Goal: Information Seeking & Learning: Learn about a topic

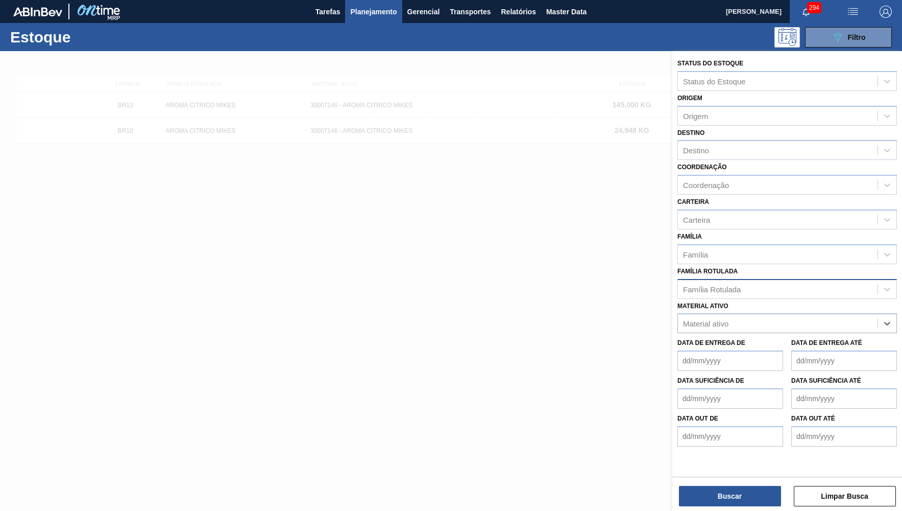
click at [808, 281] on div "Família Rotulada" at bounding box center [788, 289] width 220 height 20
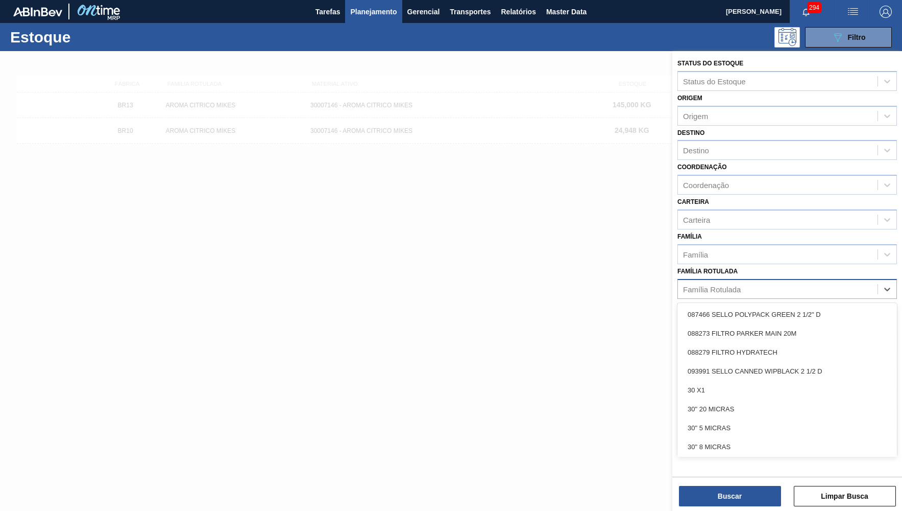
paste Rotulada "AROMA DE ÁLCOOL MALTE LH"
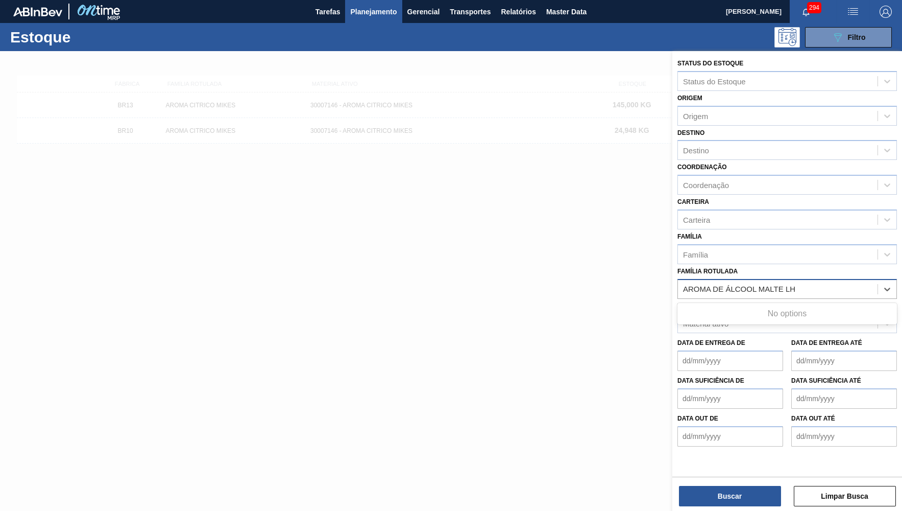
click at [686, 284] on Rotulada "AROMA DE ÁLCOOL MALTE LH" at bounding box center [741, 288] width 116 height 9
type Rotulada "AROMA DE ÁLCOOL MALTE LH"
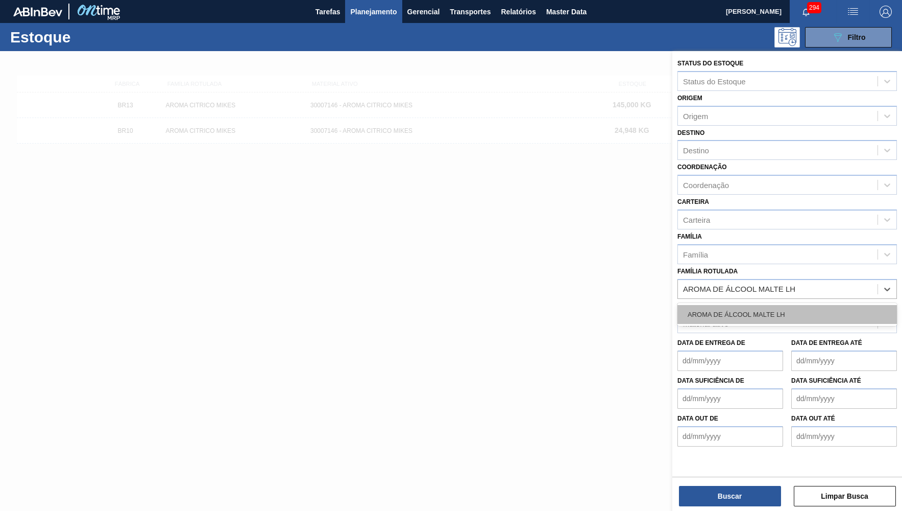
click at [790, 305] on div "AROMA DE ÁLCOOL MALTE LH" at bounding box center [788, 314] width 220 height 19
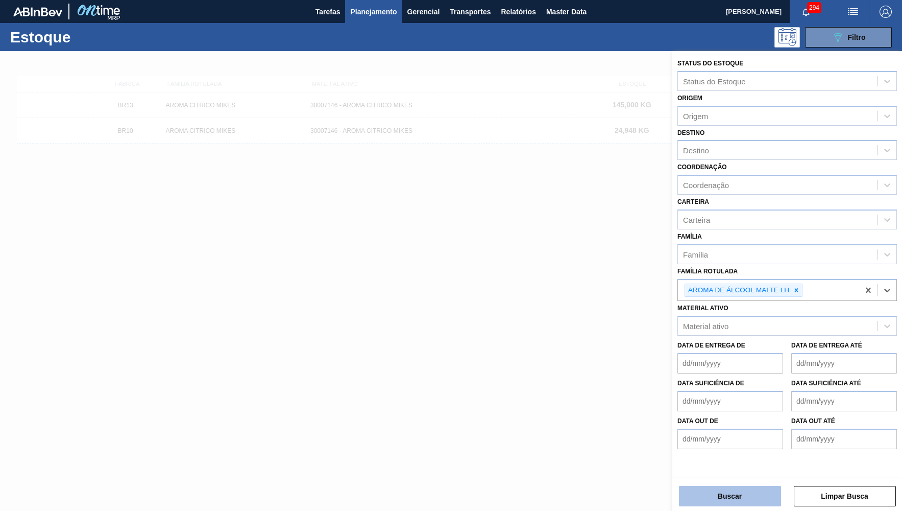
click at [754, 493] on button "Buscar" at bounding box center [730, 496] width 102 height 20
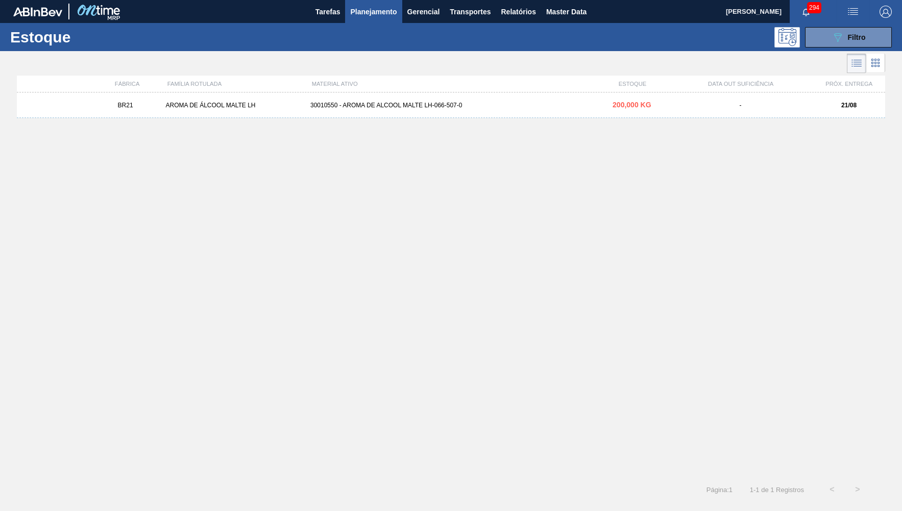
click at [411, 105] on div "30010550 - AROMA DE ALCOOL MALTE LH-066-507-0" at bounding box center [451, 105] width 290 height 7
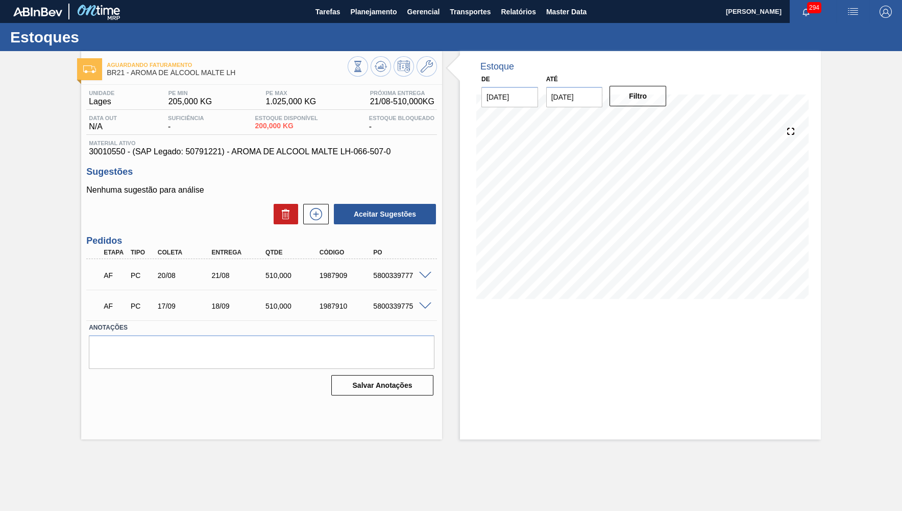
click at [385, 275] on div "5800339777" at bounding box center [401, 275] width 60 height 8
click at [641, 94] on button "Filtro" at bounding box center [638, 96] width 57 height 20
drag, startPoint x: 209, startPoint y: 278, endPoint x: 239, endPoint y: 281, distance: 30.2
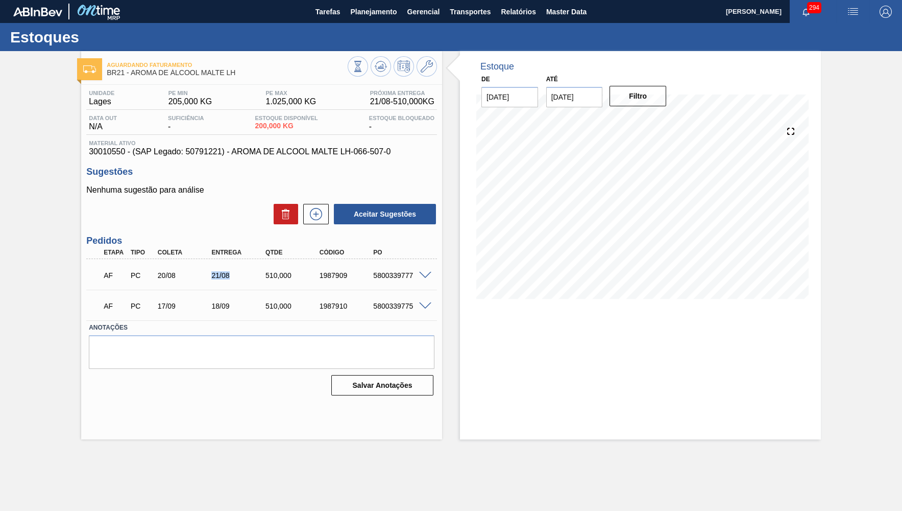
click at [239, 281] on div "AF PC 20/08 21/08 510,000 1987909 5800339777" at bounding box center [259, 274] width 324 height 20
click at [250, 322] on label "Anotações" at bounding box center [262, 327] width 346 height 15
click at [576, 102] on input "03/09/2025" at bounding box center [574, 97] width 57 height 20
click at [585, 213] on div "30" at bounding box center [592, 220] width 14 height 14
type input "[DATE]"
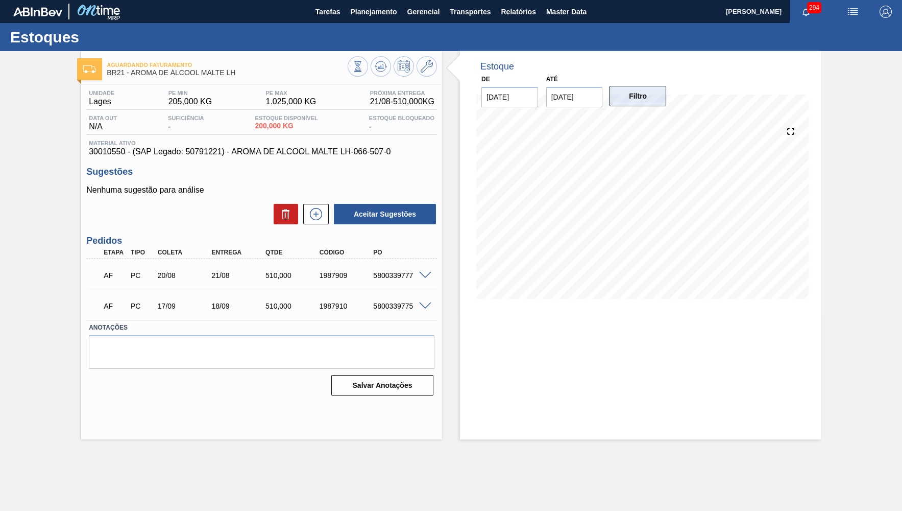
click at [644, 99] on button "Filtro" at bounding box center [638, 96] width 57 height 20
click at [380, 17] on span "Planejamento" at bounding box center [373, 12] width 46 height 12
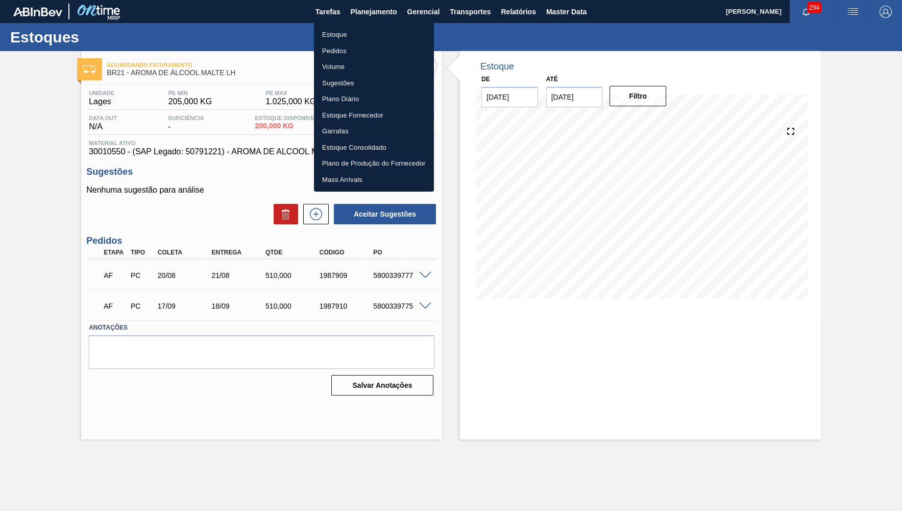
click at [350, 31] on li "Estoque" at bounding box center [374, 35] width 120 height 16
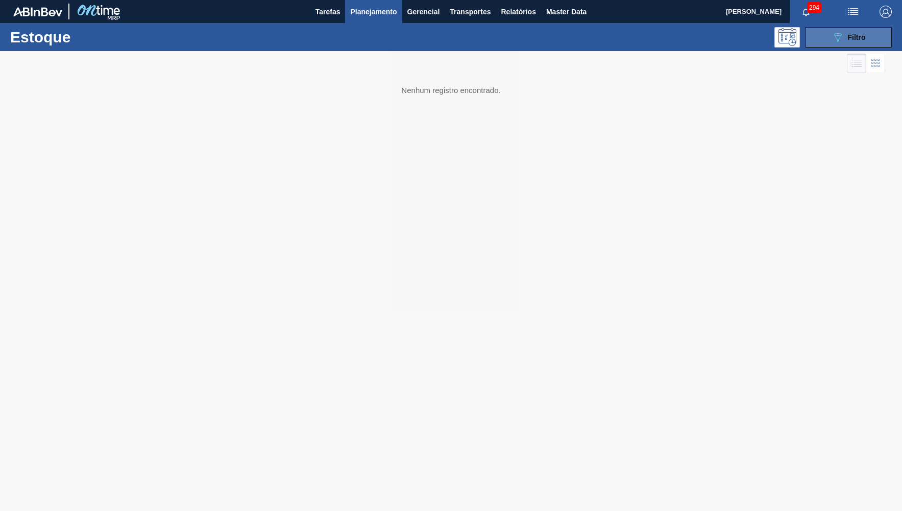
click at [836, 37] on icon "089F7B8B-B2A5-4AFE-B5C0-19BA573D28AC" at bounding box center [838, 37] width 12 height 12
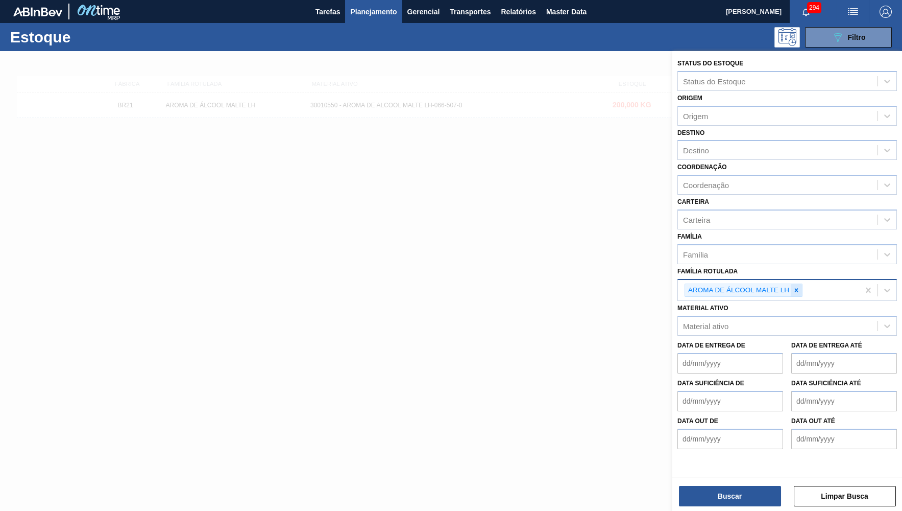
click at [801, 284] on div at bounding box center [796, 290] width 11 height 13
click at [782, 316] on div "Material ativo" at bounding box center [778, 323] width 200 height 15
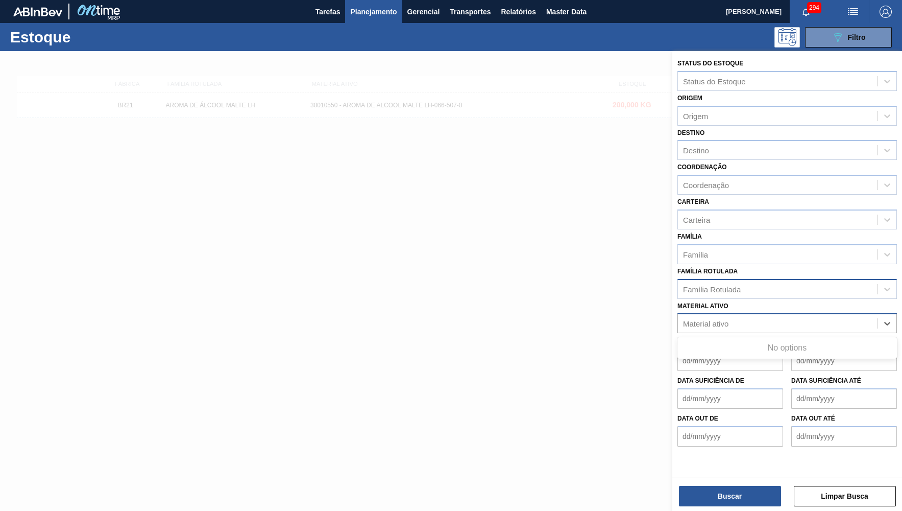
paste ativo "AROMA NAT RICHNESS FLAVOR 447348"
type ativo "AROMA NAT RICHNESS FLAVOR 447348"
click at [720, 284] on div "Família Rotulada" at bounding box center [712, 288] width 58 height 9
paste Rotulada "AROMA NAT RICHNESS FLAVOR 447348"
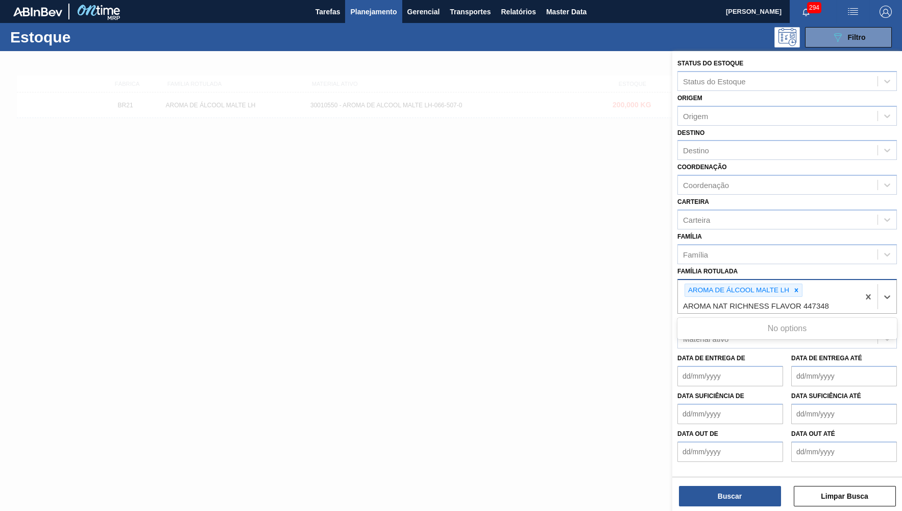
type Rotulada "AROMA NAT RICHNESS FLAVOR 447348"
click at [797, 288] on icon at bounding box center [797, 290] width 4 height 4
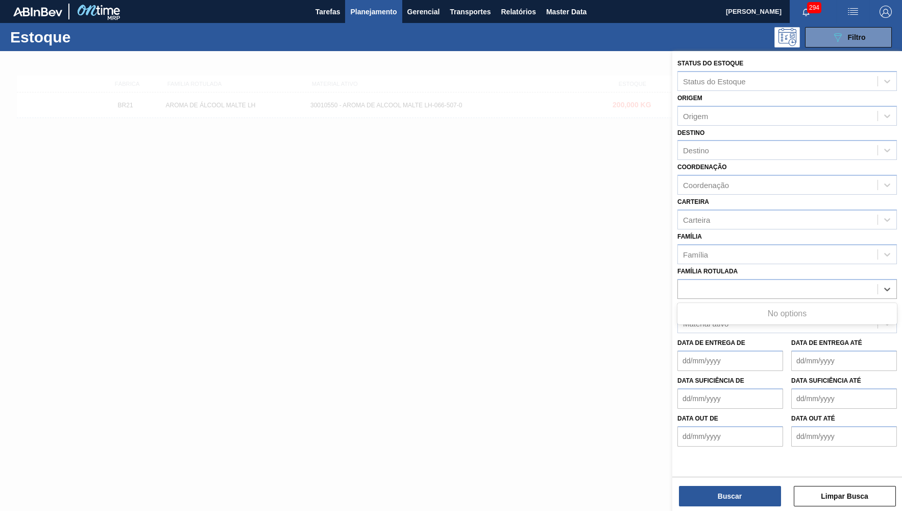
drag, startPoint x: 687, startPoint y: 265, endPoint x: 696, endPoint y: 290, distance: 26.8
click at [686, 279] on div "AROMA NAT RICHNESS FLAVOR 447348" at bounding box center [788, 289] width 220 height 20
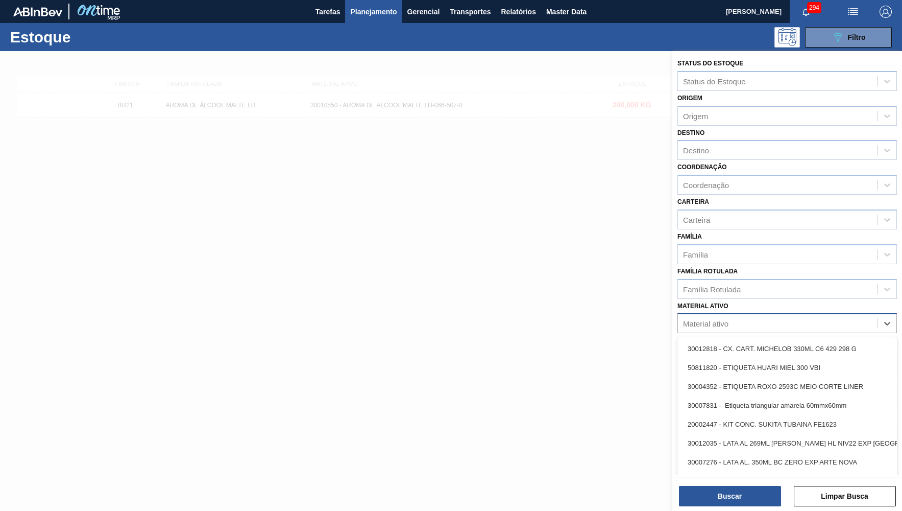
click at [716, 319] on div "Material ativo" at bounding box center [705, 323] width 45 height 9
paste ativo "AROMA NAT RICHNESS FLAVOR 447348"
type ativo "AROMA NAT RICHNESS FLAVOR 447348"
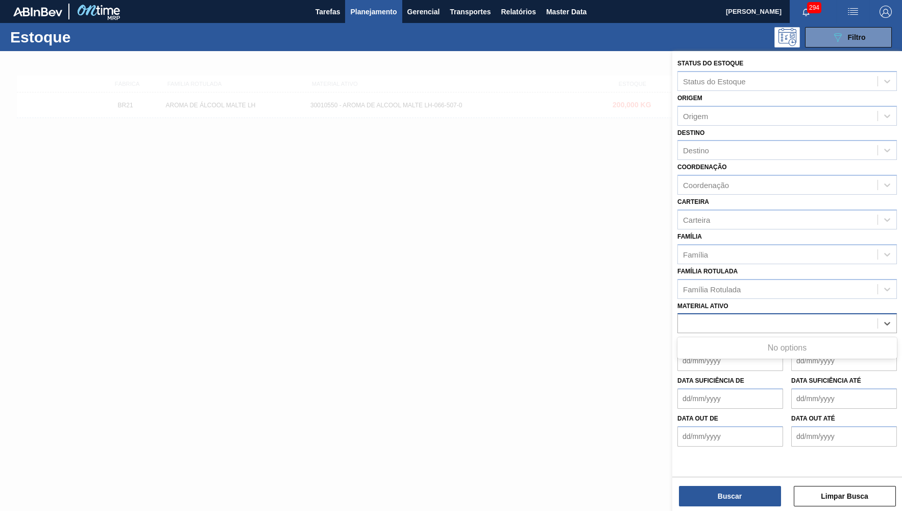
click at [686, 316] on div "AROMA NAT RICHNESS FLAVOR 447348" at bounding box center [778, 323] width 200 height 15
click at [731, 284] on div "Família Rotulada" at bounding box center [712, 288] width 58 height 9
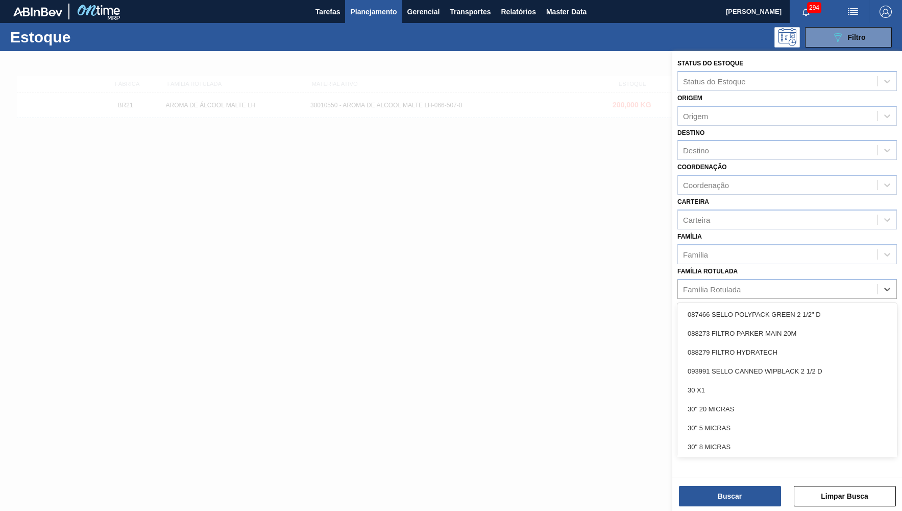
click at [368, 8] on span "Planejamento" at bounding box center [373, 12] width 46 height 12
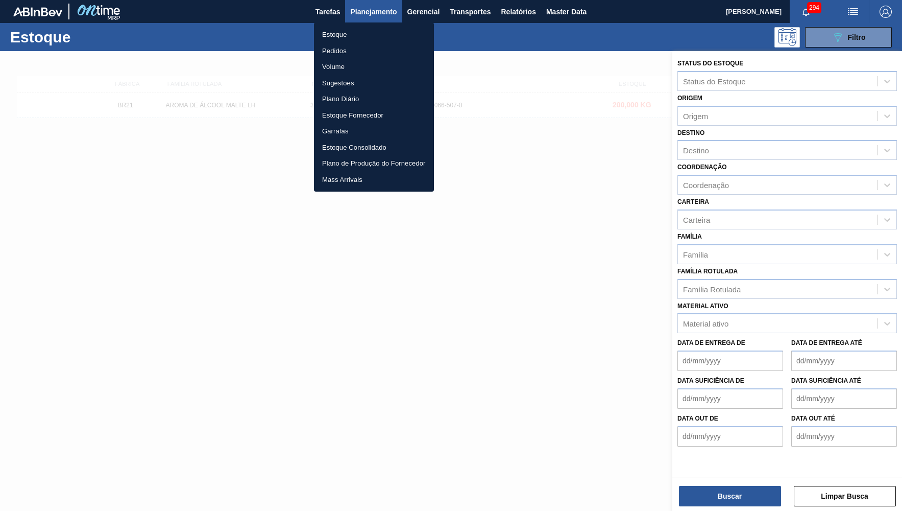
click at [354, 34] on li "Estoque" at bounding box center [374, 35] width 120 height 16
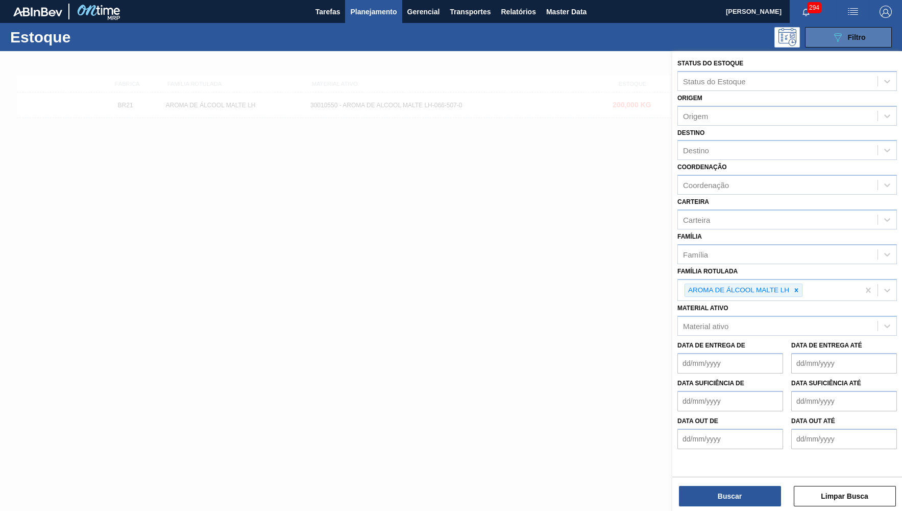
click at [875, 42] on button "089F7B8B-B2A5-4AFE-B5C0-19BA573D28AC Filtro" at bounding box center [848, 37] width 87 height 20
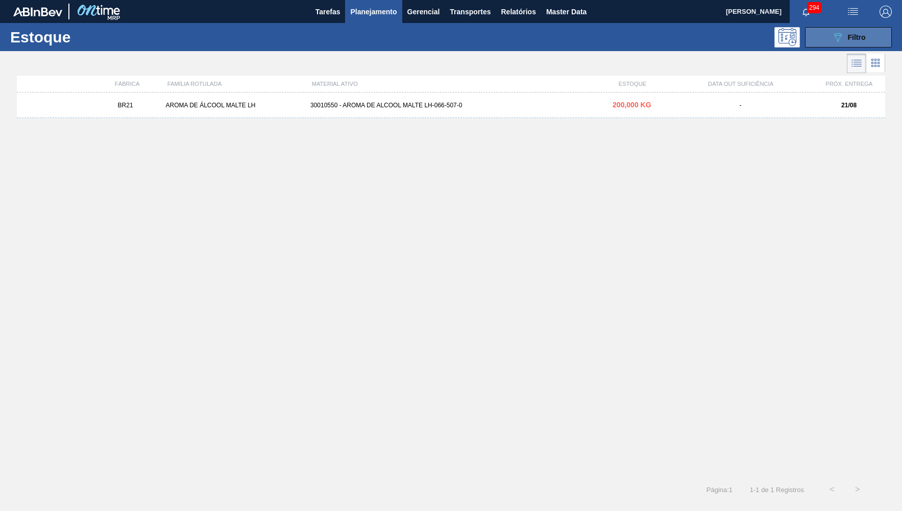
click at [871, 41] on button "089F7B8B-B2A5-4AFE-B5C0-19BA573D28AC Filtro" at bounding box center [848, 37] width 87 height 20
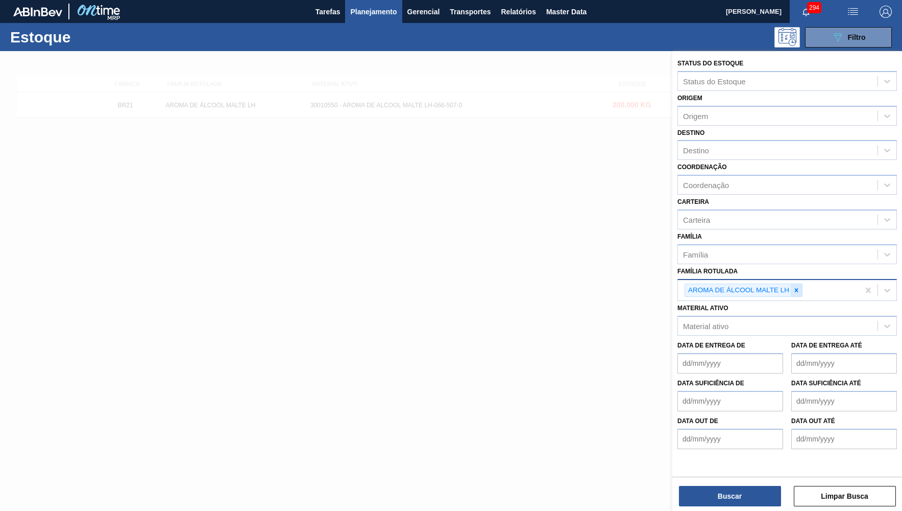
click at [802, 284] on div at bounding box center [796, 290] width 11 height 13
paste Rotulada "AROMA NAT RICHNESS FLAVOR 447348"
drag, startPoint x: 688, startPoint y: 276, endPoint x: 701, endPoint y: 297, distance: 24.8
click at [687, 284] on Rotulada "AROMA NAT RICHNESS FLAVOR 447348" at bounding box center [758, 288] width 150 height 9
type Rotulada "AROMA NAT RICHNESS FLAVOR 447348"
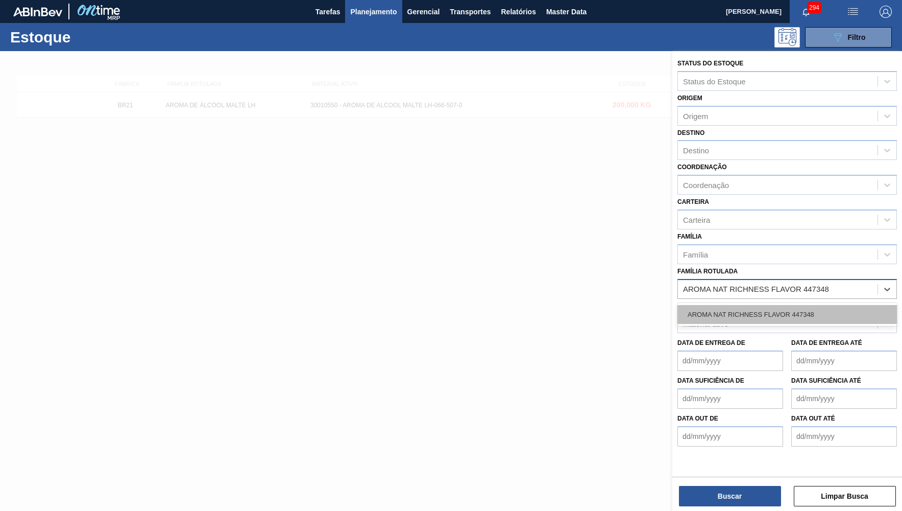
click at [720, 305] on div "AROMA NAT RICHNESS FLAVOR 447348" at bounding box center [788, 314] width 220 height 19
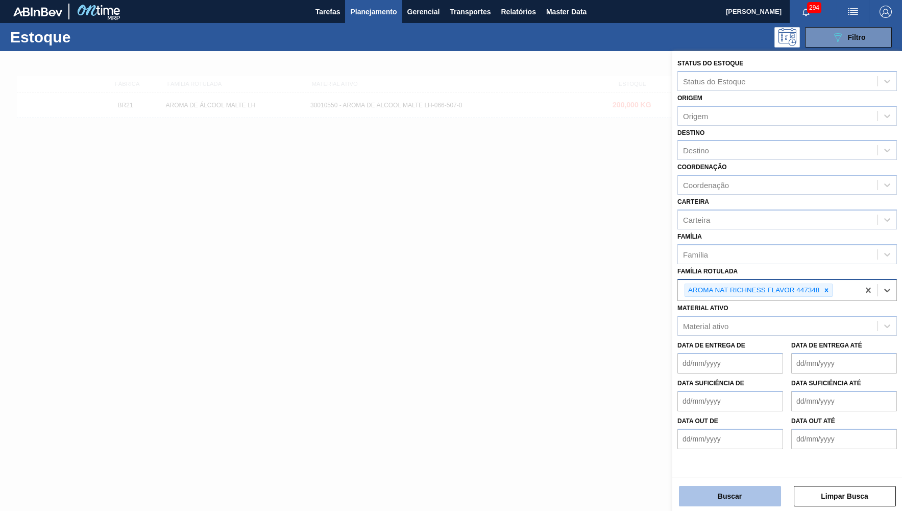
click at [734, 500] on button "Buscar" at bounding box center [730, 496] width 102 height 20
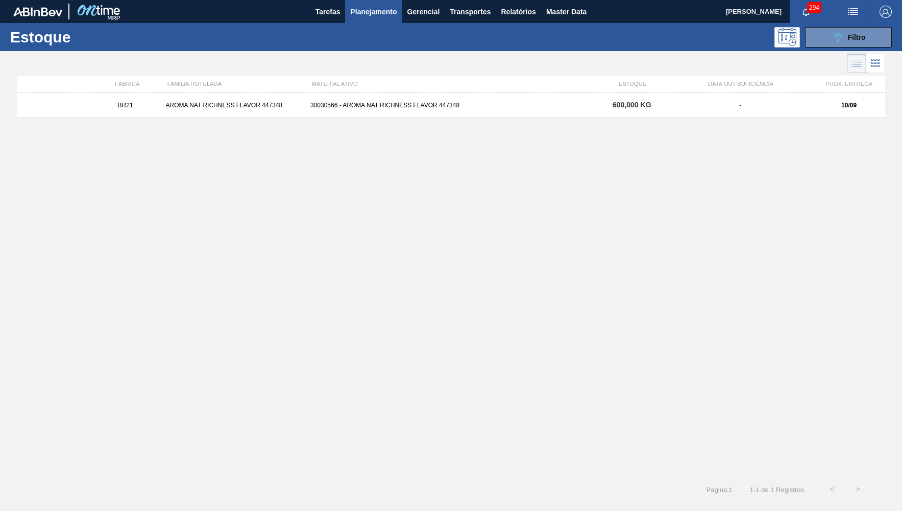
click at [252, 103] on div "AROMA NAT RICHNESS FLAVOR 447348" at bounding box center [233, 105] width 144 height 7
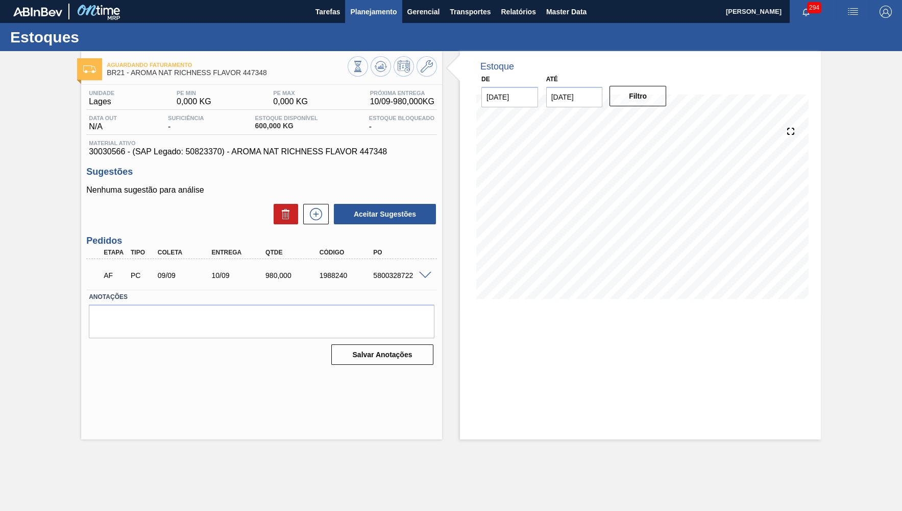
click at [382, 10] on span "Planejamento" at bounding box center [373, 12] width 46 height 12
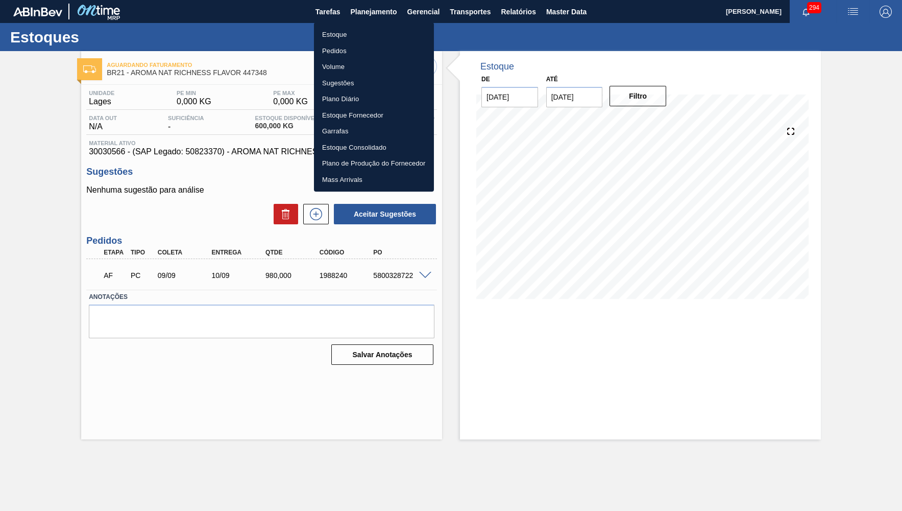
click at [393, 37] on li "Estoque" at bounding box center [374, 35] width 120 height 16
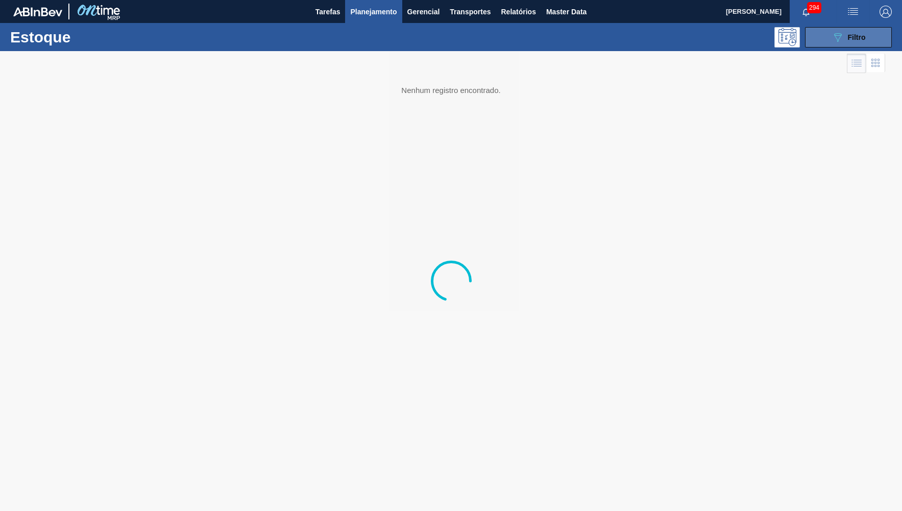
click at [870, 32] on button "089F7B8B-B2A5-4AFE-B5C0-19BA573D28AC Filtro" at bounding box center [848, 37] width 87 height 20
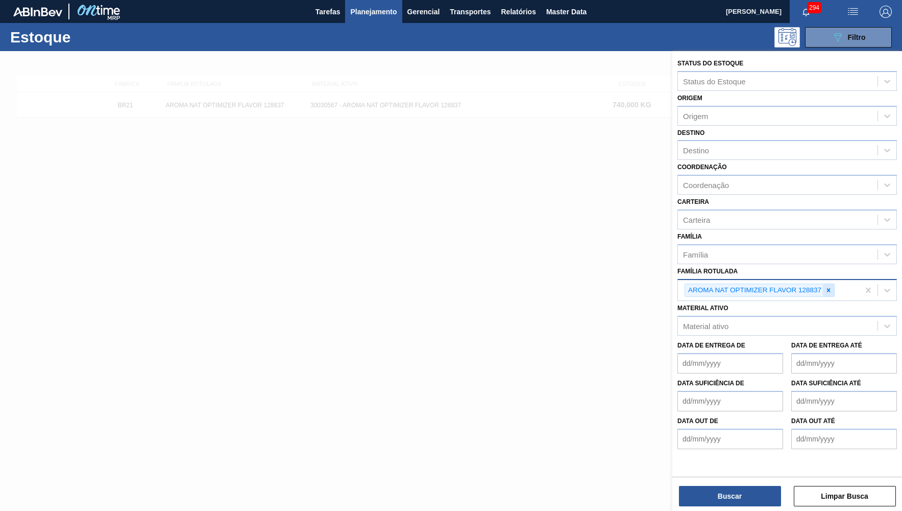
click at [834, 284] on div at bounding box center [828, 290] width 11 height 13
paste Rotulada "AROMA NAT OPTIMIZER FLAVOR 128837"
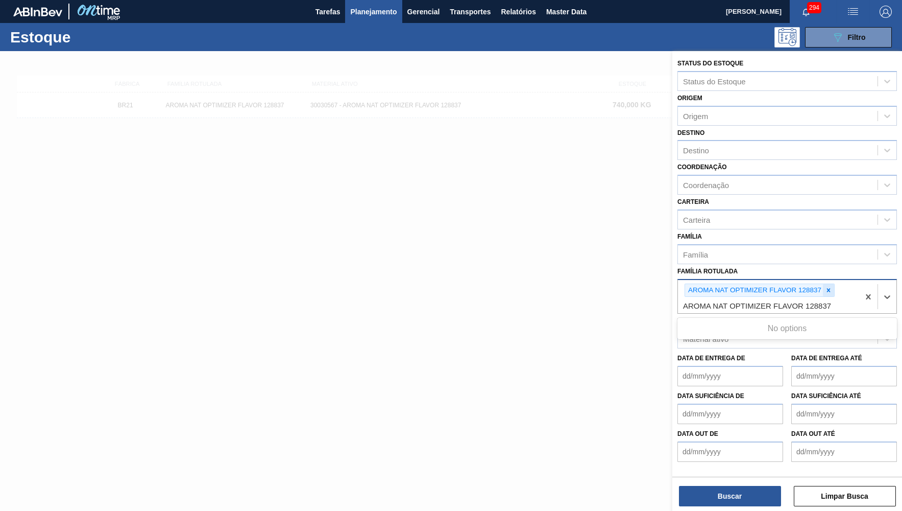
click at [829, 286] on icon at bounding box center [828, 289] width 7 height 7
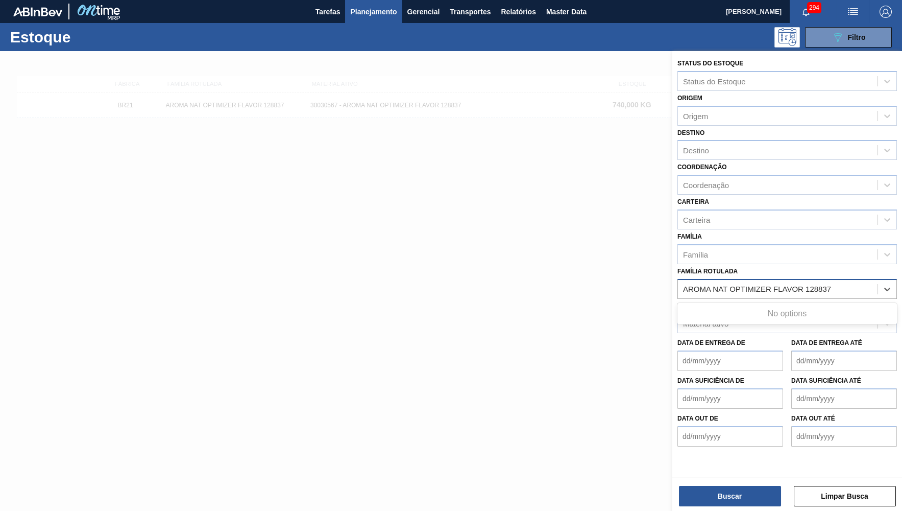
click at [687, 284] on Rotulada "AROMA NAT OPTIMIZER FLAVOR 128837" at bounding box center [759, 288] width 152 height 9
type Rotulada "AROMA NAT OPTIMIZER FLAVOR 128837"
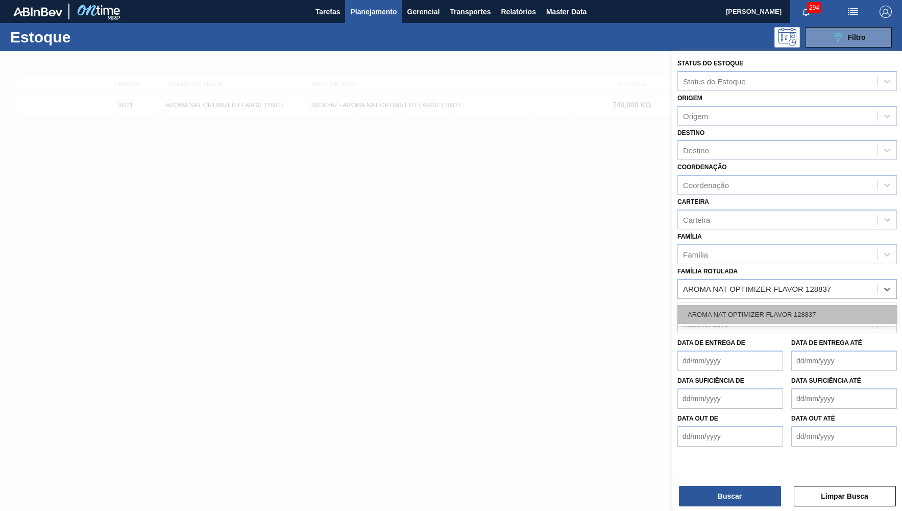
click at [741, 305] on div "AROMA NAT OPTIMIZER FLAVOR 128837" at bounding box center [788, 314] width 220 height 19
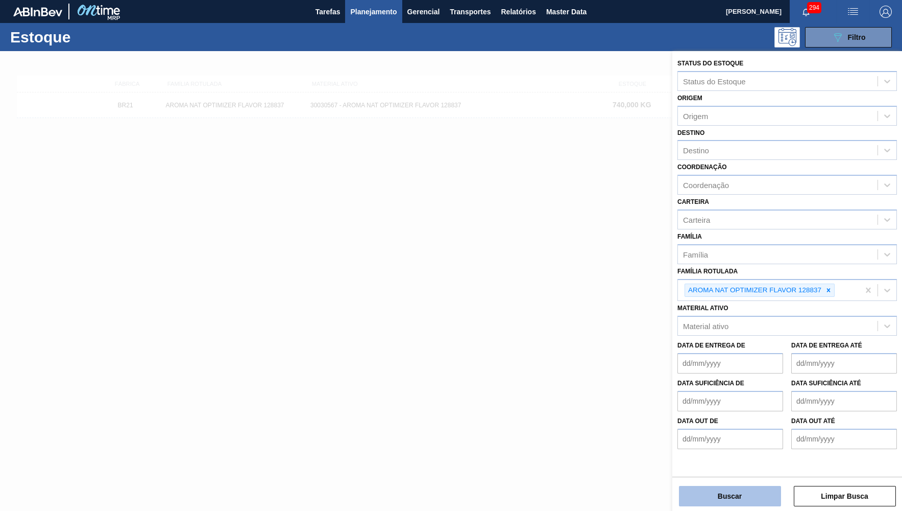
click at [710, 501] on button "Buscar" at bounding box center [730, 496] width 102 height 20
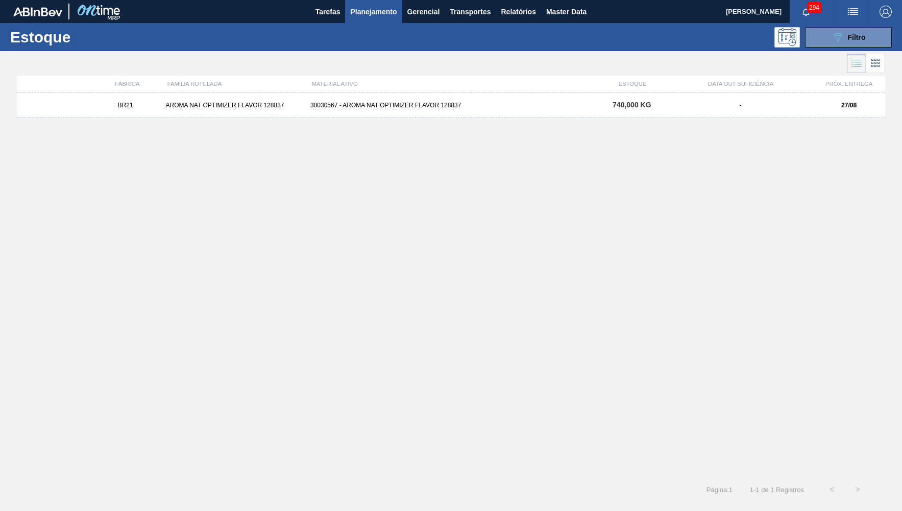
click at [413, 115] on div "BR21 AROMA NAT OPTIMIZER FLAVOR 128837 30030567 - AROMA NAT OPTIMIZER FLAVOR 12…" at bounding box center [451, 105] width 869 height 26
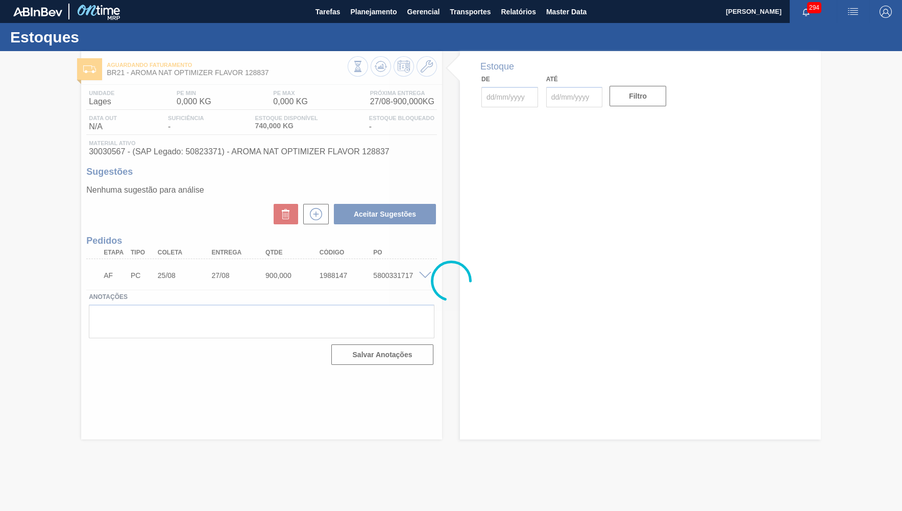
type input "[DATE]"
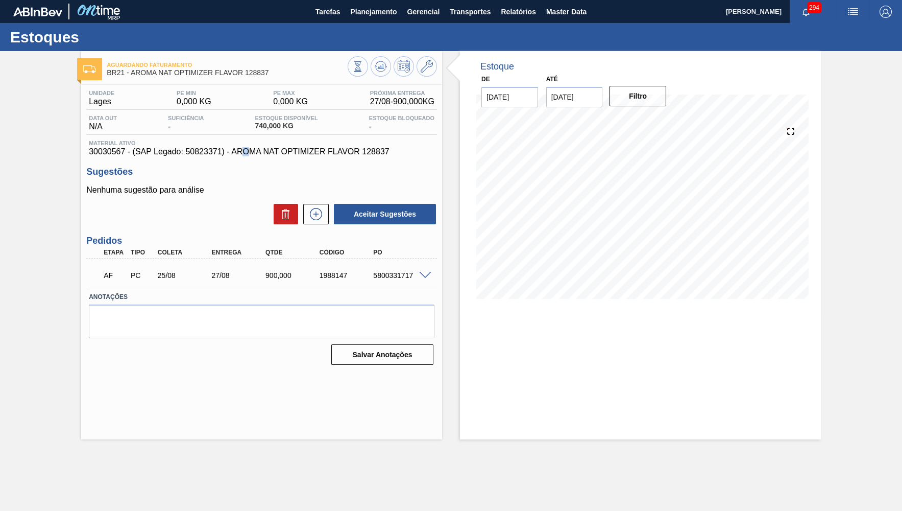
drag, startPoint x: 227, startPoint y: 155, endPoint x: 229, endPoint y: 161, distance: 5.8
click at [229, 161] on div "Unidade Lages PE MIN 0,000 KG PE MAX 0,000 KG Próxima Entrega 27/08 - 900,000 K…" at bounding box center [261, 226] width 361 height 283
click at [234, 157] on div "Unidade Lages PE MIN 0,000 KG PE MAX 0,000 KG Próxima Entrega 27/08 - 900,000 K…" at bounding box center [261, 226] width 361 height 283
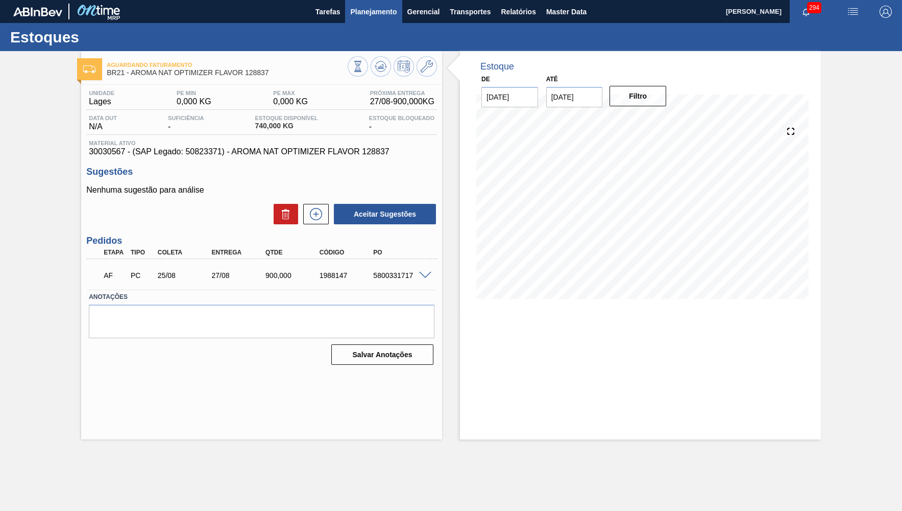
click at [351, 22] on button "Planejamento" at bounding box center [373, 11] width 57 height 23
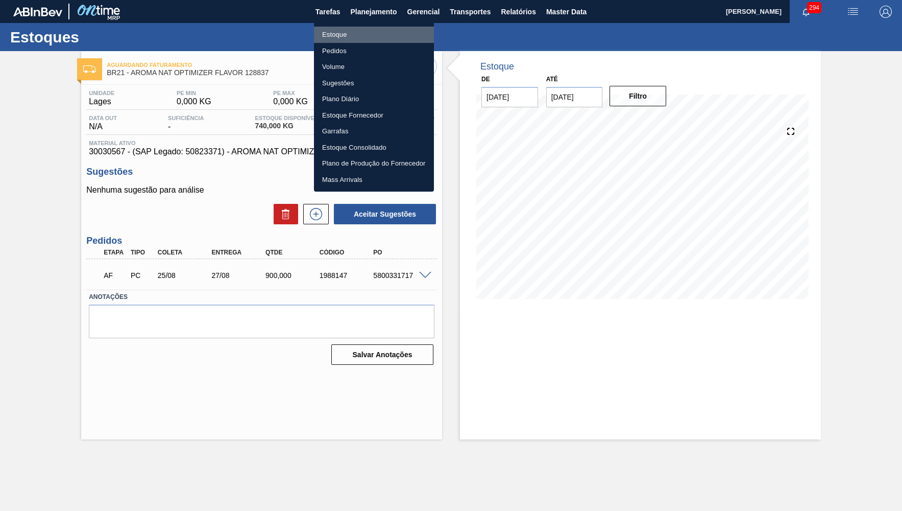
drag, startPoint x: 340, startPoint y: 34, endPoint x: 893, endPoint y: 34, distance: 553.0
click at [345, 36] on li "Estoque" at bounding box center [374, 35] width 120 height 16
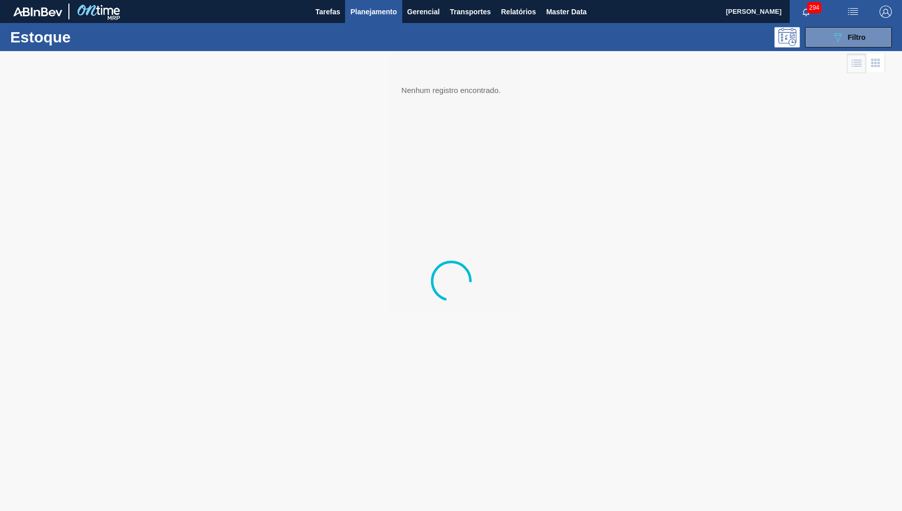
click at [865, 48] on div "Estoque 089F7B8B-B2A5-4AFE-B5C0-19BA573D28AC Filtro" at bounding box center [451, 37] width 902 height 28
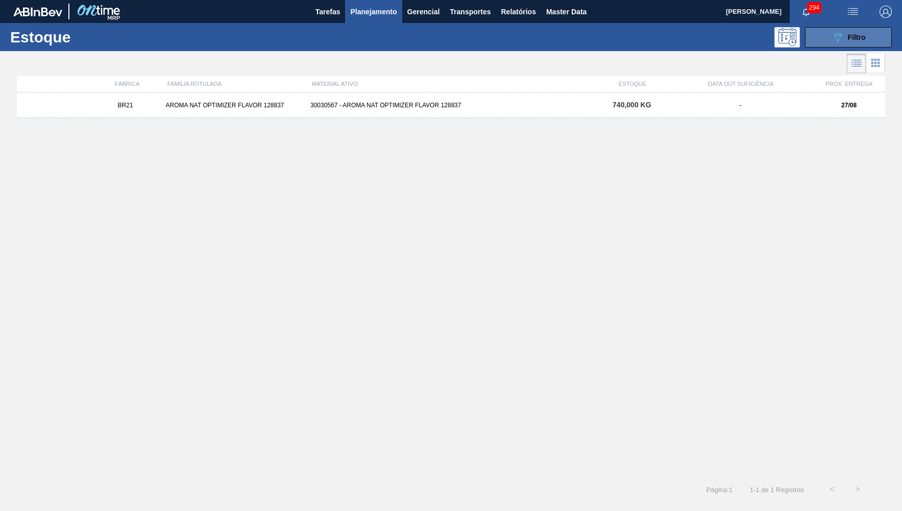
click at [855, 39] on span "Filtro" at bounding box center [857, 37] width 18 height 8
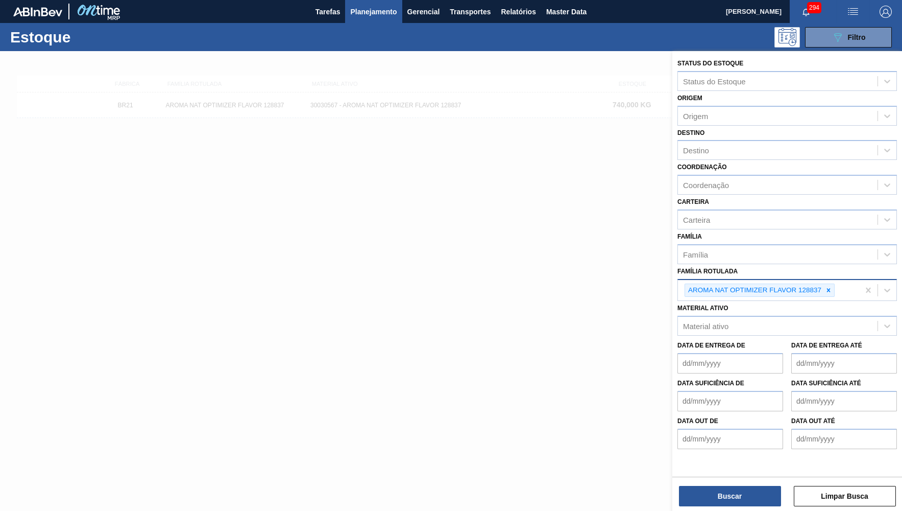
click at [831, 284] on div at bounding box center [828, 290] width 11 height 13
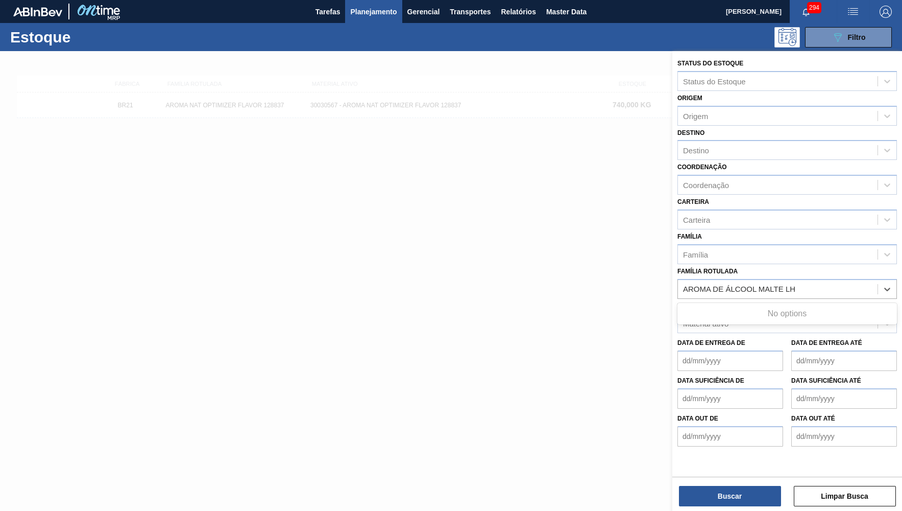
paste Rotulada "AROMA DE ÁLCOOL MALTE LH"
type Rotulada "AROMA DE ÁLCOOL MALTE LH AROMA DE ÁLCOOL MALTE LH AROMA DE ÁLCOOL MALTE LH AROM…"
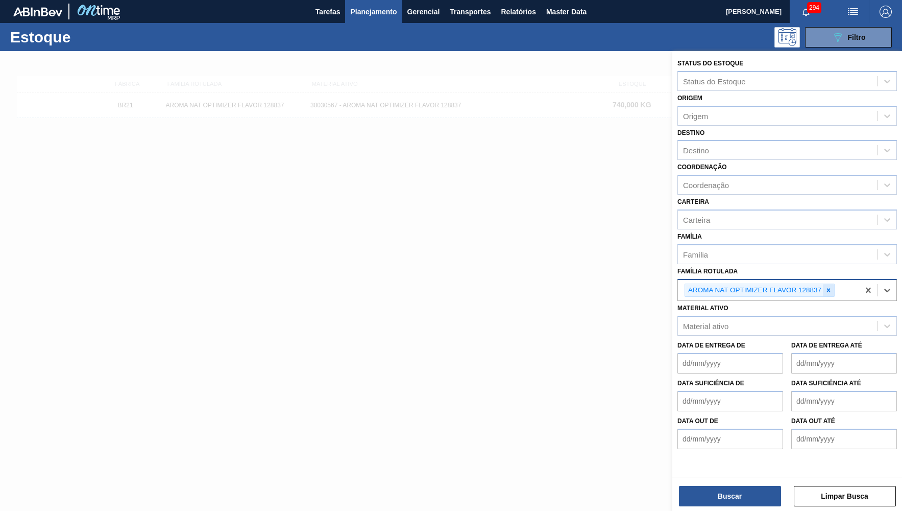
click at [835, 283] on div "AROMA NAT OPTIMIZER FLAVOR 128837" at bounding box center [760, 290] width 150 height 14
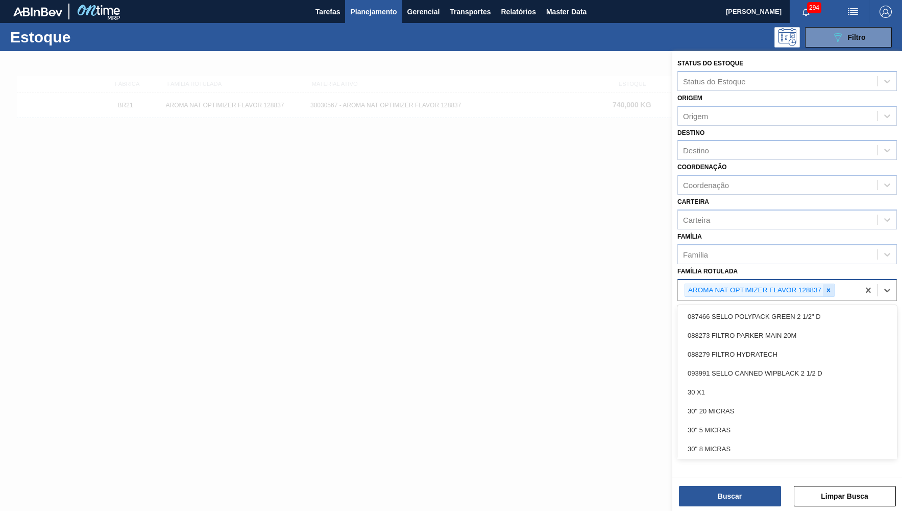
click at [829, 286] on icon at bounding box center [828, 289] width 7 height 7
paste Rotulada "AROMA DE ÁLCOOL MALTE LH"
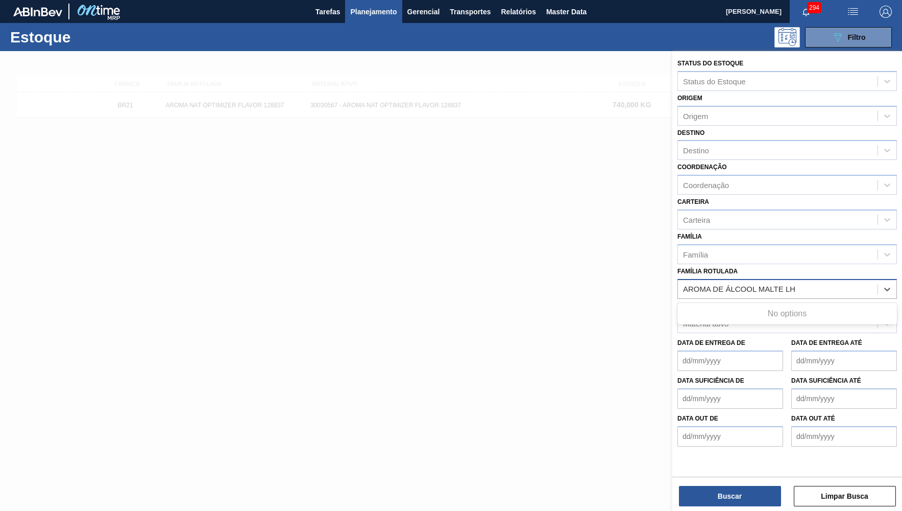
click at [688, 284] on Rotulada "AROMA DE ÁLCOOL MALTE LH" at bounding box center [741, 288] width 116 height 9
type Rotulada "AROMA DE ÁLCOOL MALTE LH"
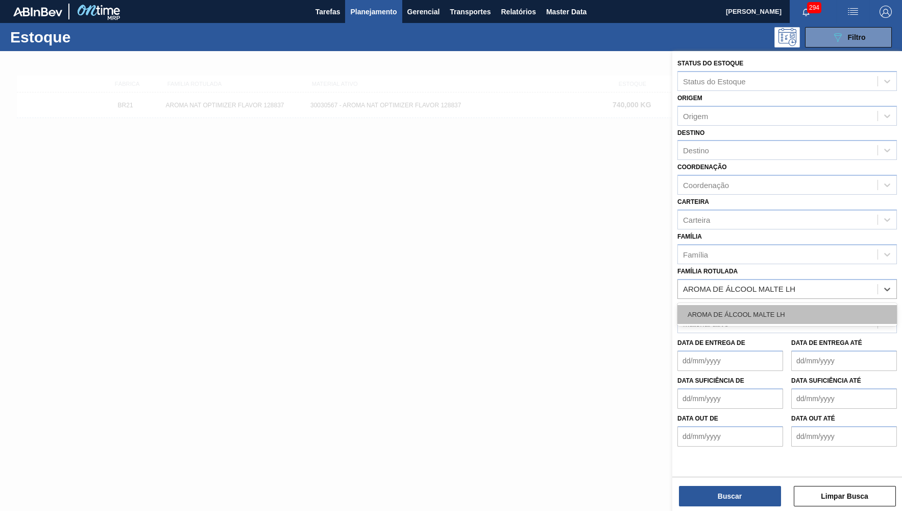
click at [738, 305] on div "AROMA DE ÁLCOOL MALTE LH" at bounding box center [788, 314] width 220 height 19
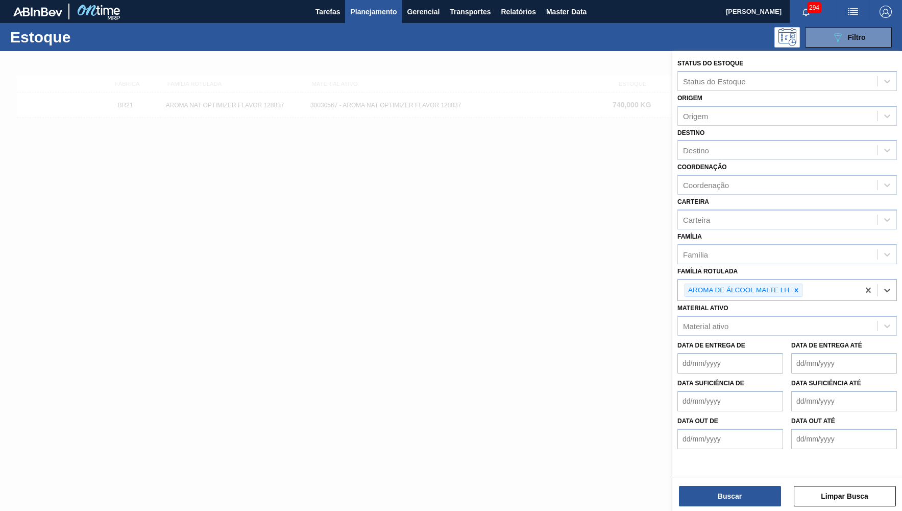
click at [745, 481] on div "Buscar Limpar Busca" at bounding box center [787, 490] width 230 height 29
click at [747, 500] on button "Buscar" at bounding box center [730, 496] width 102 height 20
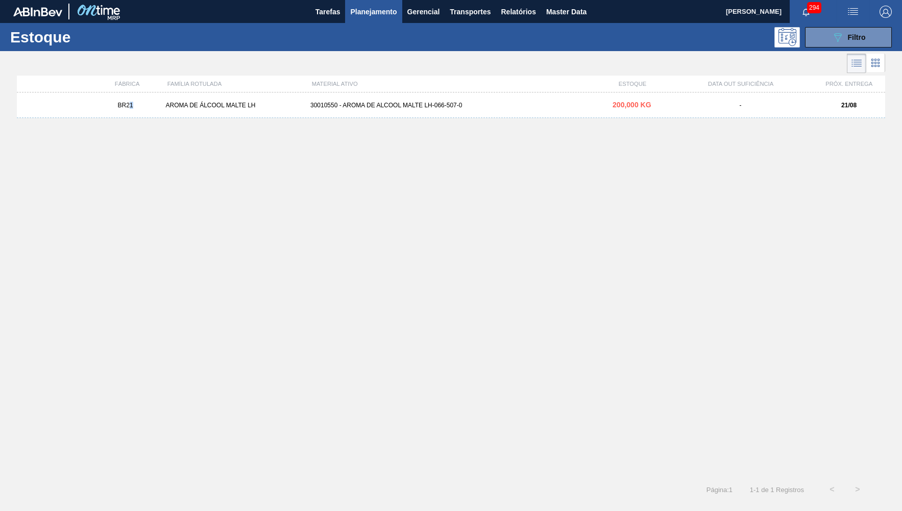
click at [129, 102] on div "BR21 AROMA DE ÁLCOOL MALTE LH 30010550 - AROMA DE ALCOOL MALTE LH-066-507-0 200…" at bounding box center [451, 105] width 869 height 26
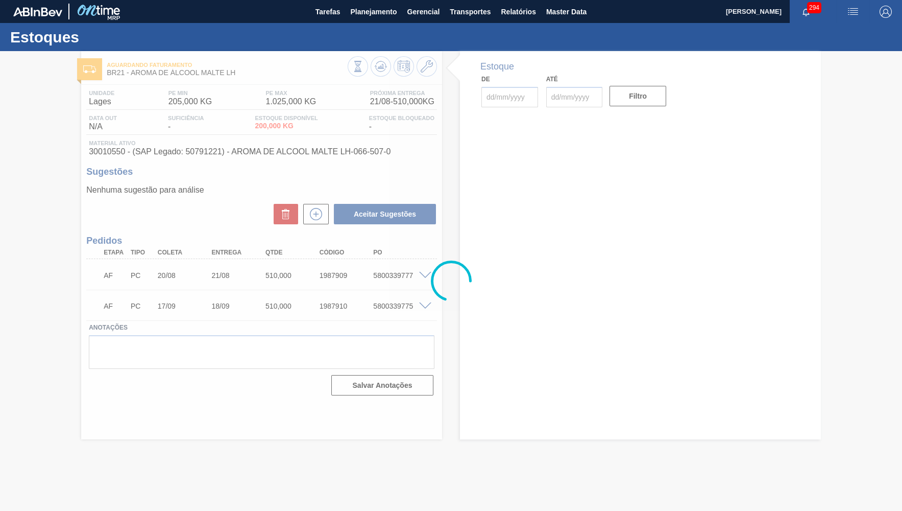
type input "[DATE]"
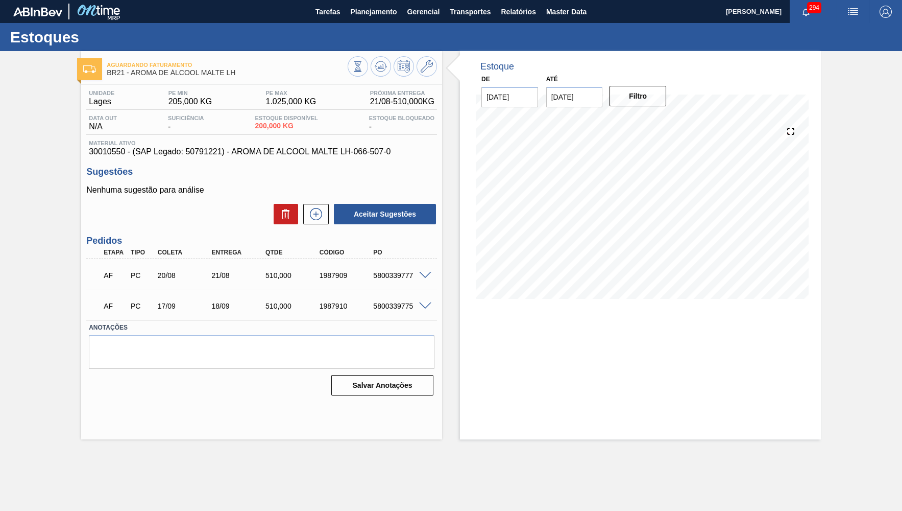
click at [279, 276] on div "510,000" at bounding box center [293, 275] width 60 height 8
click at [282, 274] on div "510,000" at bounding box center [293, 275] width 60 height 8
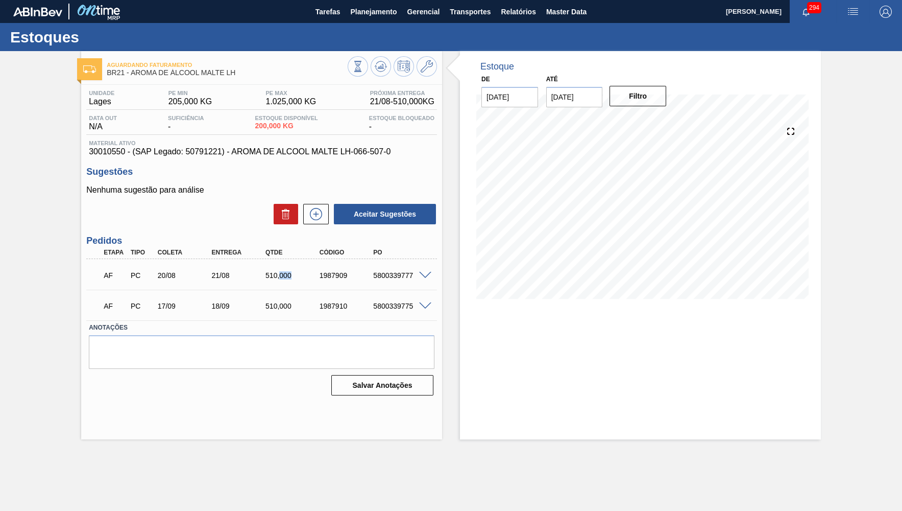
click at [282, 274] on div "510,000" at bounding box center [293, 275] width 60 height 8
click at [284, 299] on div "AF PC 17/09 18/09 510,000 1987910 5800339775" at bounding box center [259, 305] width 324 height 20
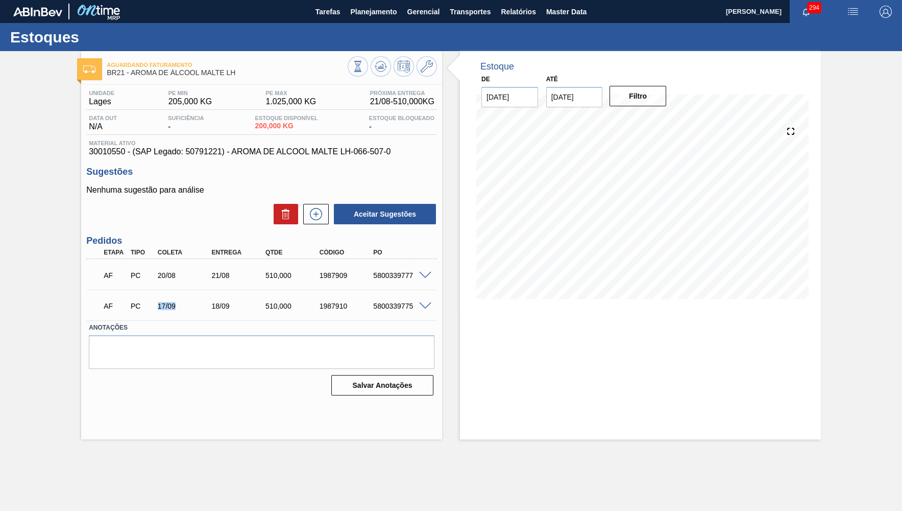
drag, startPoint x: 156, startPoint y: 306, endPoint x: 175, endPoint y: 303, distance: 18.7
click at [175, 303] on div "17/09" at bounding box center [185, 306] width 60 height 8
click at [372, 15] on span "Planejamento" at bounding box center [373, 12] width 46 height 12
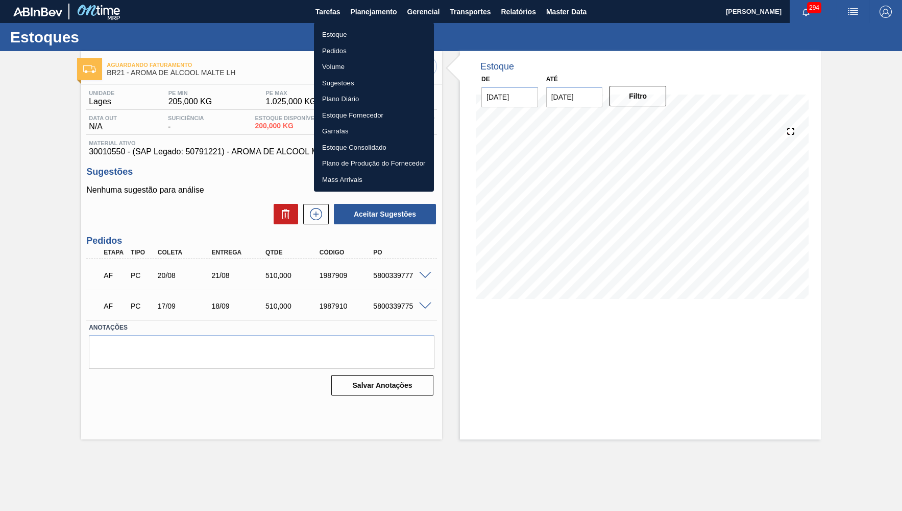
click at [369, 37] on li "Estoque" at bounding box center [374, 35] width 120 height 16
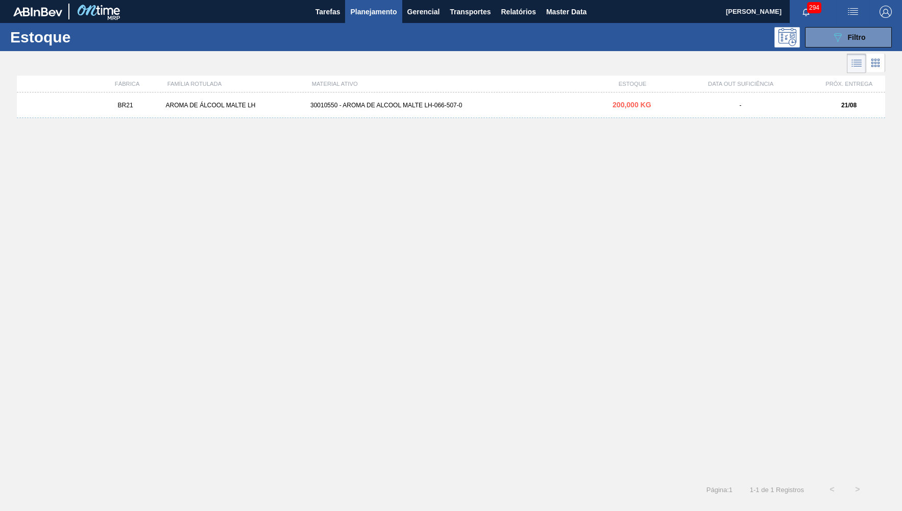
click at [258, 165] on div "BR21 AROMA DE ÁLCOOL MALTE LH 30010550 - AROMA DE ALCOOL MALTE LH-066-507-0 200…" at bounding box center [451, 281] width 869 height 378
click at [393, 93] on div "FÁBRICA FAMÍLIA ROTULADA MATERIAL ATIVO ESTOQUE DATA OUT SUFICIÊNCIA PRÓX. ENTR…" at bounding box center [451, 273] width 869 height 395
click at [393, 103] on div "30010550 - AROMA DE ALCOOL MALTE LH-066-507-0" at bounding box center [451, 105] width 290 height 7
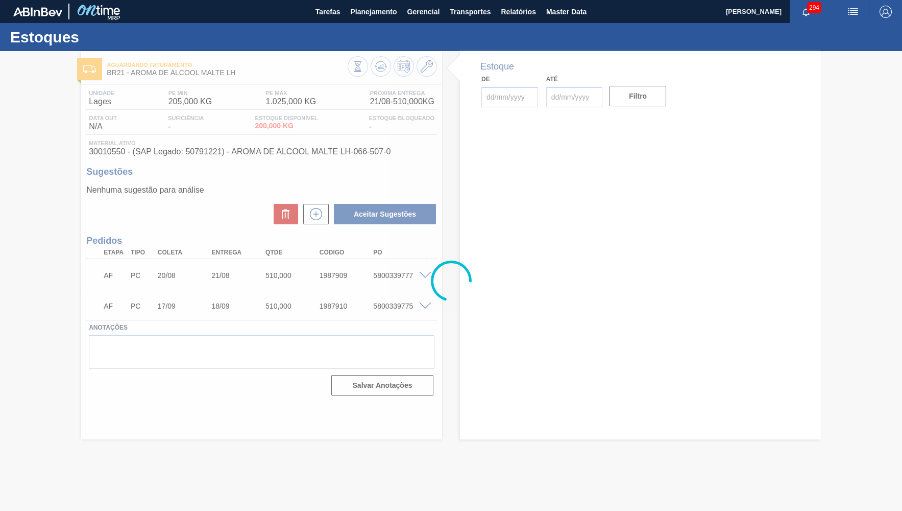
type input "[DATE]"
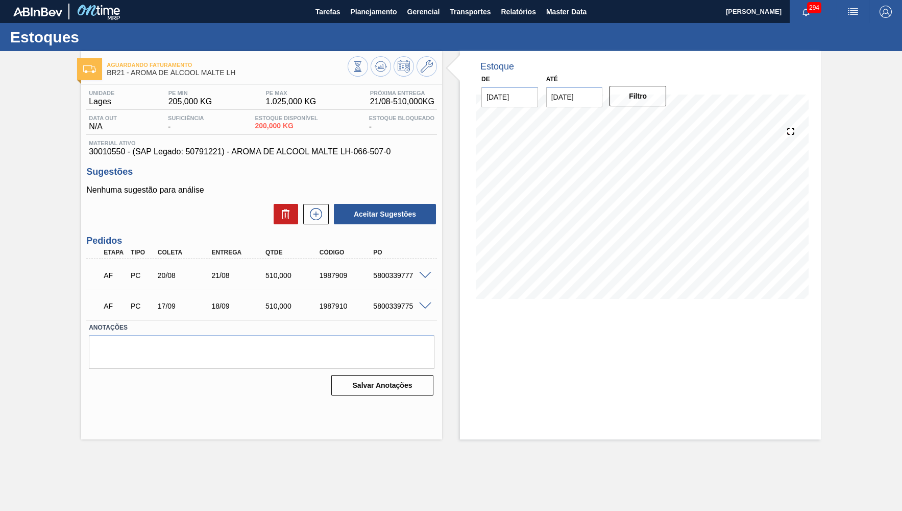
click at [60, 81] on div "Aguardando Faturamento BR21 - AROMA DE ÁLCOOL MALTE LH Unidade Lages PE MIN 205…" at bounding box center [451, 245] width 902 height 388
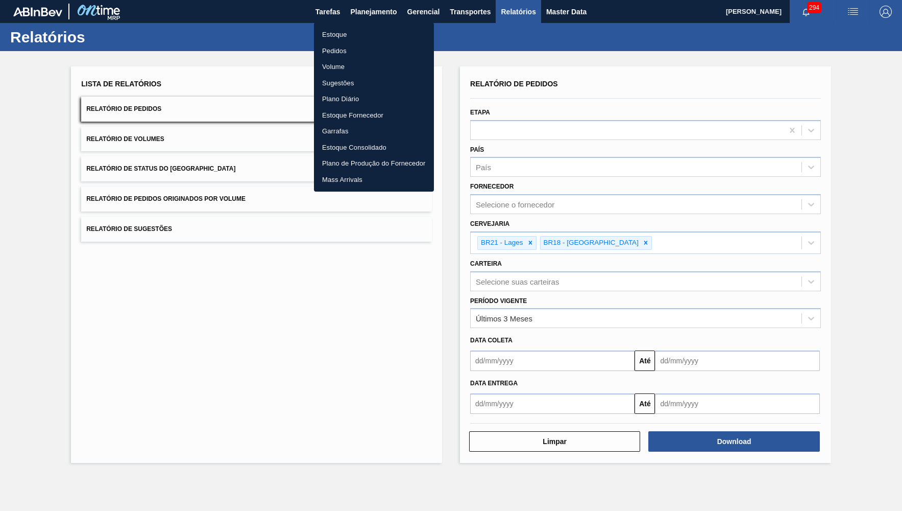
click at [353, 37] on li "Estoque" at bounding box center [374, 35] width 120 height 16
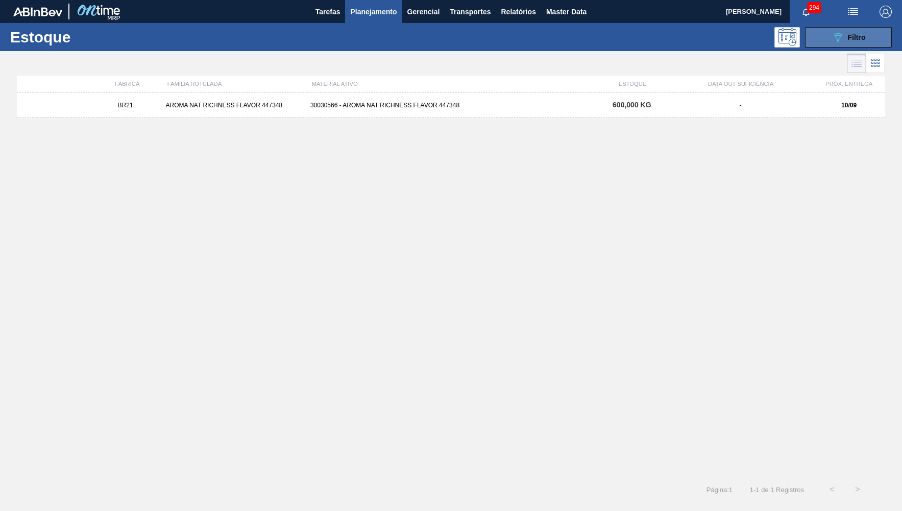
click at [843, 40] on icon "089F7B8B-B2A5-4AFE-B5C0-19BA573D28AC" at bounding box center [838, 37] width 12 height 12
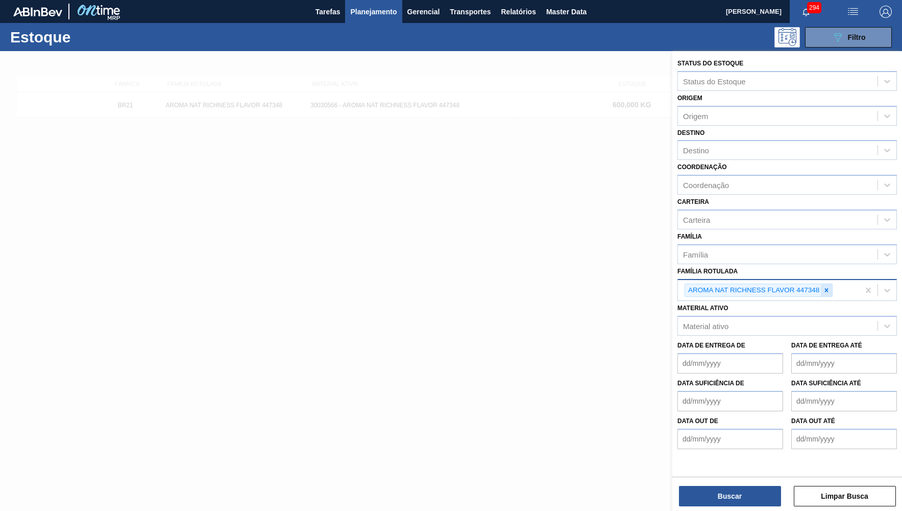
click at [824, 284] on div at bounding box center [826, 290] width 11 height 13
paste Rotulada "AROMA NAT OPTIMIZER FLAVOR 128837"
click at [687, 284] on Rotulada "AROMA NAT OPTIMIZER FLAVOR 128837" at bounding box center [759, 288] width 152 height 9
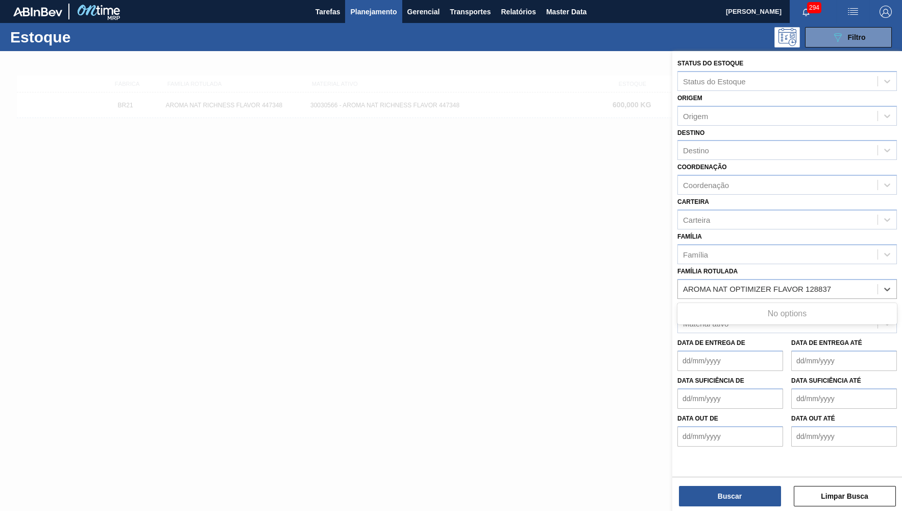
type Rotulada "AROMA NAT OPTIMIZER FLAVOR 128837"
click at [774, 305] on div "AROMA NAT OPTIMIZER FLAVOR 128837" at bounding box center [788, 314] width 220 height 19
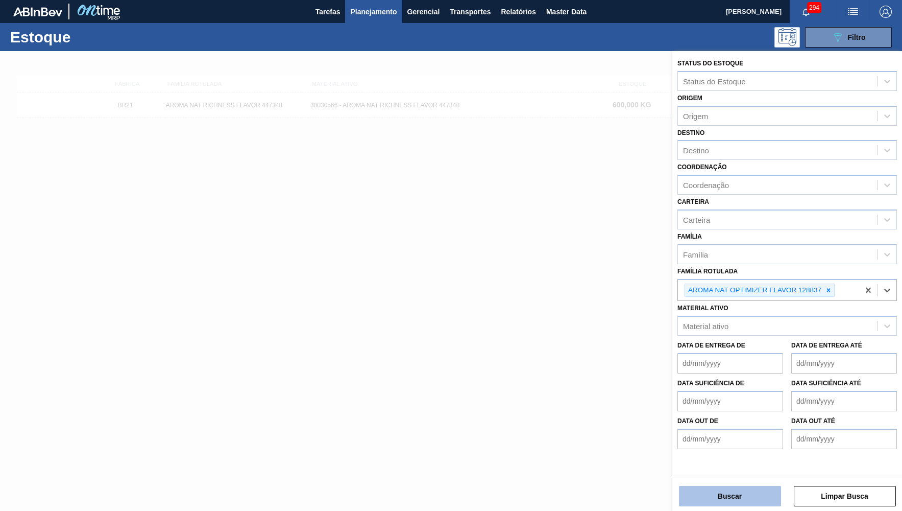
click at [717, 488] on button "Buscar" at bounding box center [730, 496] width 102 height 20
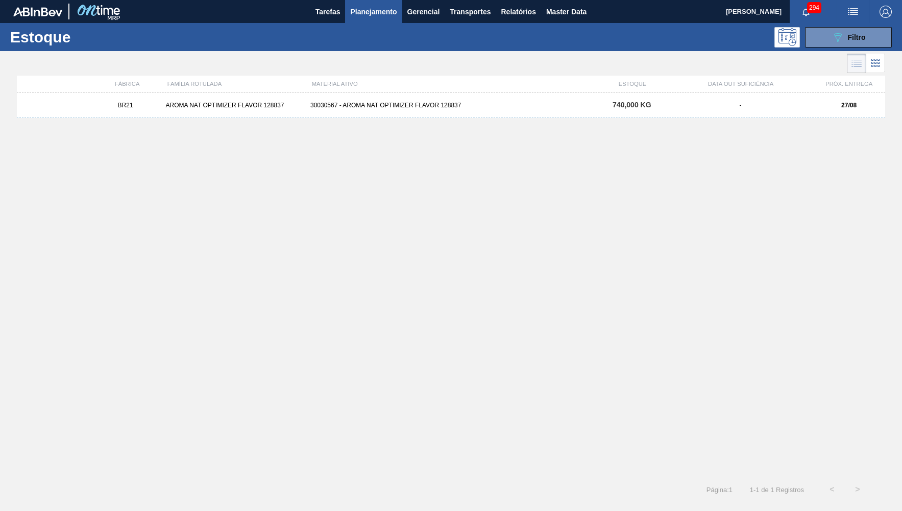
click at [363, 101] on div "BR21 AROMA NAT OPTIMIZER FLAVOR 128837 30030567 - AROMA NAT OPTIMIZER FLAVOR 12…" at bounding box center [451, 105] width 869 height 26
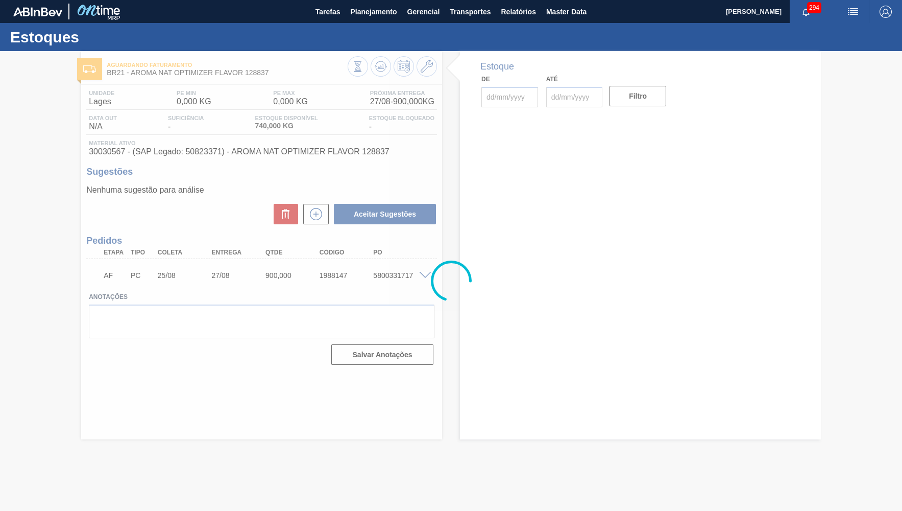
type input "[DATE]"
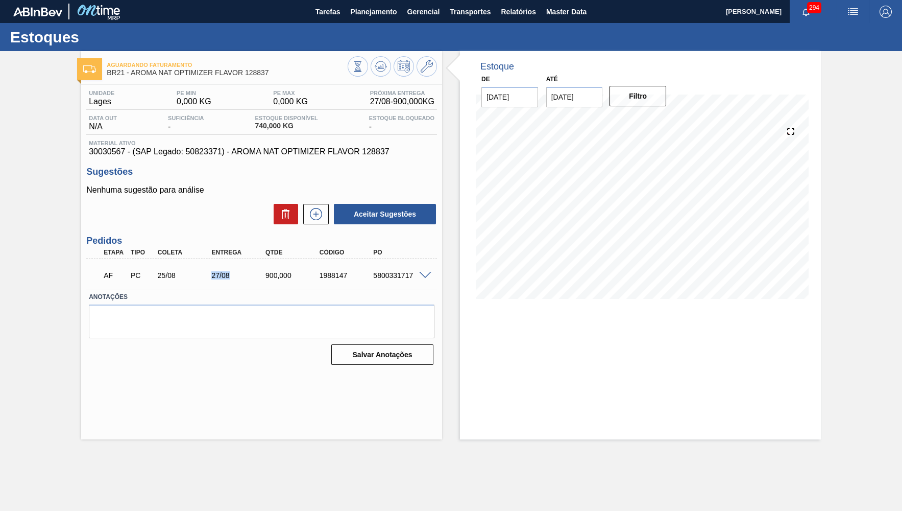
drag, startPoint x: 201, startPoint y: 283, endPoint x: 249, endPoint y: 266, distance: 50.6
click at [249, 266] on div "AF PC 25/08 27/08 900,000 1988147 5800331717" at bounding box center [261, 274] width 351 height 26
click at [240, 249] on div "Entrega" at bounding box center [239, 252] width 60 height 7
drag, startPoint x: 152, startPoint y: 245, endPoint x: 204, endPoint y: 229, distance: 54.4
click at [156, 249] on div "Tipo" at bounding box center [142, 252] width 28 height 7
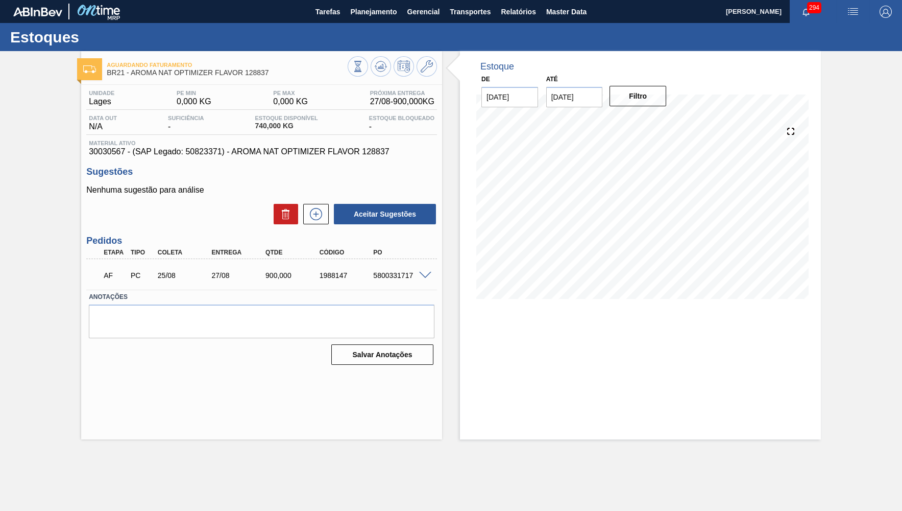
click at [170, 250] on div "Coleta" at bounding box center [185, 252] width 60 height 7
drag, startPoint x: 170, startPoint y: 250, endPoint x: 160, endPoint y: 248, distance: 10.4
click at [162, 249] on div "Coleta" at bounding box center [185, 252] width 60 height 7
click at [160, 249] on div "Coleta" at bounding box center [185, 252] width 60 height 7
click at [425, 276] on div "5800331717" at bounding box center [401, 275] width 60 height 8
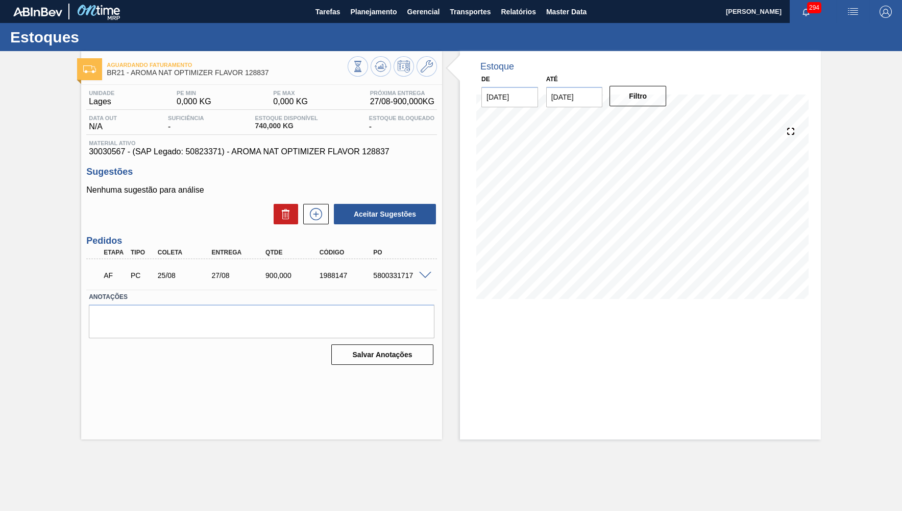
click at [426, 272] on span at bounding box center [425, 276] width 12 height 8
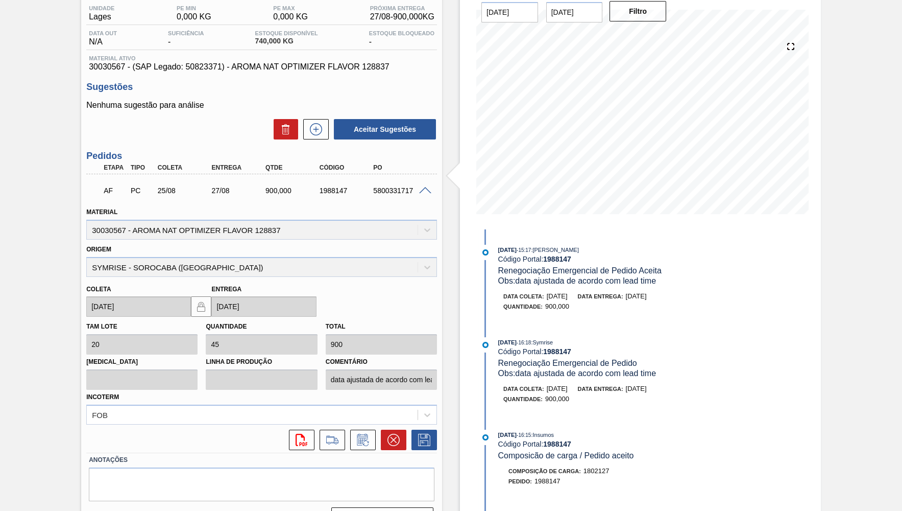
scroll to position [93, 0]
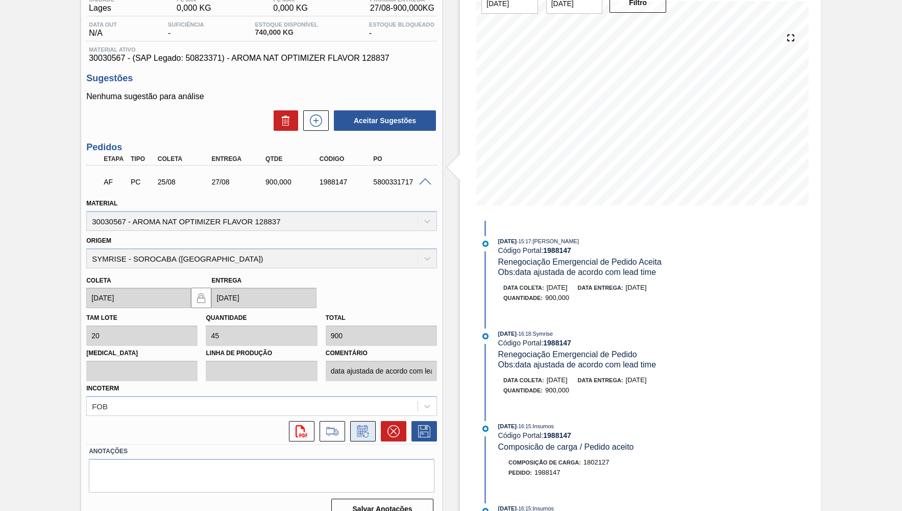
click at [357, 425] on icon at bounding box center [362, 431] width 11 height 12
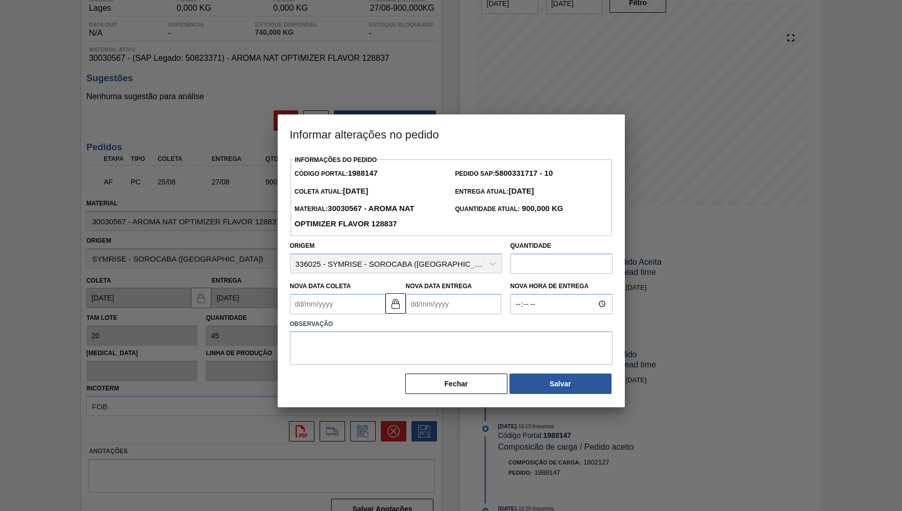
click at [539, 258] on input "text" at bounding box center [562, 263] width 102 height 20
type input "350"
click at [537, 341] on textarea at bounding box center [451, 348] width 323 height 34
type textarea "O"
click at [429, 341] on textarea "Pedido" at bounding box center [451, 348] width 323 height 34
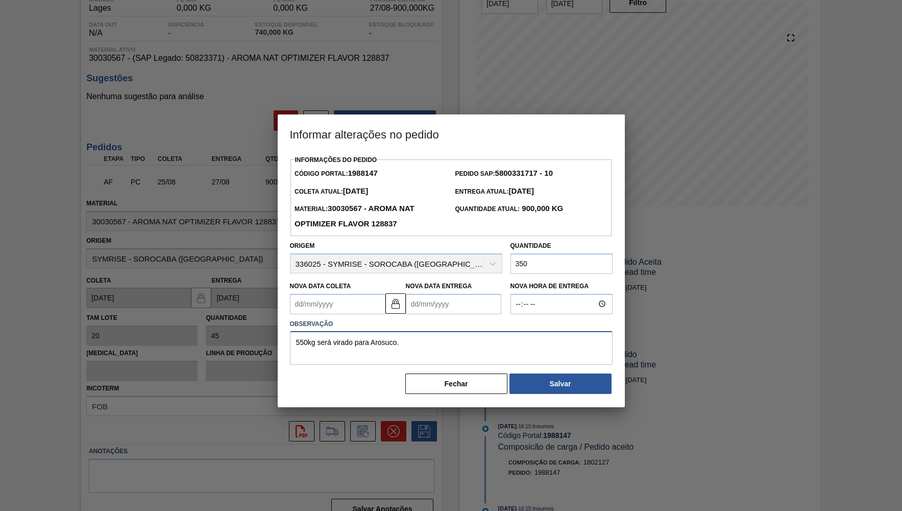
click at [390, 331] on textarea "550kg será virado para Arosuco." at bounding box center [451, 348] width 323 height 34
click at [415, 332] on textarea "550kg será virado para Arosuco." at bounding box center [451, 348] width 323 height 34
click at [406, 331] on textarea "550kg será virado para Arosuco." at bounding box center [451, 348] width 323 height 34
click at [439, 345] on textarea "550kg será virado para Arosuco." at bounding box center [451, 348] width 323 height 34
click at [418, 331] on textarea "550kg será virado para Arosuco." at bounding box center [451, 348] width 323 height 34
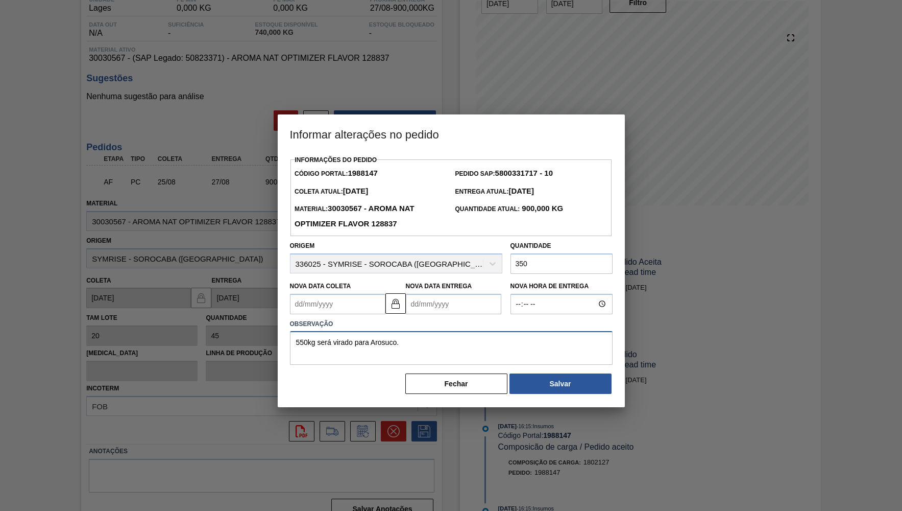
click at [428, 331] on textarea "550kg será virado para Arosuco." at bounding box center [451, 348] width 323 height 34
click at [446, 331] on textarea "550kg será virado para Arosuco, produção do KIT." at bounding box center [451, 348] width 323 height 34
click at [505, 342] on textarea "550kg será virado para Arosuco, produção do KIT." at bounding box center [451, 348] width 323 height 34
type textarea "550kg será virado para Arosuco, produção do KIT."
click at [545, 360] on div "Informações do Pedido Código Portal: 1988147 Pedido SAP: 5800331717 - 10 Coleta…" at bounding box center [451, 274] width 323 height 242
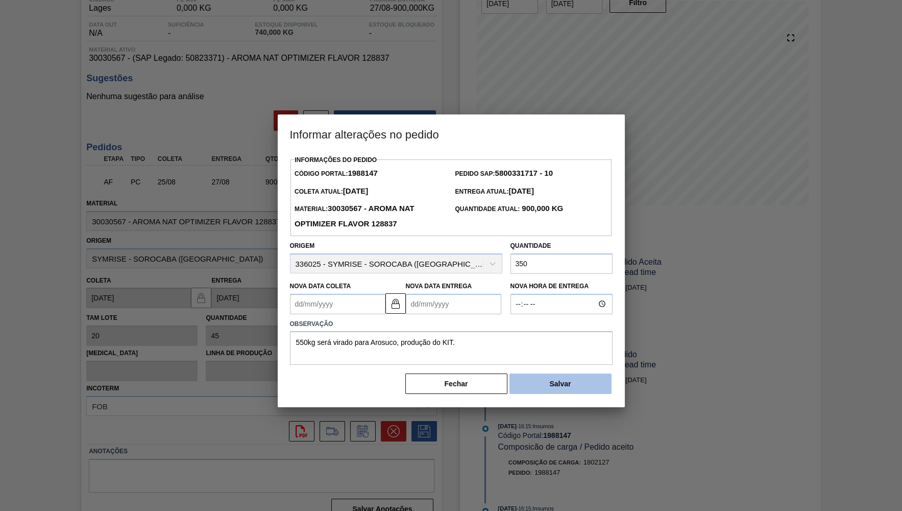
click at [563, 378] on button "Salvar" at bounding box center [561, 383] width 102 height 20
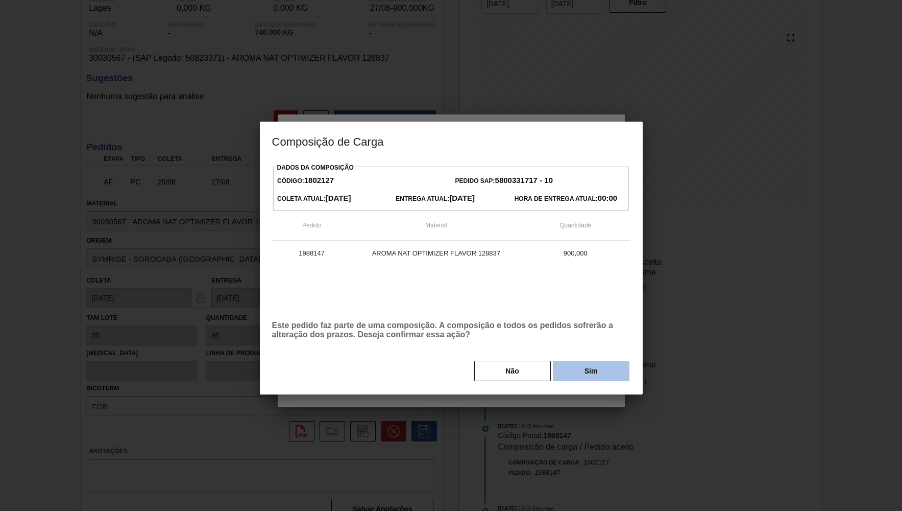
click at [566, 368] on button "Sim" at bounding box center [591, 370] width 77 height 20
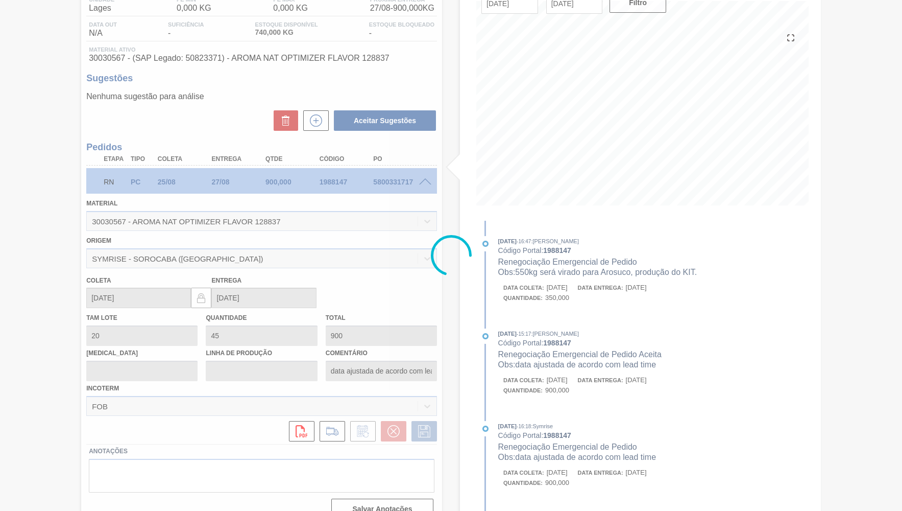
scroll to position [0, 0]
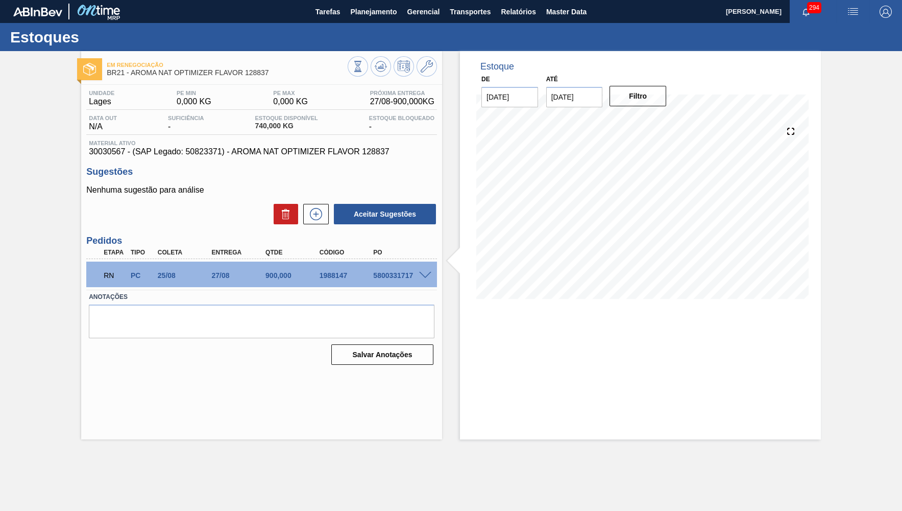
click at [424, 276] on div "RN PC 25/08 27/08 900,000 1988147 5800331717" at bounding box center [261, 274] width 351 height 26
click at [424, 276] on div "5800331717" at bounding box center [401, 275] width 60 height 8
click at [426, 273] on span at bounding box center [425, 276] width 12 height 8
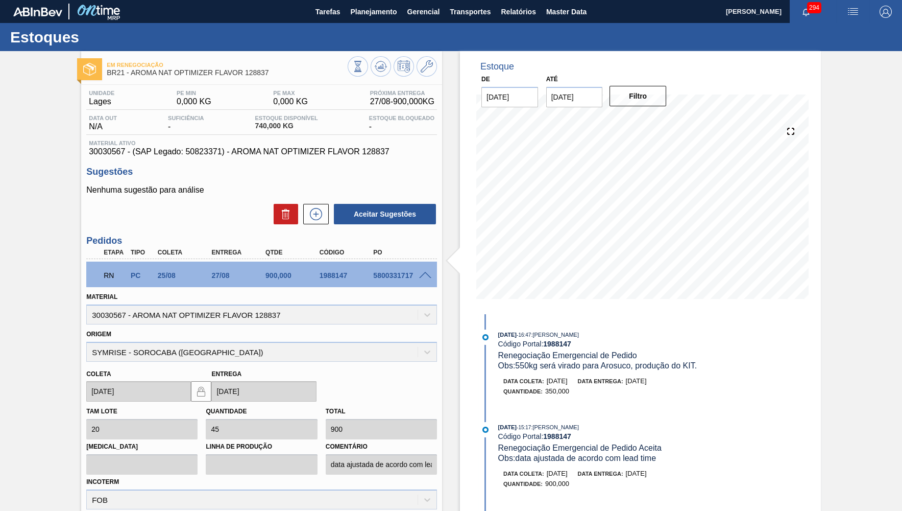
click at [588, 365] on span "Obs: 550kg será virado para Arosuco, produção do KIT." at bounding box center [597, 365] width 199 height 9
drag, startPoint x: 581, startPoint y: 395, endPoint x: 491, endPoint y: 404, distance: 89.8
click at [491, 404] on div "20/08/2025 - 16:47 : YASMIM FERREIRA DA SILVA Código Portal: 1988147 Renegociaç…" at bounding box center [609, 367] width 263 height 77
click at [553, 366] on span "Obs: 550kg será virado para Arosuco, produção do KIT." at bounding box center [597, 365] width 199 height 9
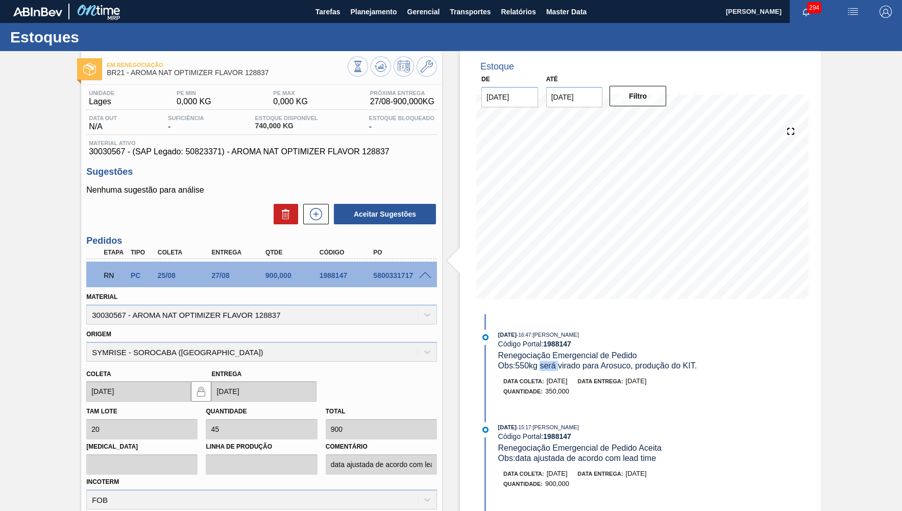
click at [553, 366] on span "Obs: 550kg será virado para Arosuco, produção do KIT." at bounding box center [597, 365] width 199 height 9
click at [381, 15] on span "Planejamento" at bounding box center [373, 12] width 46 height 12
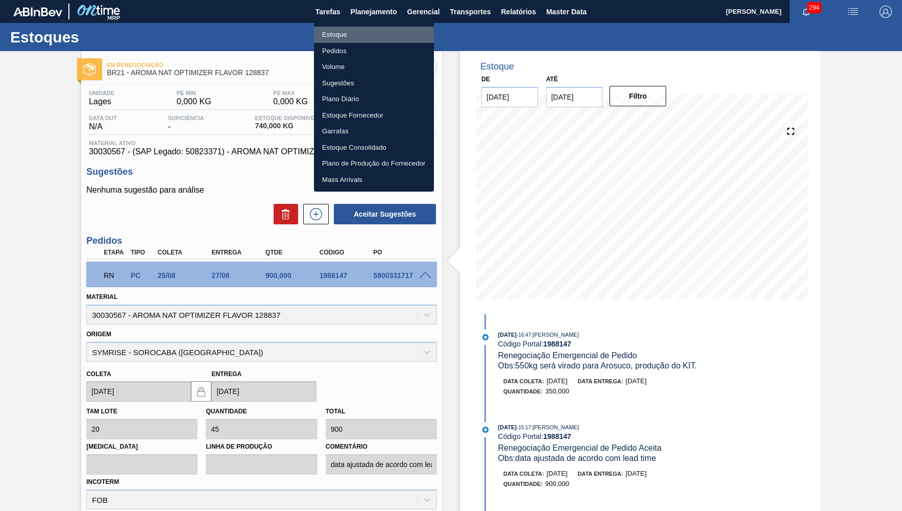
click at [373, 28] on li "Estoque" at bounding box center [374, 35] width 120 height 16
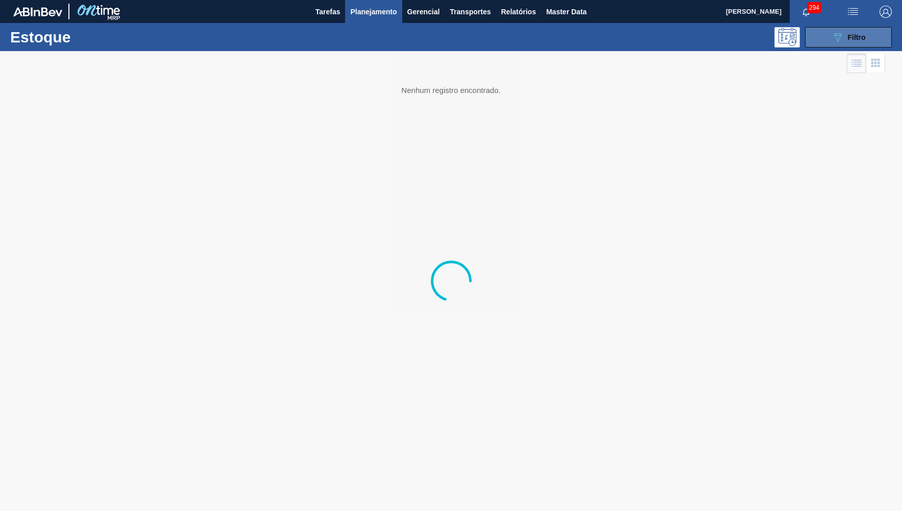
click at [840, 38] on icon "089F7B8B-B2A5-4AFE-B5C0-19BA573D28AC" at bounding box center [838, 37] width 12 height 12
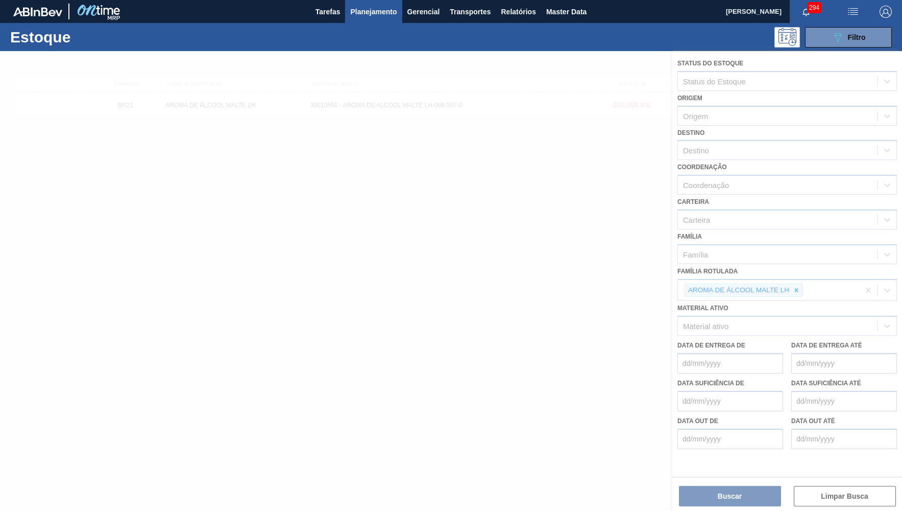
click at [177, 144] on div at bounding box center [451, 281] width 902 height 460
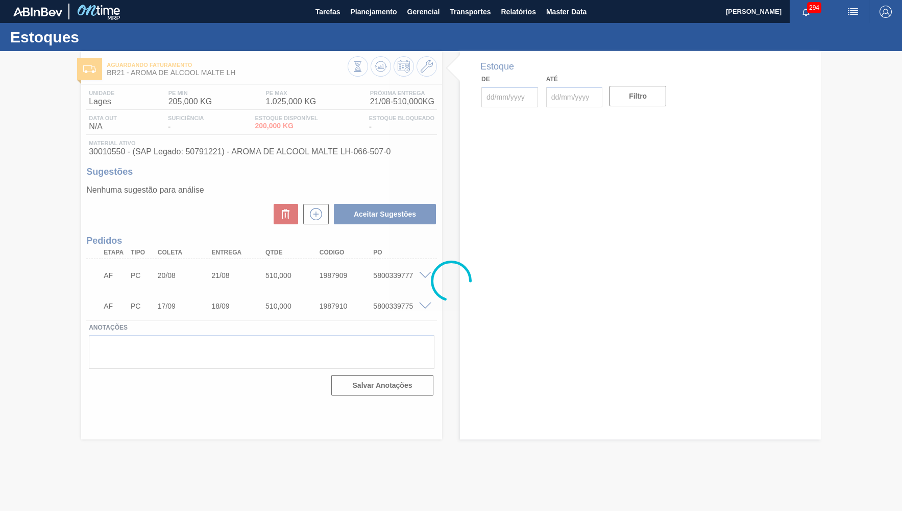
type input "[DATE]"
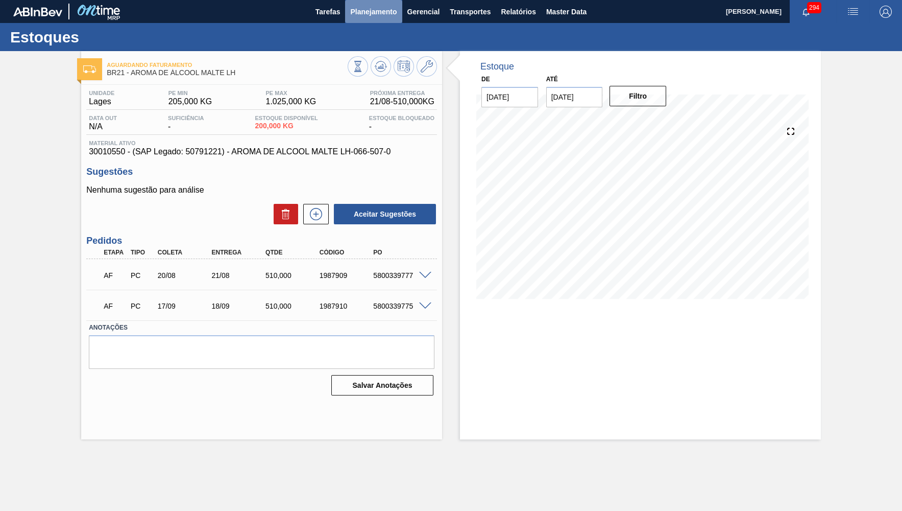
click at [369, 11] on span "Planejamento" at bounding box center [373, 12] width 46 height 12
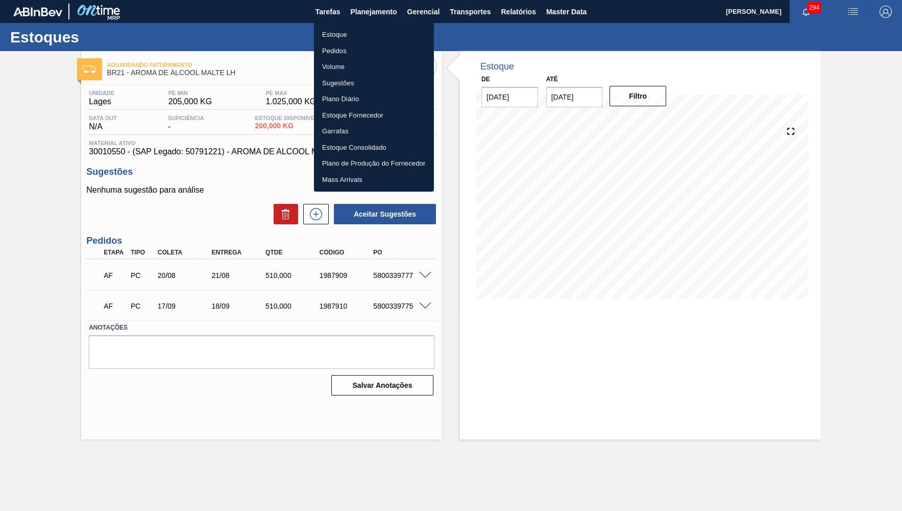
click at [348, 32] on li "Estoque" at bounding box center [374, 35] width 120 height 16
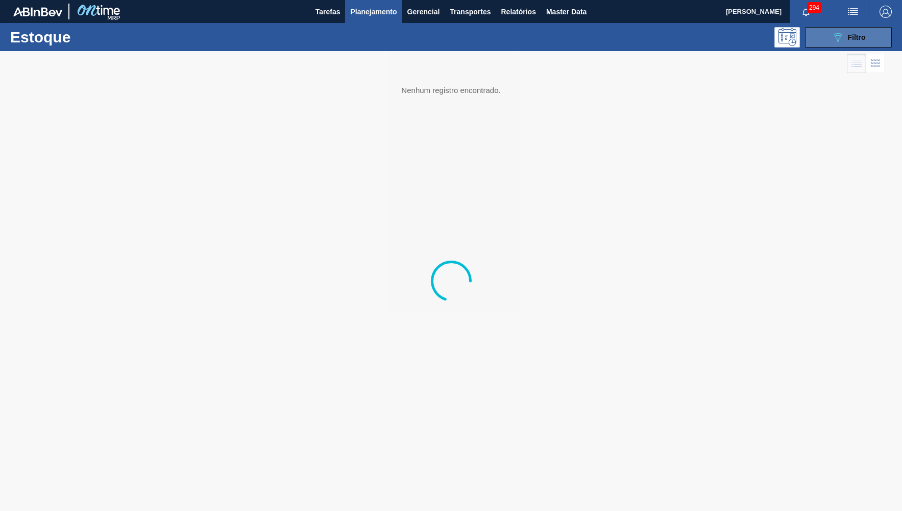
click at [849, 40] on span "Filtro" at bounding box center [857, 37] width 18 height 8
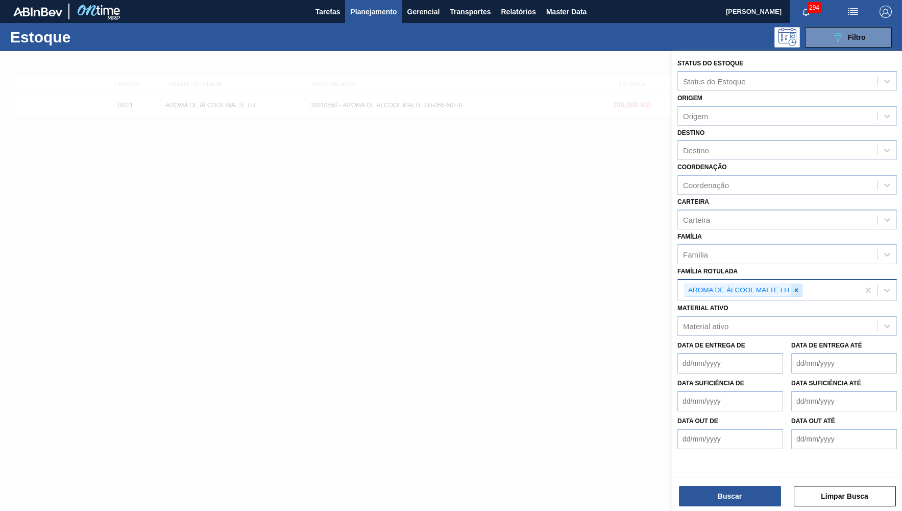
click at [794, 286] on icon at bounding box center [796, 289] width 7 height 7
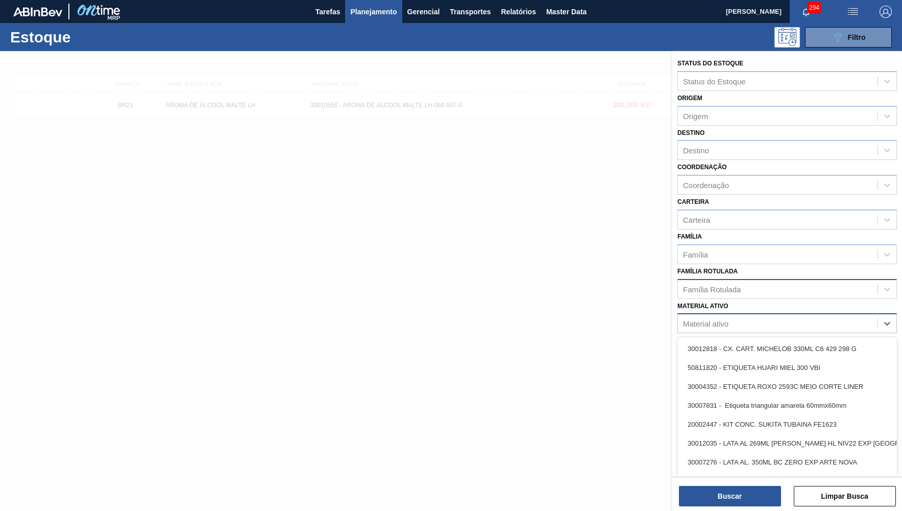
click at [785, 316] on div "Material ativo" at bounding box center [778, 323] width 200 height 15
paste ativo "30003606"
type ativo "30003606"
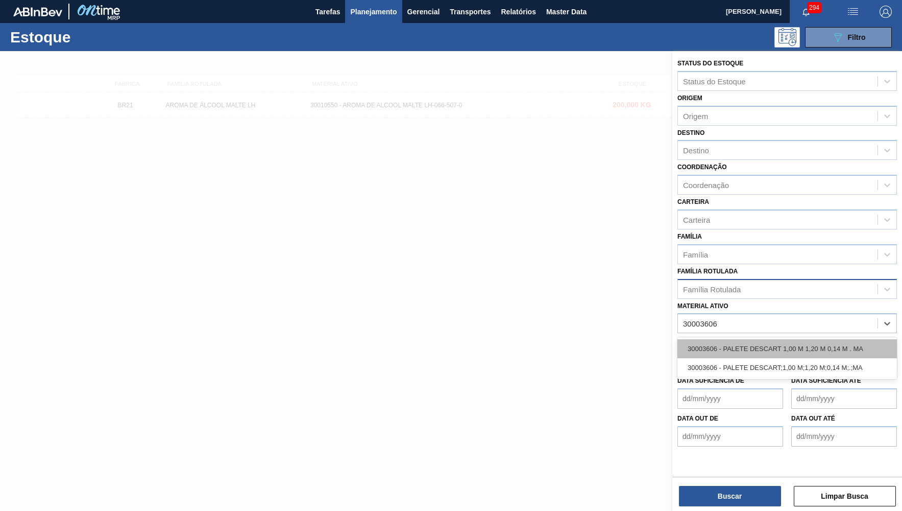
click at [787, 339] on div "30003606 - PALETE DESCART 1,00 M 1,20 M 0,14 M . MA" at bounding box center [788, 348] width 220 height 19
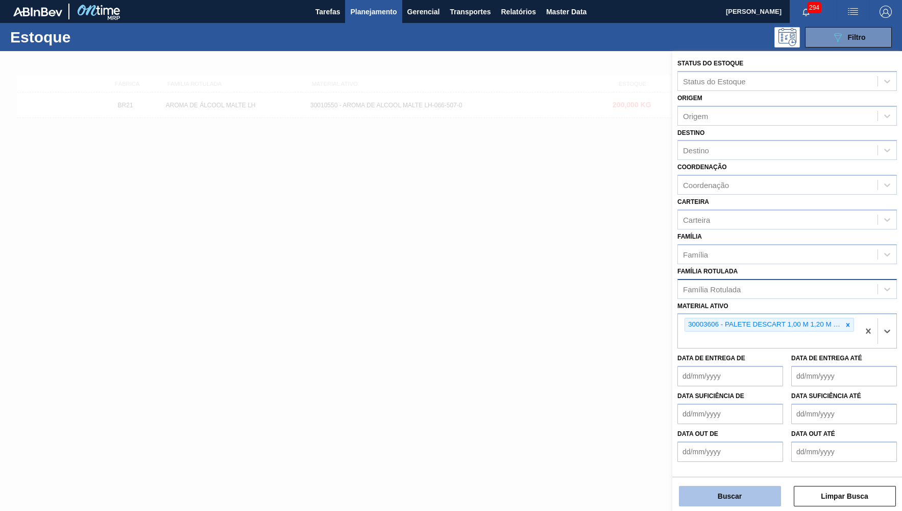
click at [730, 490] on button "Buscar" at bounding box center [730, 496] width 102 height 20
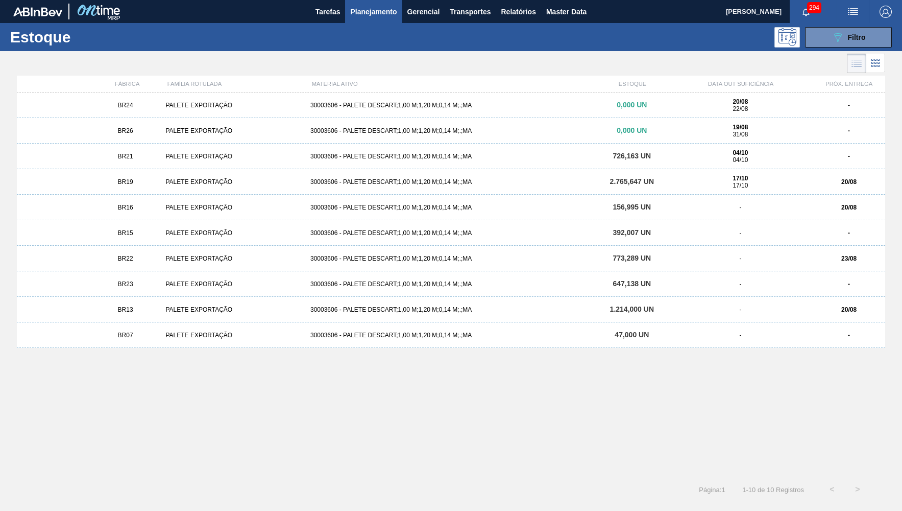
click at [201, 131] on div "PALETE EXPORTAÇÃO" at bounding box center [233, 130] width 144 height 7
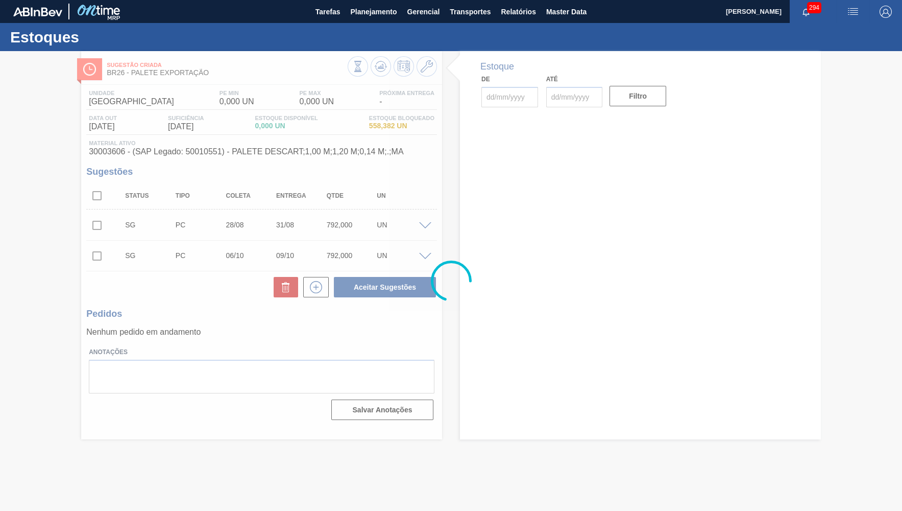
type input "[DATE]"
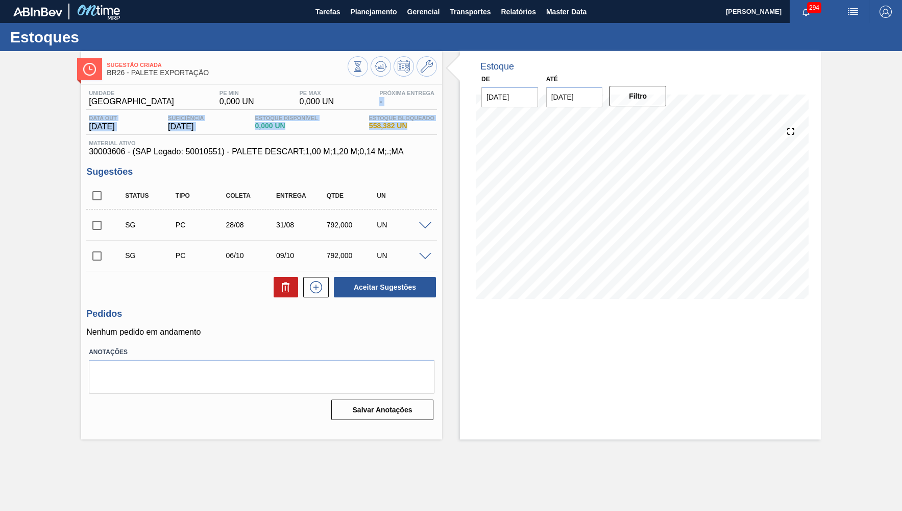
drag, startPoint x: 396, startPoint y: 121, endPoint x: 362, endPoint y: 112, distance: 35.4
click at [369, 122] on span "558,382 UN" at bounding box center [401, 126] width 65 height 8
click at [369, 59] on div at bounding box center [392, 67] width 89 height 23
click at [387, 66] on icon at bounding box center [386, 67] width 2 height 2
click at [98, 153] on span "30003606 - (SAP Legado: 50010551) - PALETE DESCART;1,00 M;1,20 M;0,14 M;.;MA" at bounding box center [262, 151] width 346 height 9
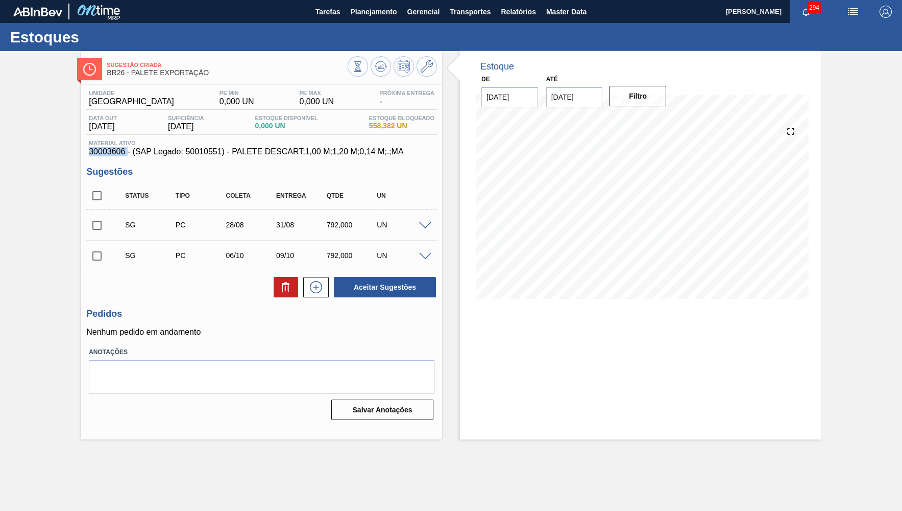
click at [98, 153] on span "30003606 - (SAP Legado: 50010551) - PALETE DESCART;1,00 M;1,20 M;0,14 M;.;MA" at bounding box center [262, 151] width 346 height 9
copy span "30003606"
click at [430, 222] on span at bounding box center [425, 226] width 12 height 8
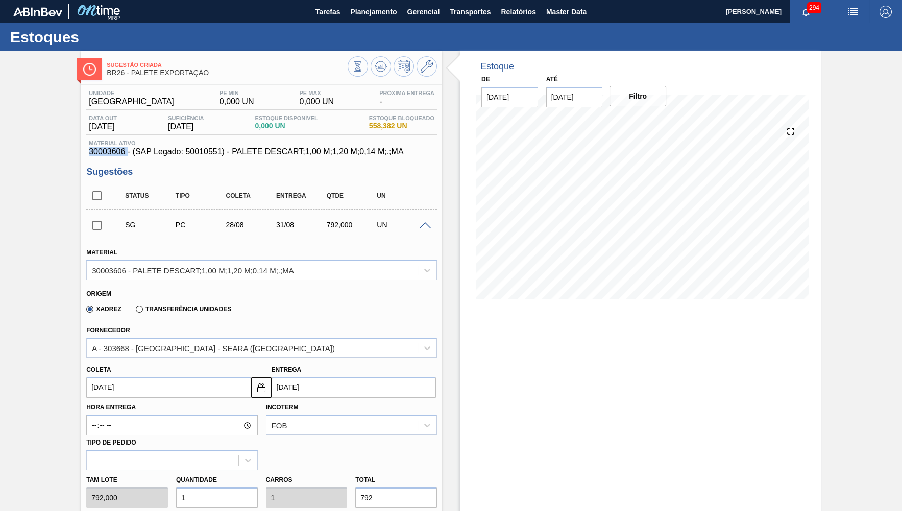
scroll to position [140, 0]
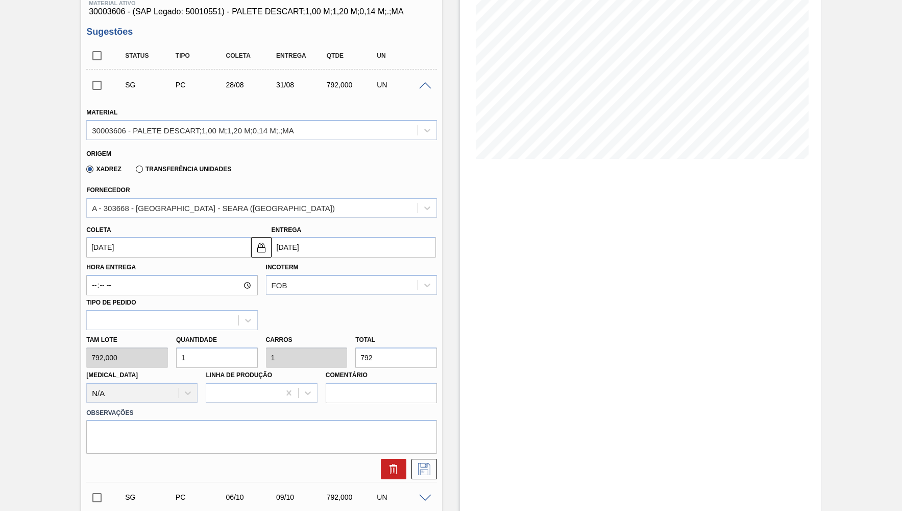
drag, startPoint x: 406, startPoint y: 349, endPoint x: 55, endPoint y: 333, distance: 352.2
click at [355, 347] on input "792" at bounding box center [396, 357] width 82 height 20
click at [397, 347] on input "792" at bounding box center [396, 357] width 82 height 20
type input "0,008"
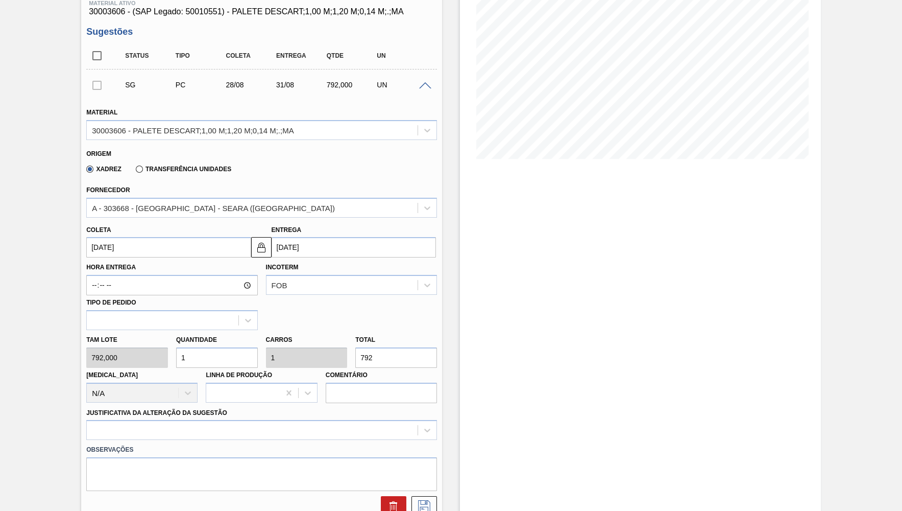
type input "0,008"
type input "6"
type input "0,08"
type input "63"
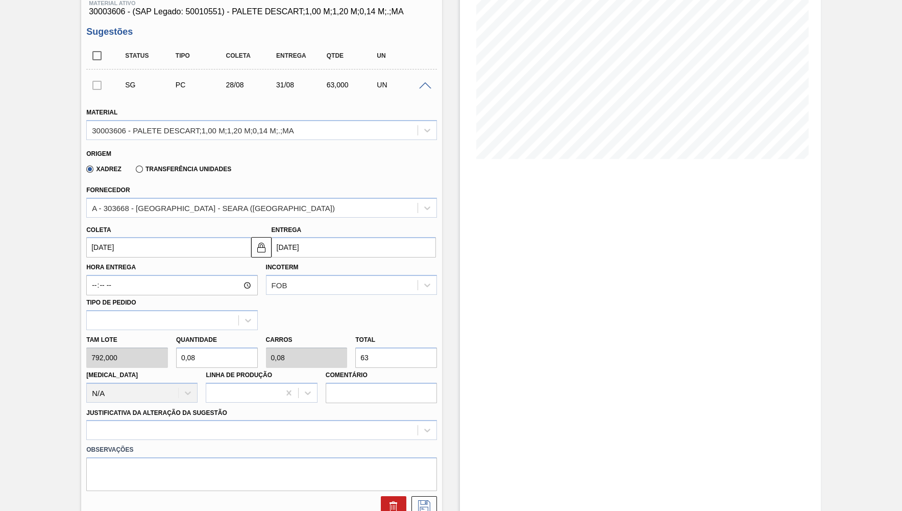
type input "0,806"
type input "638"
click at [200, 420] on div at bounding box center [261, 430] width 351 height 20
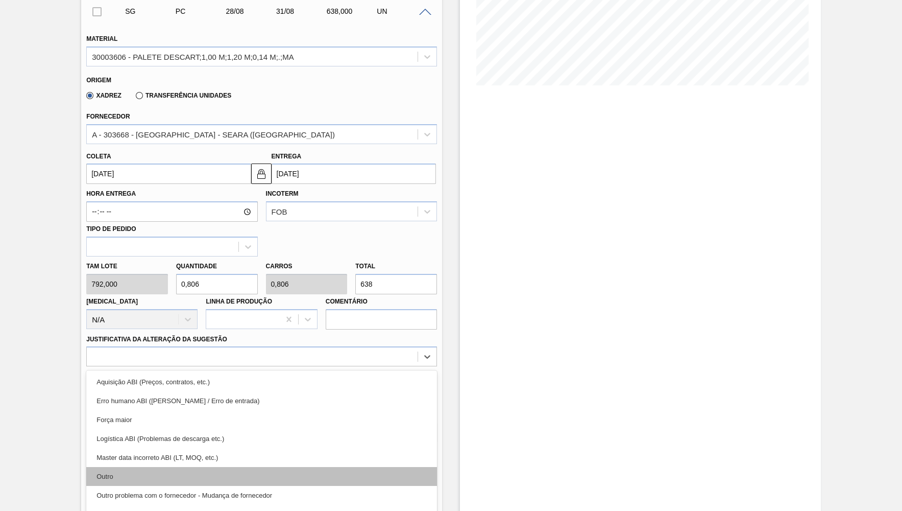
drag, startPoint x: 175, startPoint y: 448, endPoint x: 192, endPoint y: 456, distance: 19.4
click at [192, 456] on div "Aquisição ABI (Preços, contratos, etc.) Erro humano ABI (Cálculo / Erro de entr…" at bounding box center [261, 446] width 351 height 153
click at [192, 467] on div "Outro" at bounding box center [261, 476] width 351 height 19
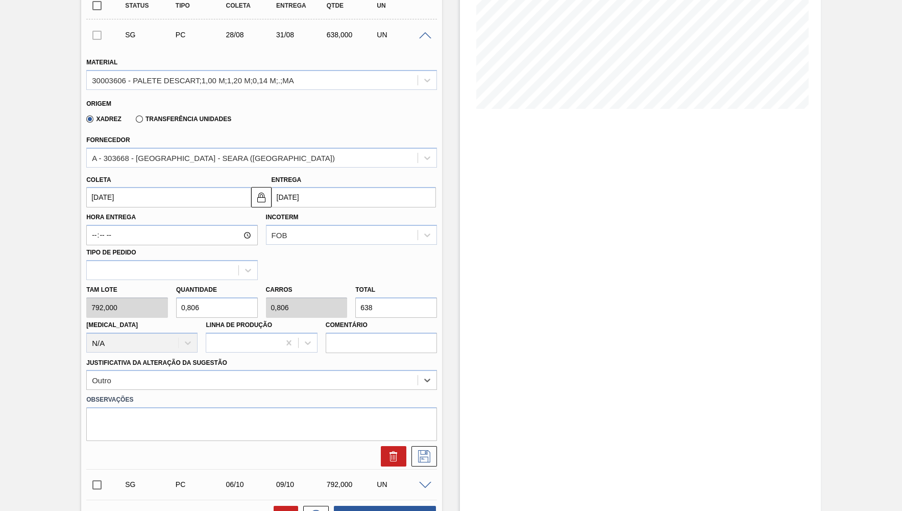
scroll to position [167, 0]
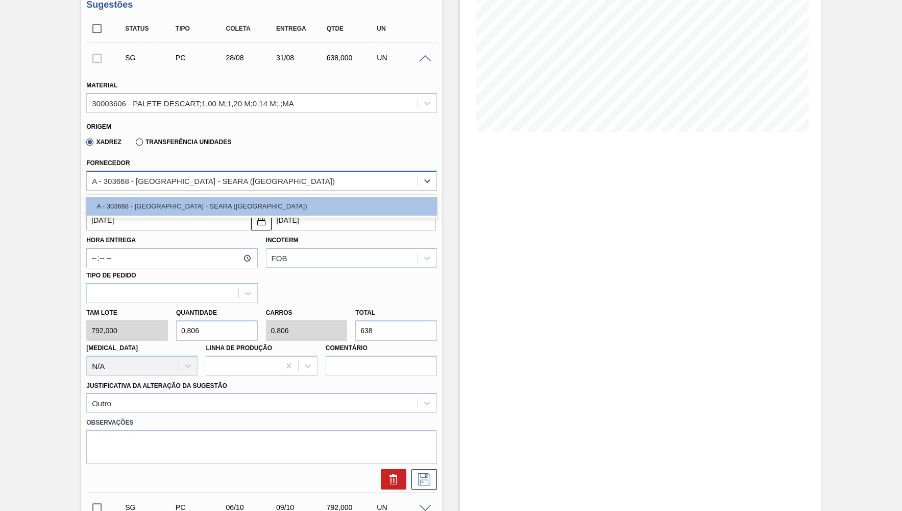
click at [170, 181] on div "A - 303668 - BARCELONA - SEARA (SC)" at bounding box center [252, 180] width 331 height 15
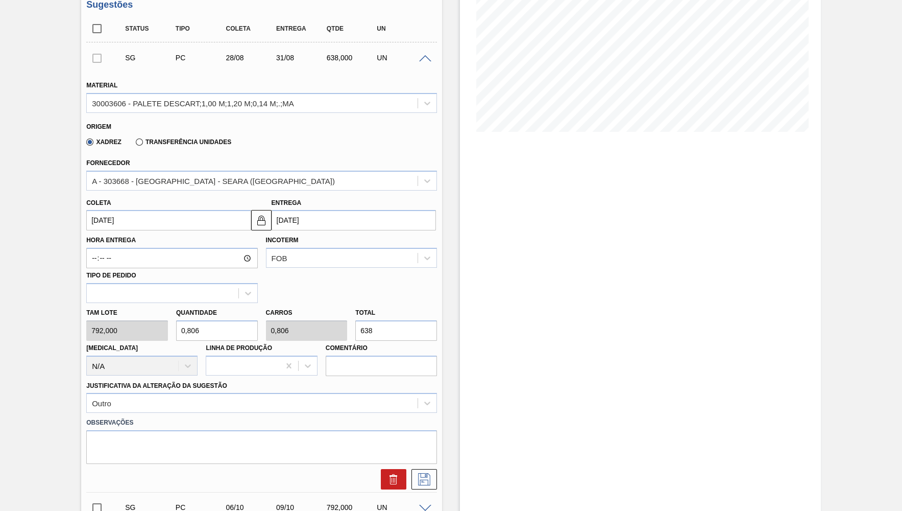
click at [292, 135] on div "Xadrez Transferência Unidades" at bounding box center [257, 140] width 342 height 20
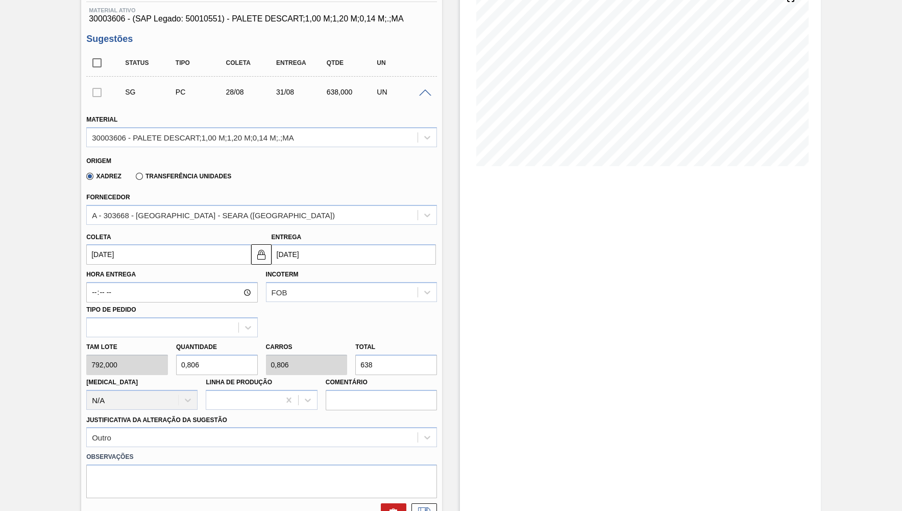
scroll to position [120, 0]
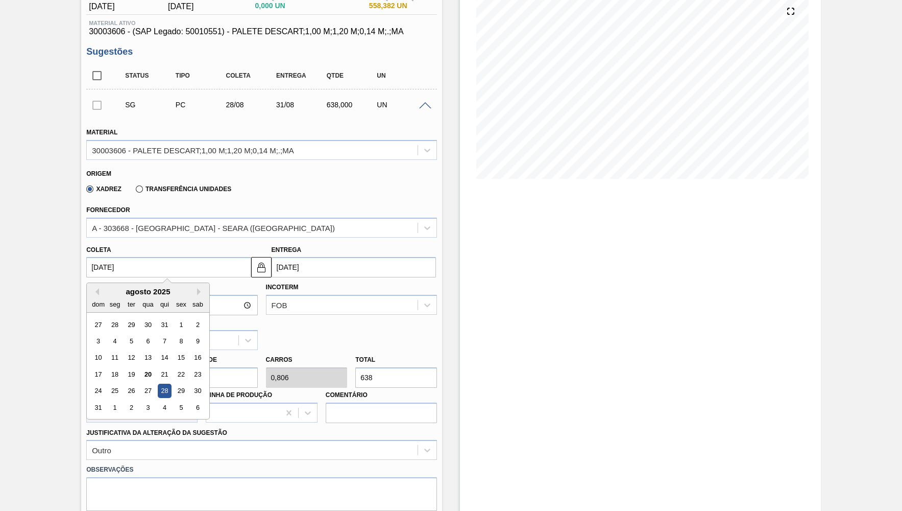
click at [115, 257] on input "28/08/2025" at bounding box center [168, 267] width 164 height 20
drag, startPoint x: 253, startPoint y: 180, endPoint x: 266, endPoint y: 202, distance: 25.1
click at [254, 180] on div "Xadrez Transferência Unidades" at bounding box center [257, 187] width 342 height 20
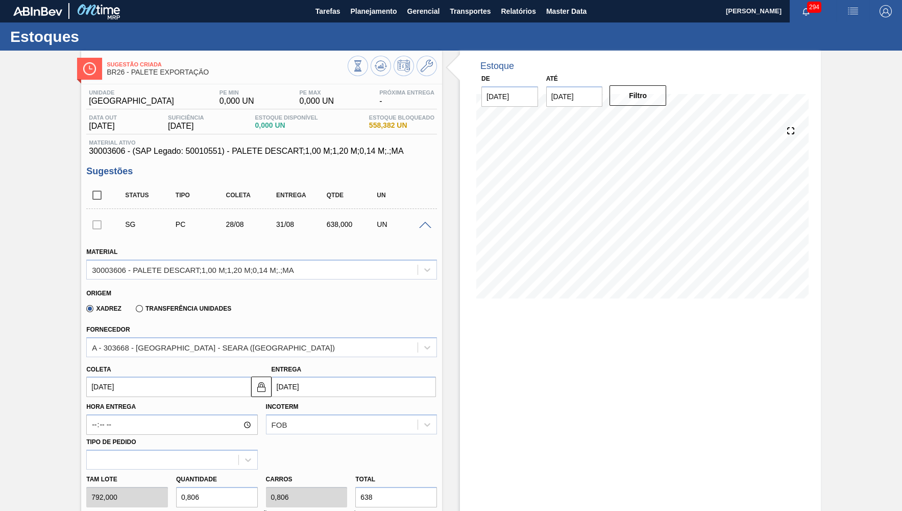
scroll to position [0, 0]
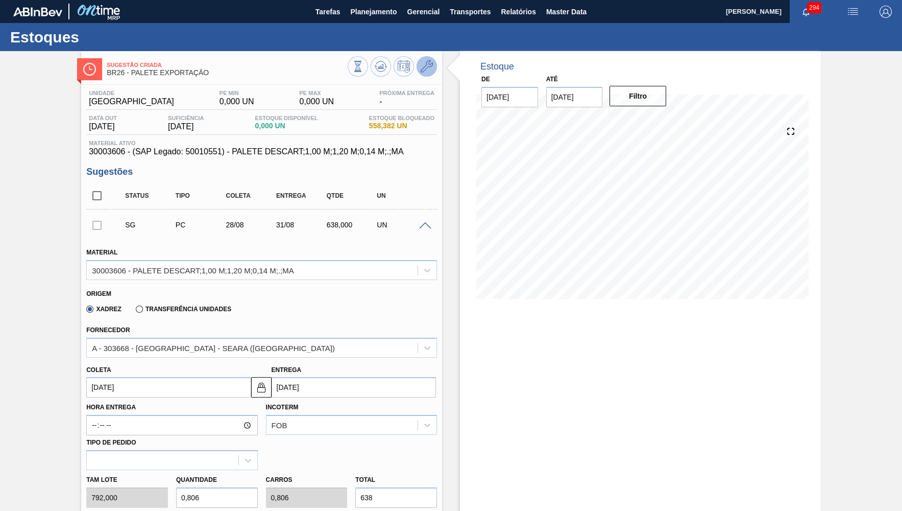
click at [429, 73] on button at bounding box center [427, 66] width 20 height 20
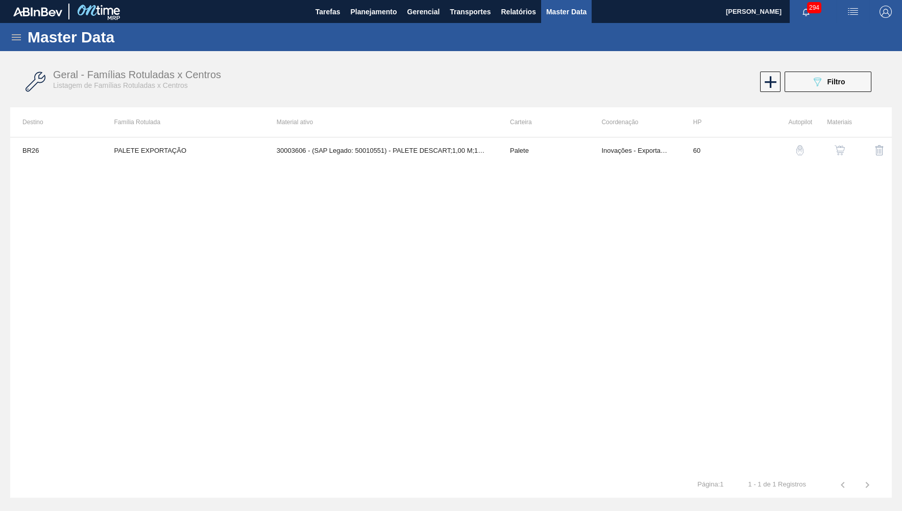
click at [857, 144] on td at bounding box center [872, 150] width 40 height 26
click at [845, 142] on button "button" at bounding box center [840, 150] width 25 height 25
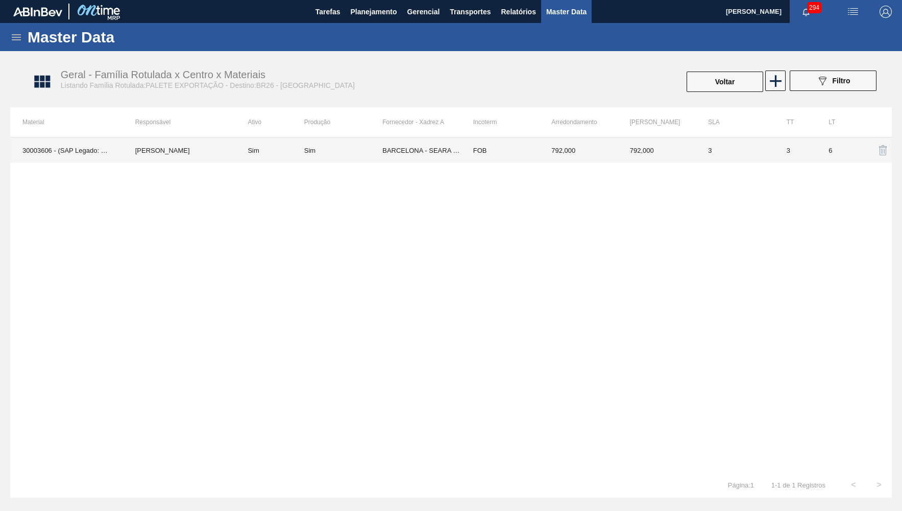
click at [754, 139] on td "3" at bounding box center [735, 150] width 79 height 26
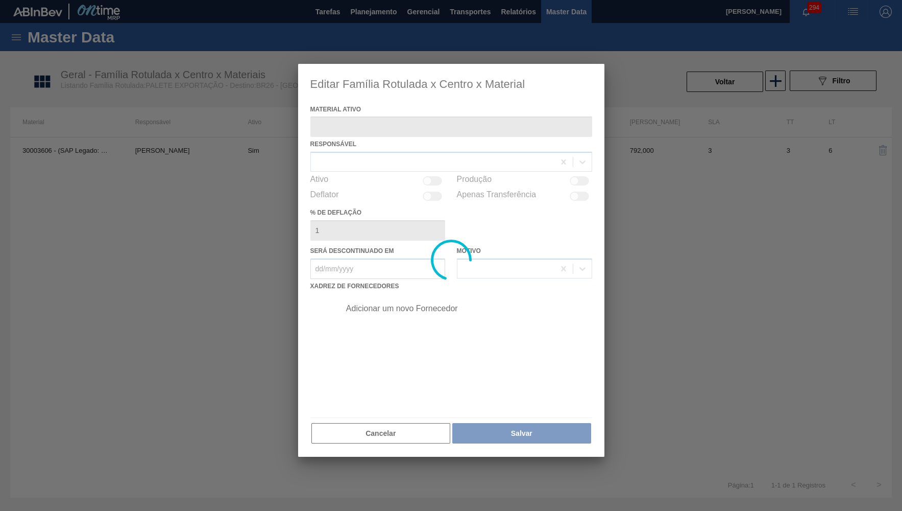
type ativo "30003606 - (SAP Legado: 50010551) - PALETE DESCART;1,00 M;1,20 M;0,14 M;.;MA"
checkbox input "true"
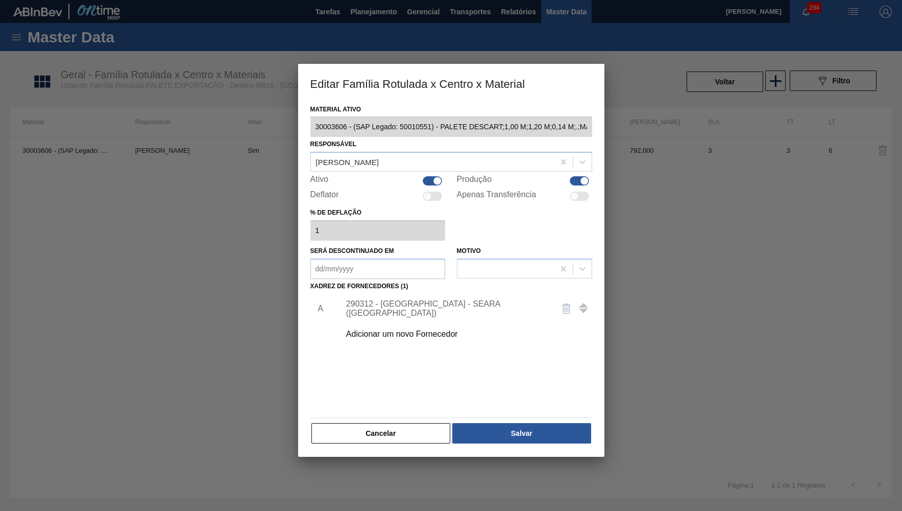
click at [391, 304] on div "290312 - BARCELONA - SEARA (SC)" at bounding box center [463, 309] width 258 height 26
click at [390, 299] on div "290312 - BARCELONA - SEARA (SC)" at bounding box center [446, 308] width 200 height 18
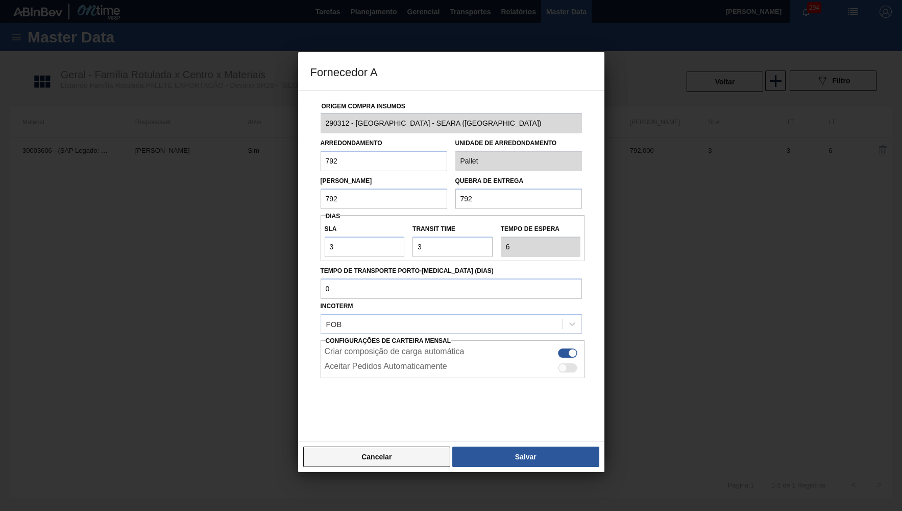
click at [378, 446] on button "Cancelar" at bounding box center [377, 456] width 148 height 20
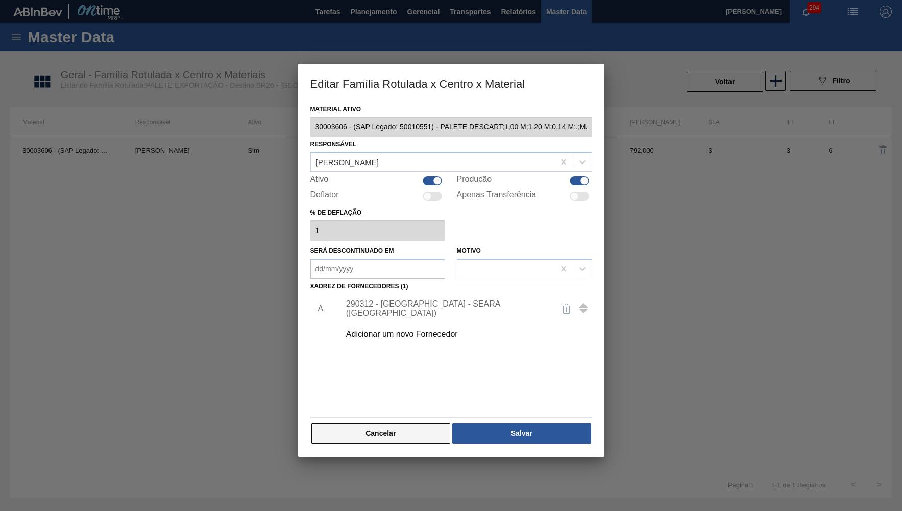
click at [384, 423] on button "Cancelar" at bounding box center [380, 433] width 139 height 20
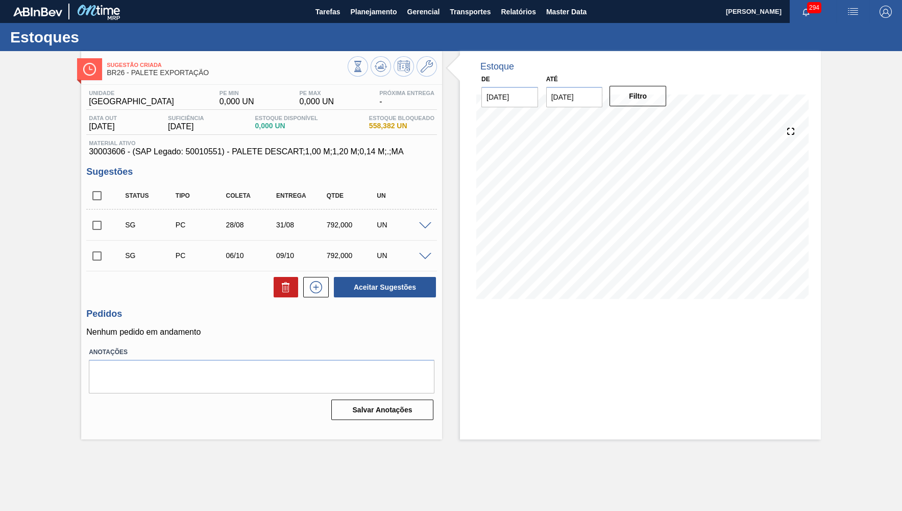
click at [424, 223] on span at bounding box center [425, 226] width 12 height 8
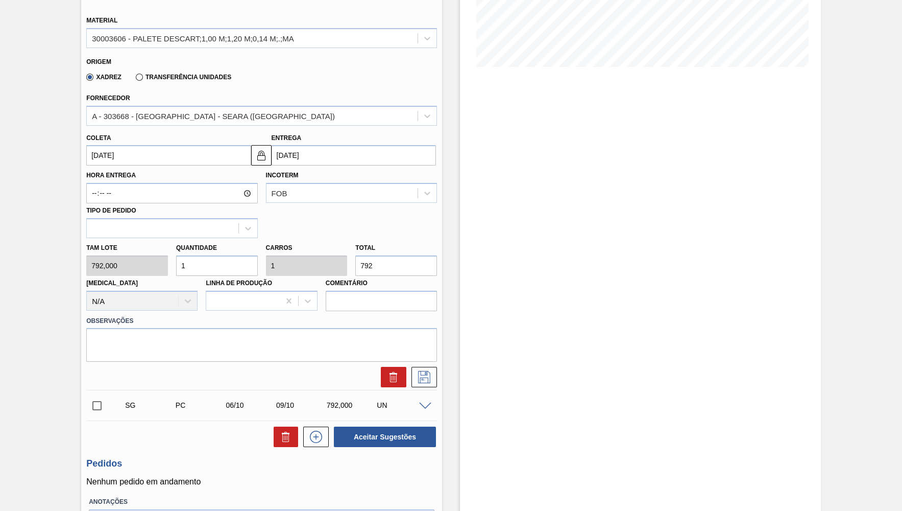
scroll to position [233, 0]
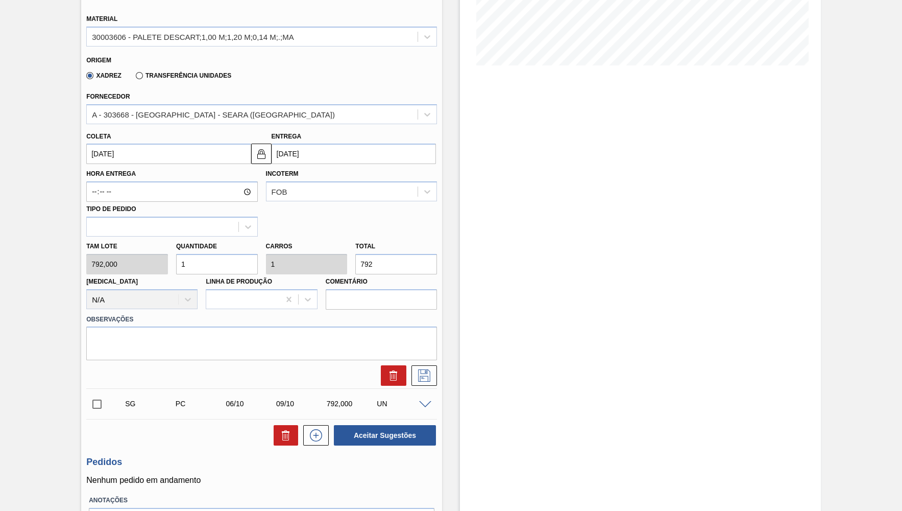
click at [153, 134] on div "Coleta 28/08/2025" at bounding box center [168, 146] width 164 height 35
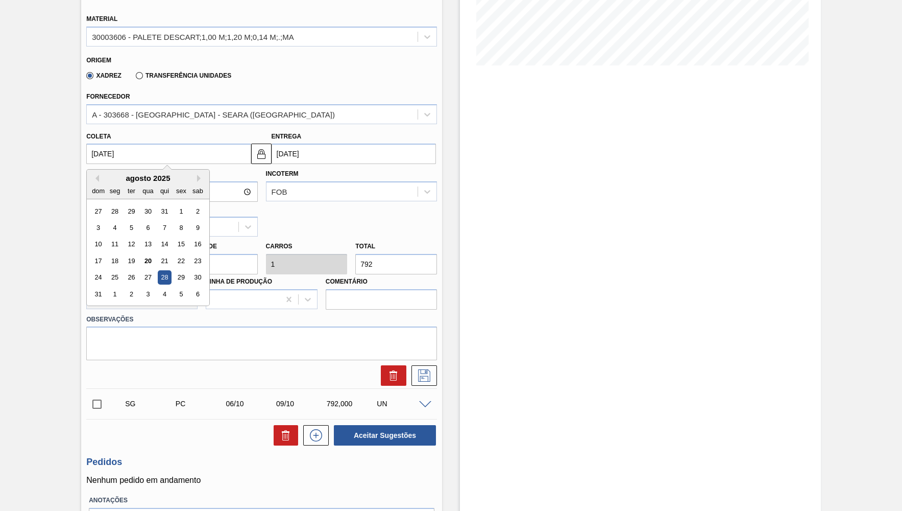
click at [165, 143] on input "28/08/2025" at bounding box center [168, 153] width 164 height 20
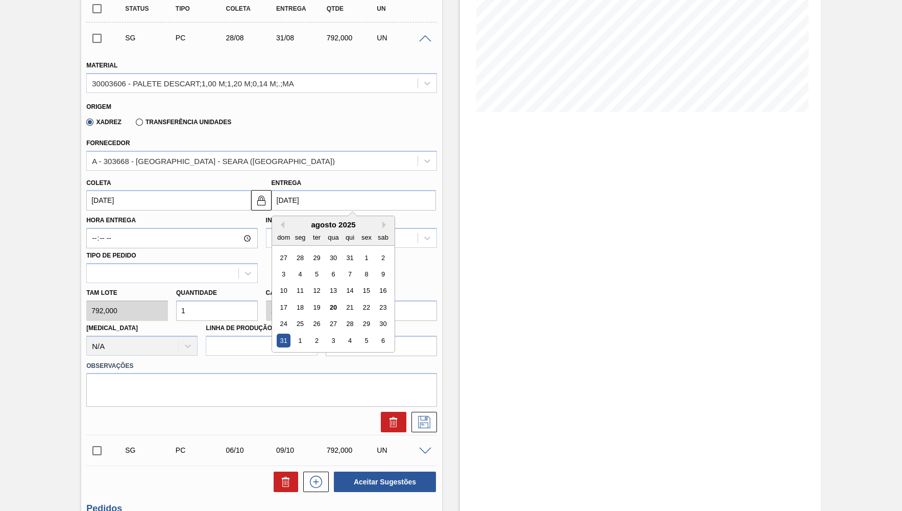
click at [322, 190] on input "31/08/2025" at bounding box center [354, 200] width 164 height 20
click at [343, 317] on div "28" at bounding box center [350, 324] width 14 height 14
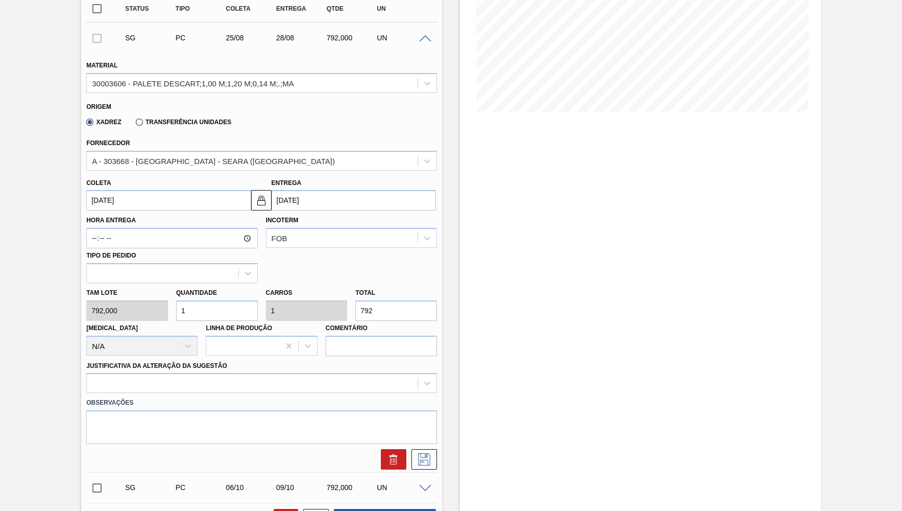
type input "25/08/2025"
type input "28/08/2025"
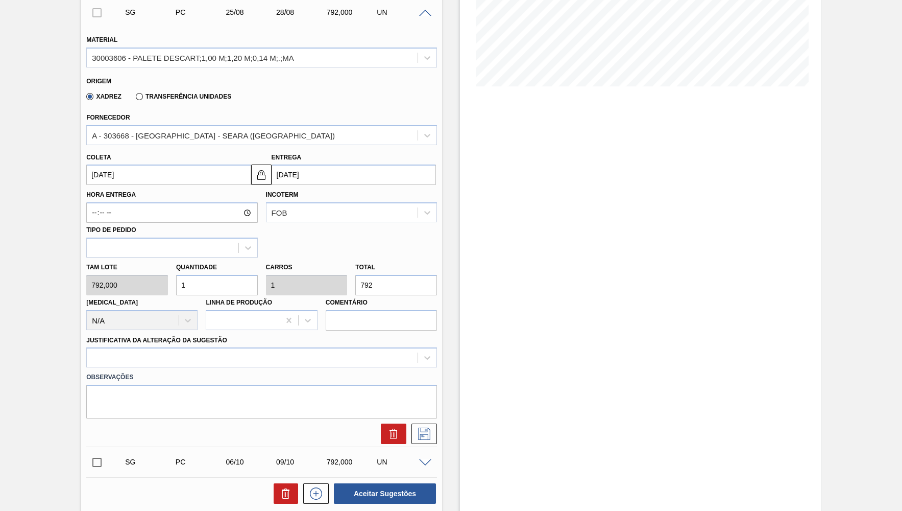
scroll to position [233, 0]
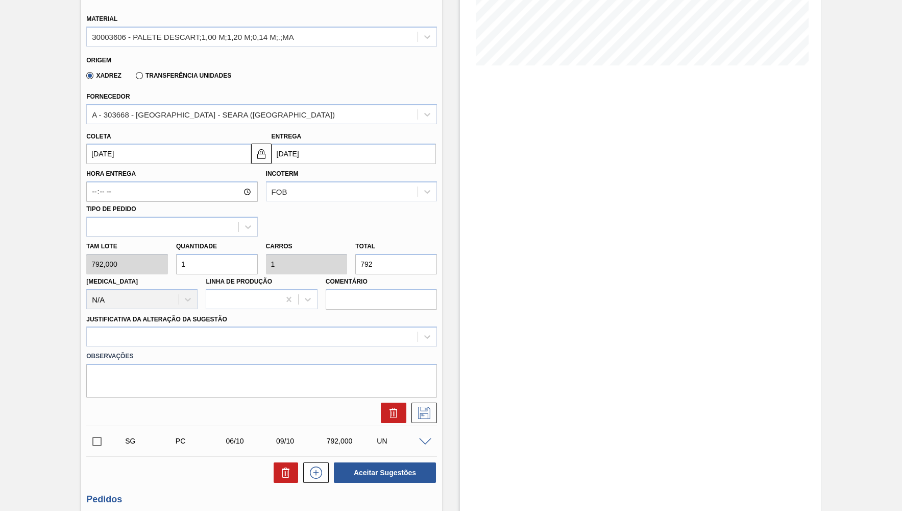
click at [148, 349] on label "Observações" at bounding box center [261, 356] width 351 height 15
click at [146, 329] on div at bounding box center [252, 336] width 331 height 15
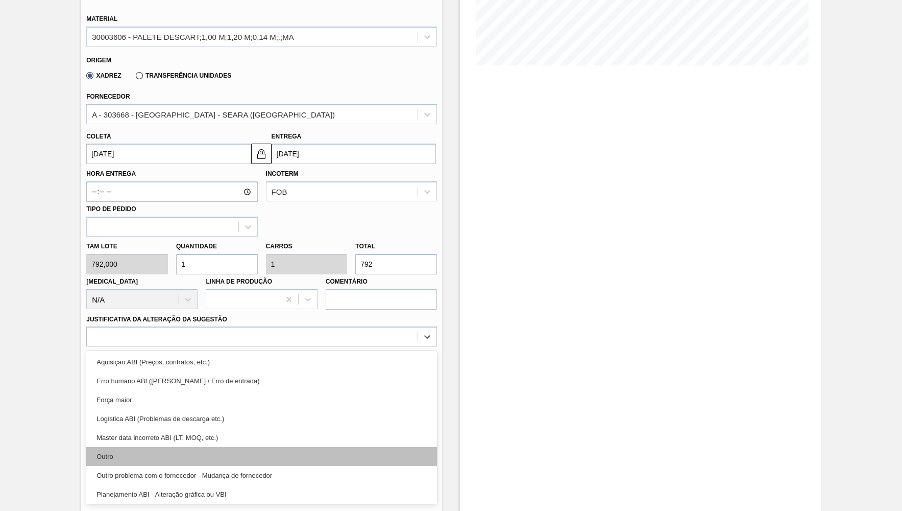
click at [162, 447] on div "Outro" at bounding box center [261, 456] width 351 height 19
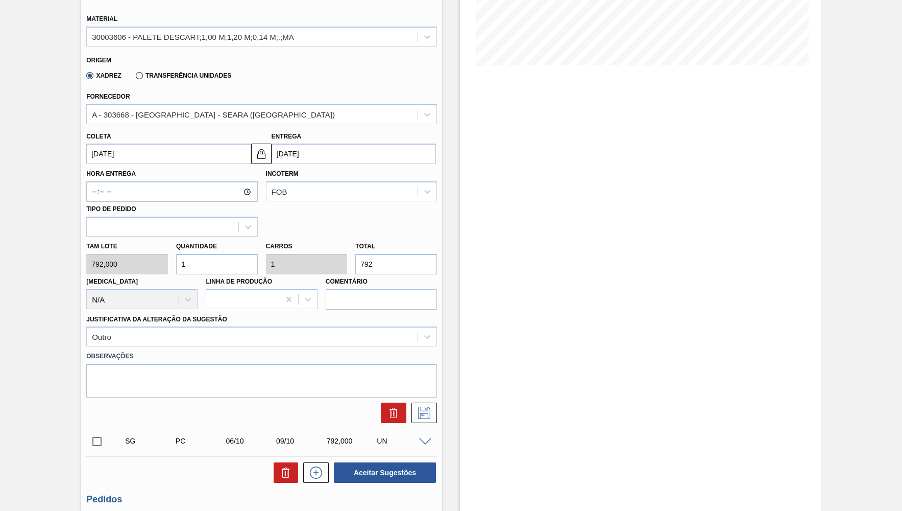
drag, startPoint x: 399, startPoint y: 244, endPoint x: 322, endPoint y: 236, distance: 77.5
click at [355, 254] on input "792" at bounding box center [396, 264] width 82 height 20
type input "0,008"
type input "6"
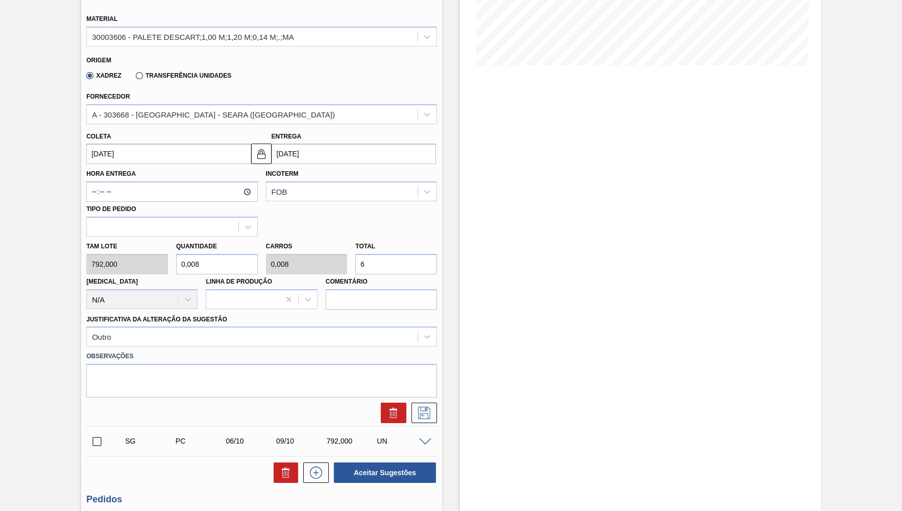
type input "0,08"
type input "63"
type input "0,806"
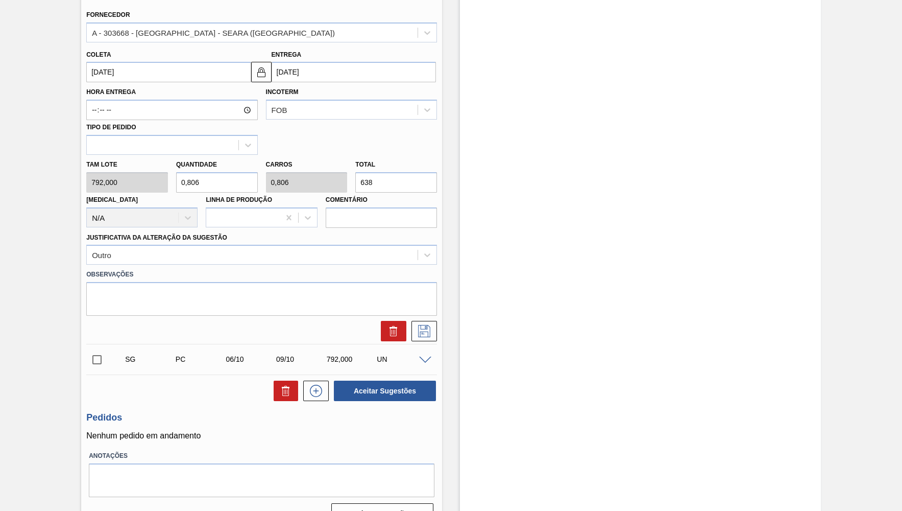
scroll to position [0, 0]
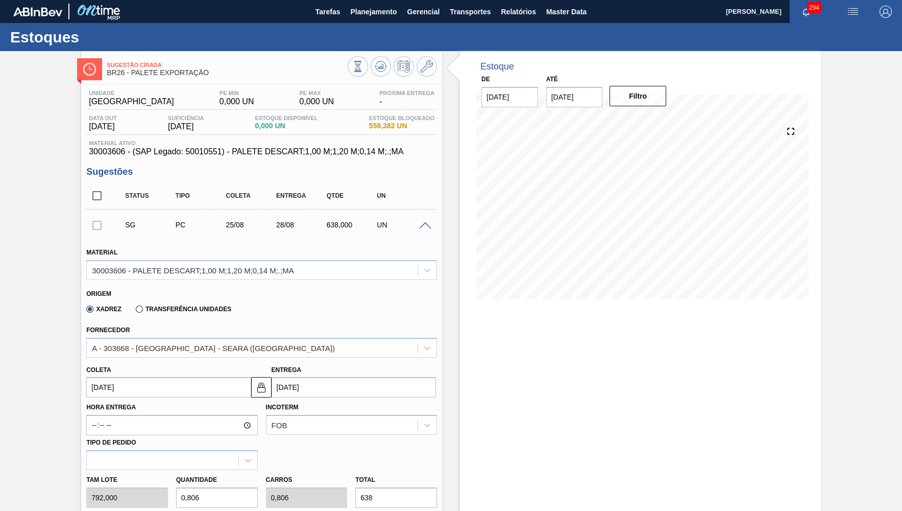
type input "638"
click at [431, 216] on div "SG PC 25/08 28/08 638,000 UN" at bounding box center [261, 225] width 351 height 26
click at [422, 221] on div at bounding box center [427, 225] width 20 height 8
click at [422, 222] on span at bounding box center [425, 226] width 12 height 8
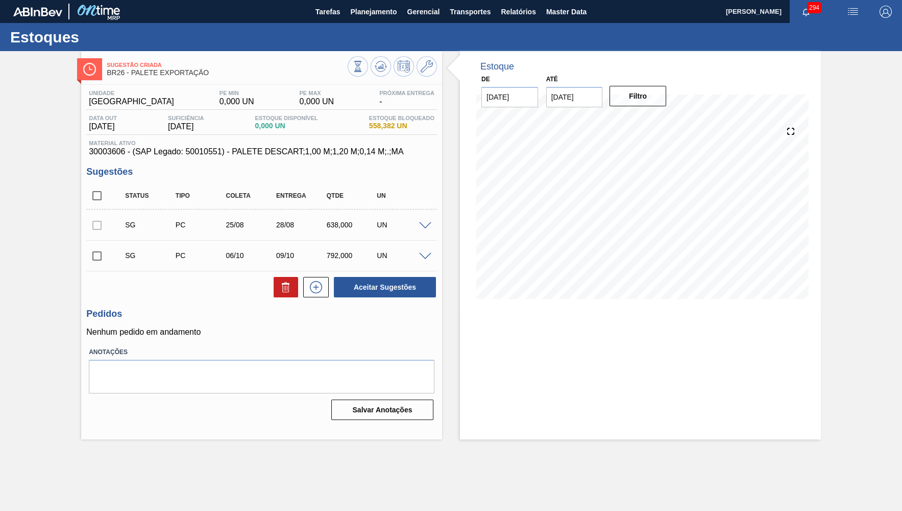
click at [420, 223] on span at bounding box center [425, 226] width 12 height 8
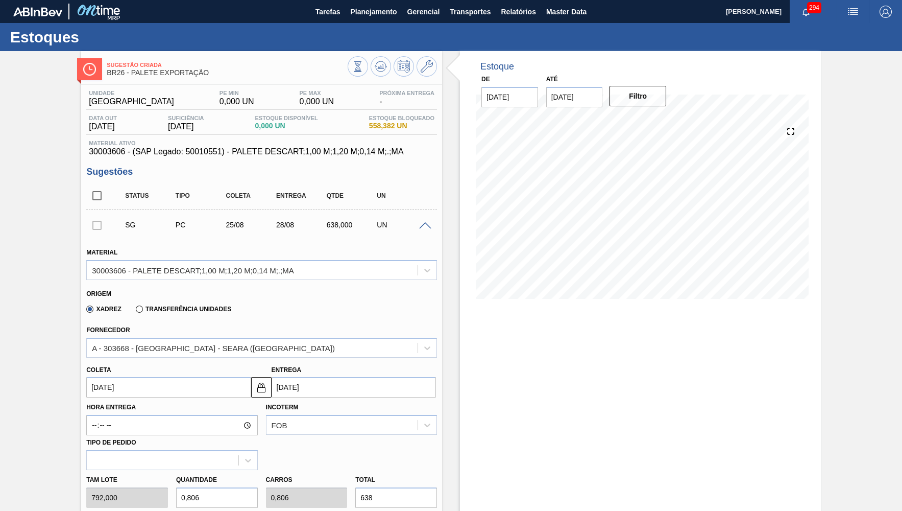
drag, startPoint x: 427, startPoint y: 225, endPoint x: 432, endPoint y: 227, distance: 5.3
click at [432, 227] on div "SG PC 25/08 28/08 638,000 UN" at bounding box center [261, 225] width 351 height 26
click at [430, 226] on span at bounding box center [425, 226] width 12 height 8
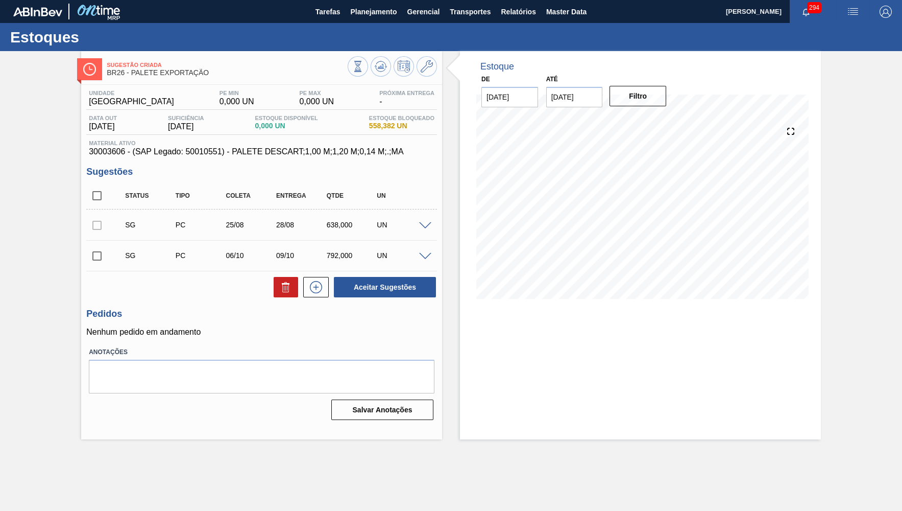
click at [351, 257] on div "792,000" at bounding box center [352, 255] width 56 height 8
drag, startPoint x: 351, startPoint y: 257, endPoint x: 339, endPoint y: 259, distance: 12.5
click at [349, 258] on div "792,000" at bounding box center [352, 255] width 56 height 8
click at [338, 259] on div "SG PC 06/10 09/10 792,000 UN" at bounding box center [269, 255] width 302 height 20
click at [330, 255] on div "792,000" at bounding box center [352, 255] width 56 height 8
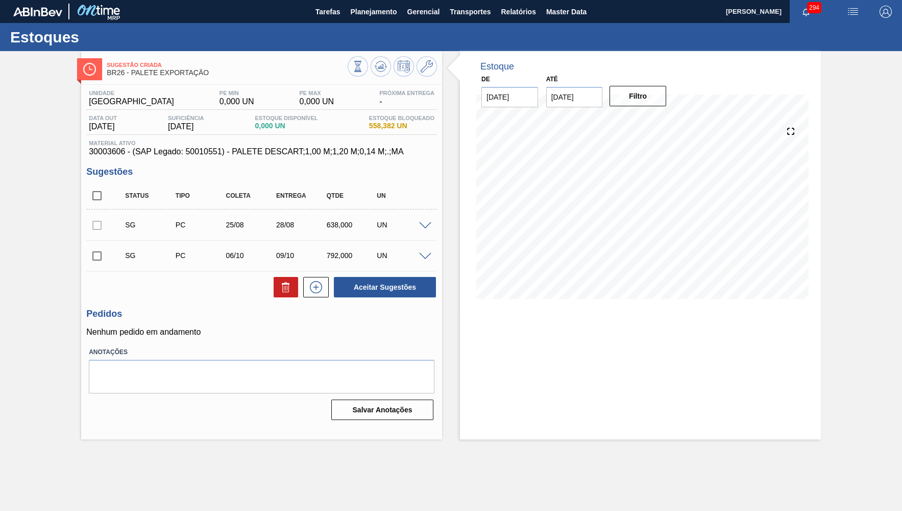
click at [423, 222] on span at bounding box center [425, 226] width 12 height 8
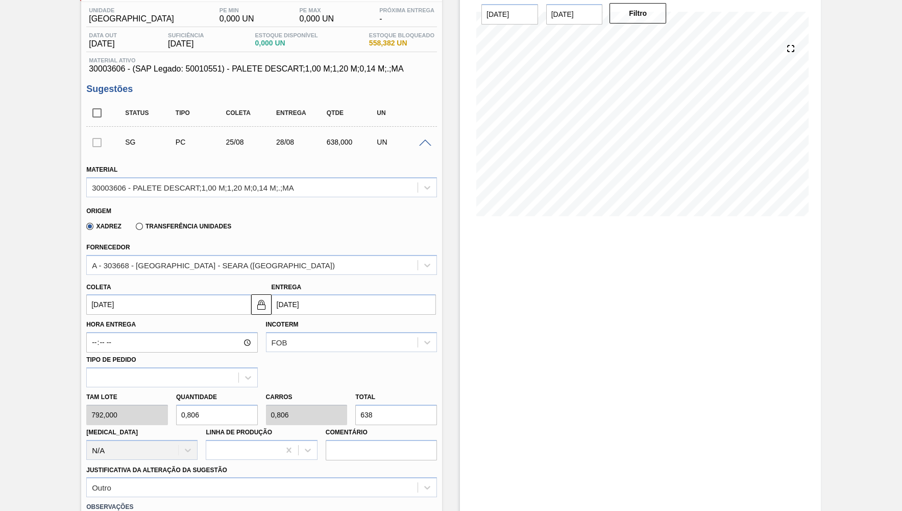
scroll to position [187, 0]
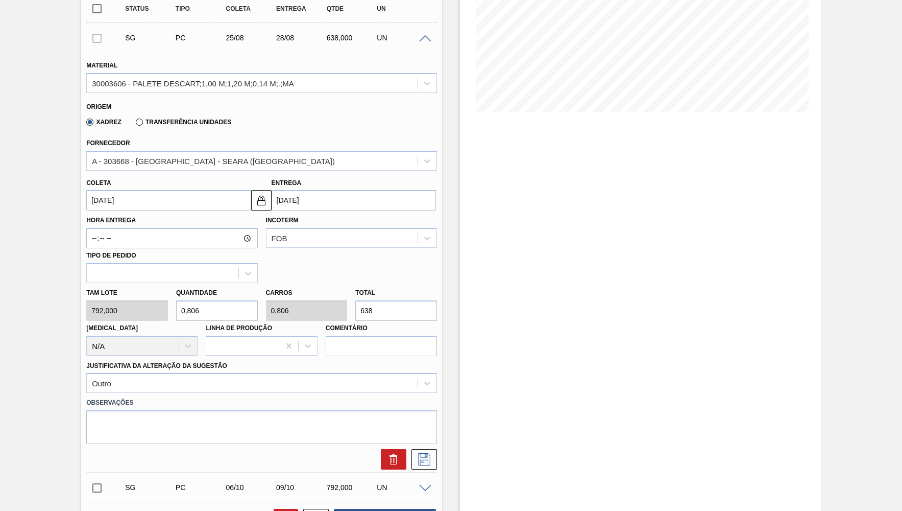
drag, startPoint x: 383, startPoint y: 300, endPoint x: 325, endPoint y: 281, distance: 61.0
click at [355, 300] on input "638" at bounding box center [396, 310] width 82 height 20
type input "0,009"
type input "7"
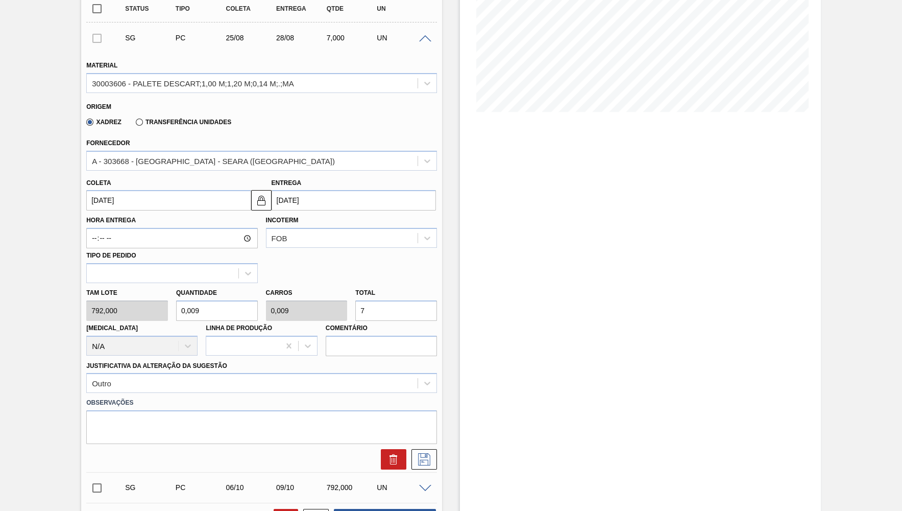
type input "0,1"
type input "79"
type input "1"
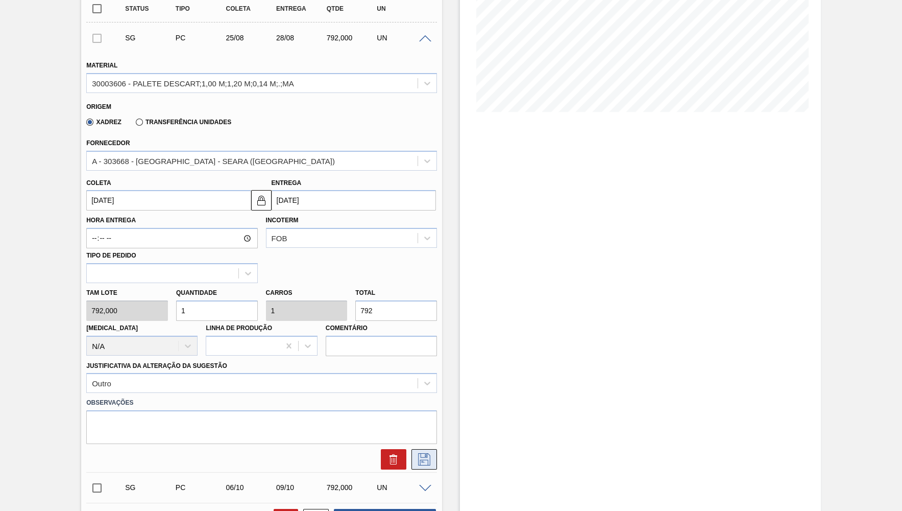
type input "792"
click at [422, 453] on icon at bounding box center [424, 459] width 16 height 12
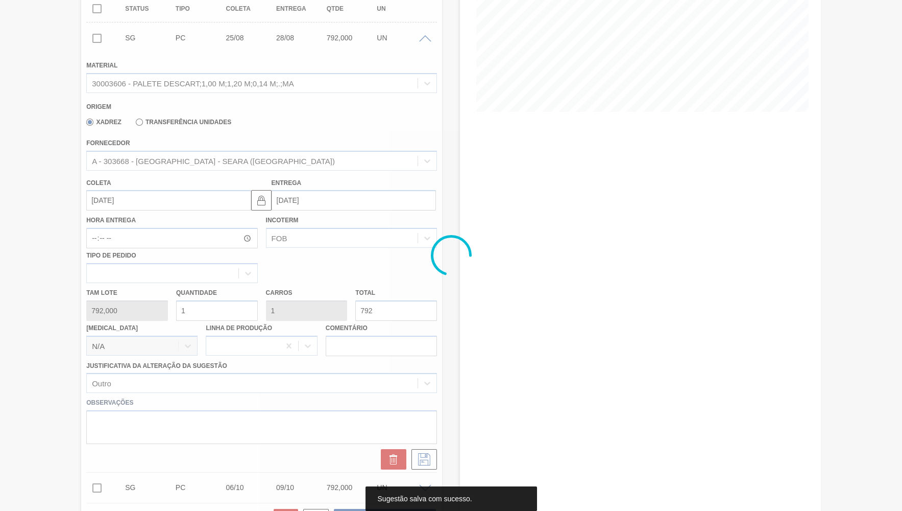
scroll to position [0, 0]
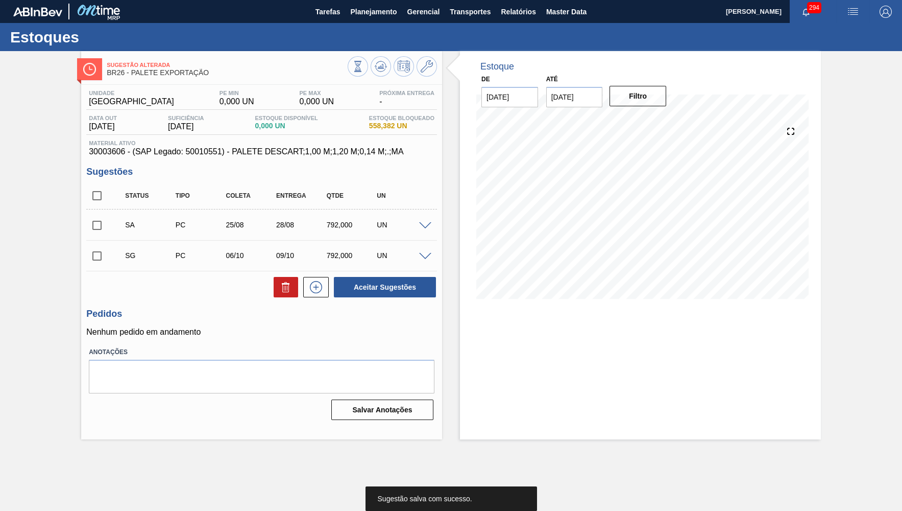
click at [95, 220] on input "checkbox" at bounding box center [96, 224] width 21 height 21
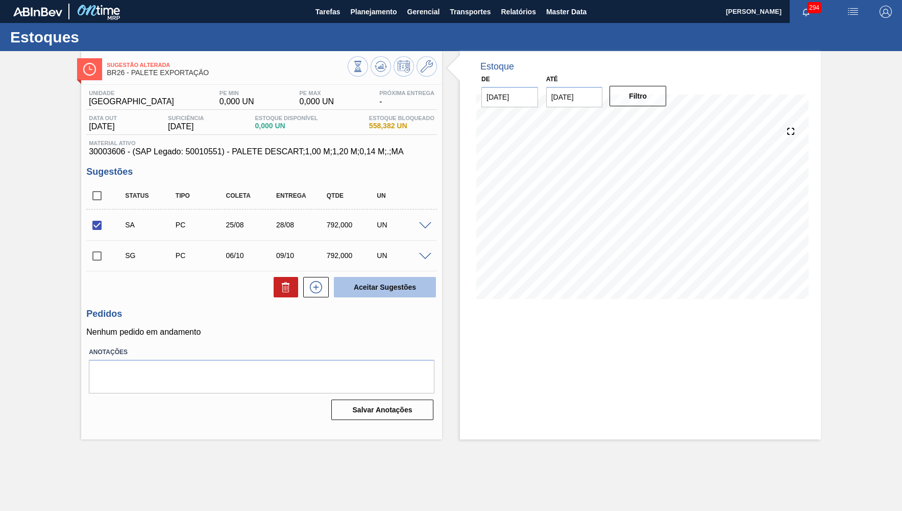
click at [393, 290] on button "Aceitar Sugestões" at bounding box center [385, 287] width 102 height 20
checkbox input "false"
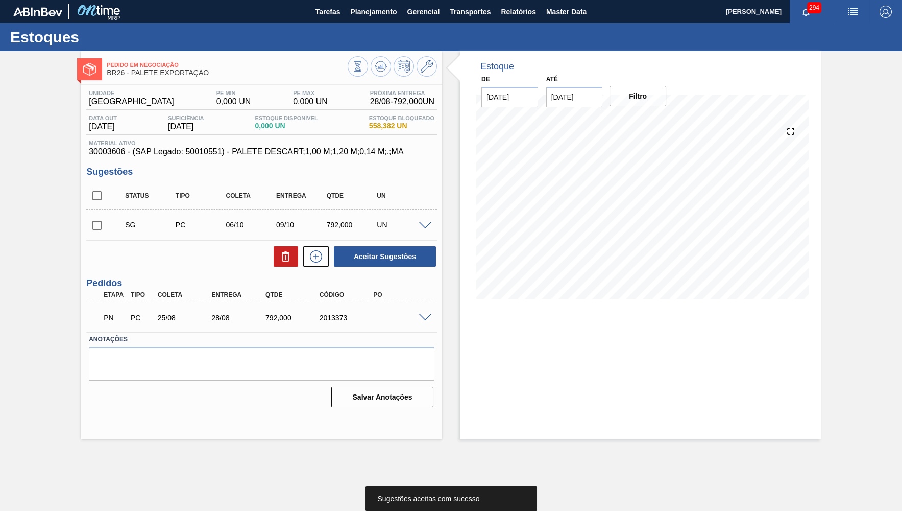
click at [328, 314] on div "2013373" at bounding box center [347, 318] width 60 height 8
click at [219, 158] on div "Unidade Uberlândia PE MIN 0,000 UN PE MAX 0,000 UN Próxima Entrega 28/08 - 792,…" at bounding box center [261, 248] width 361 height 326
click at [211, 151] on span "30003606 - (SAP Legado: 50010551) - PALETE DESCART;1,00 M;1,20 M;0,14 M;.;MA" at bounding box center [262, 151] width 346 height 9
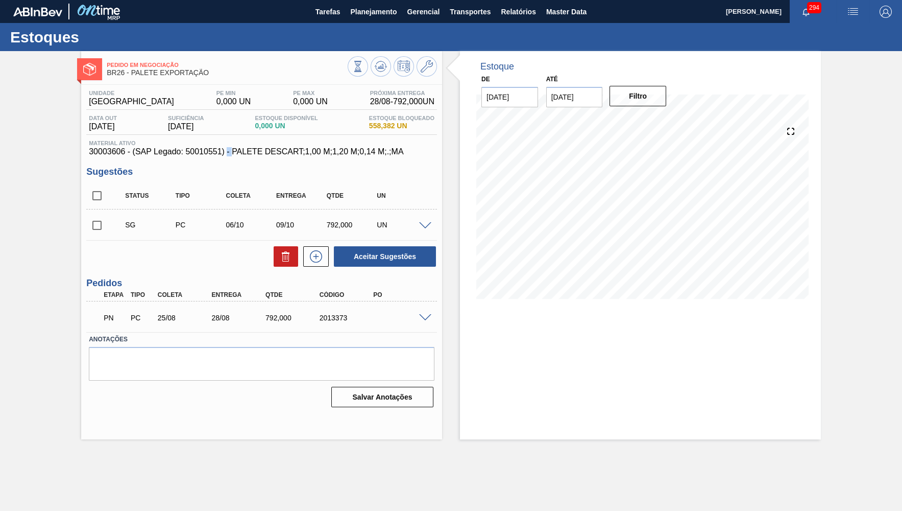
click at [211, 151] on span "30003606 - (SAP Legado: 50010551) - PALETE DESCART;1,00 M;1,20 M;0,14 M;.;MA" at bounding box center [262, 151] width 346 height 9
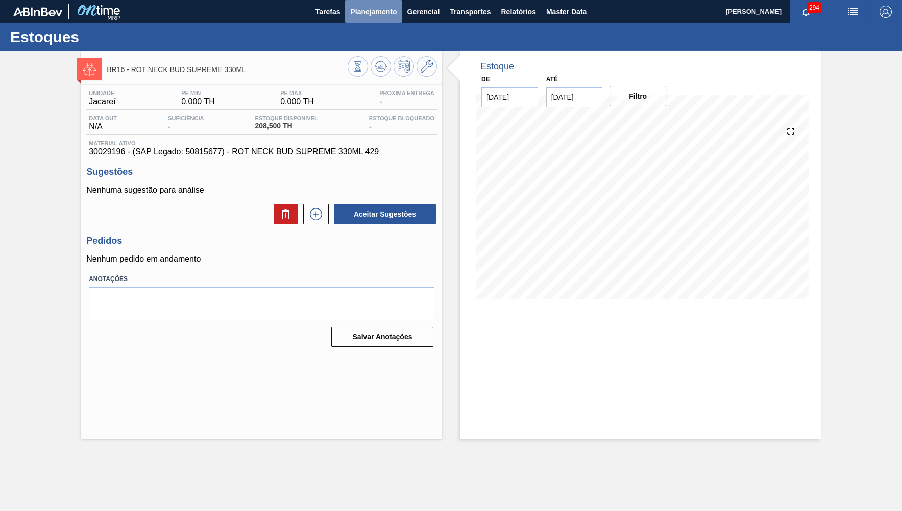
click at [373, 20] on button "Planejamento" at bounding box center [373, 11] width 57 height 23
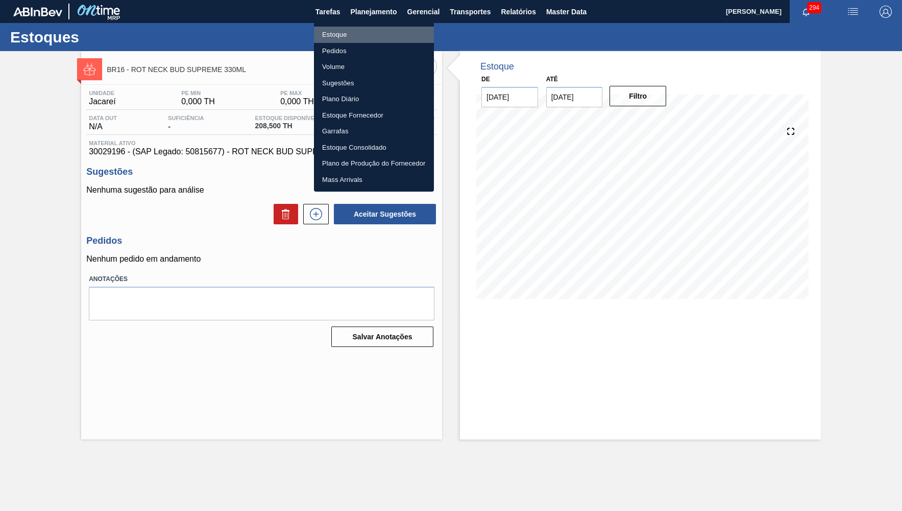
click at [372, 27] on li "Estoque" at bounding box center [374, 35] width 120 height 16
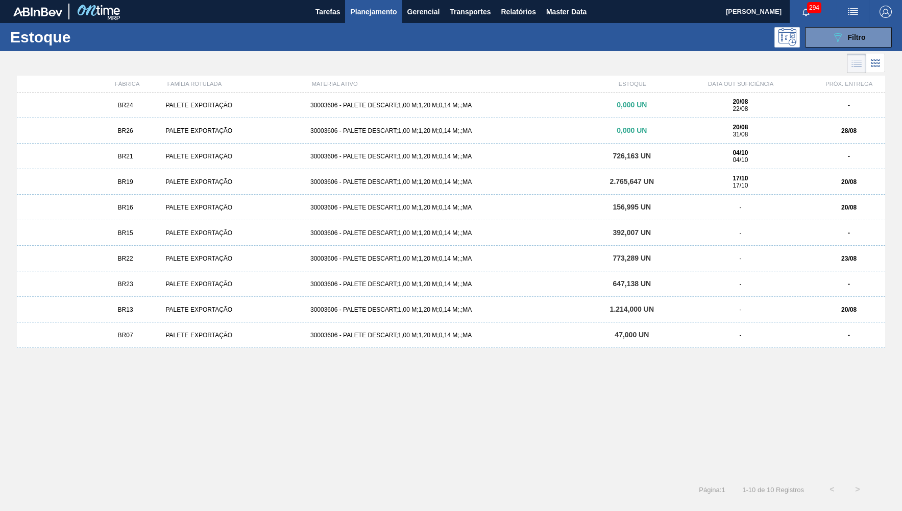
click at [854, 27] on div "Estoque 089F7B8B-B2A5-4AFE-B5C0-19BA573D28AC Filtro" at bounding box center [451, 37] width 902 height 28
click at [857, 28] on button "089F7B8B-B2A5-4AFE-B5C0-19BA573D28AC Filtro" at bounding box center [848, 37] width 87 height 20
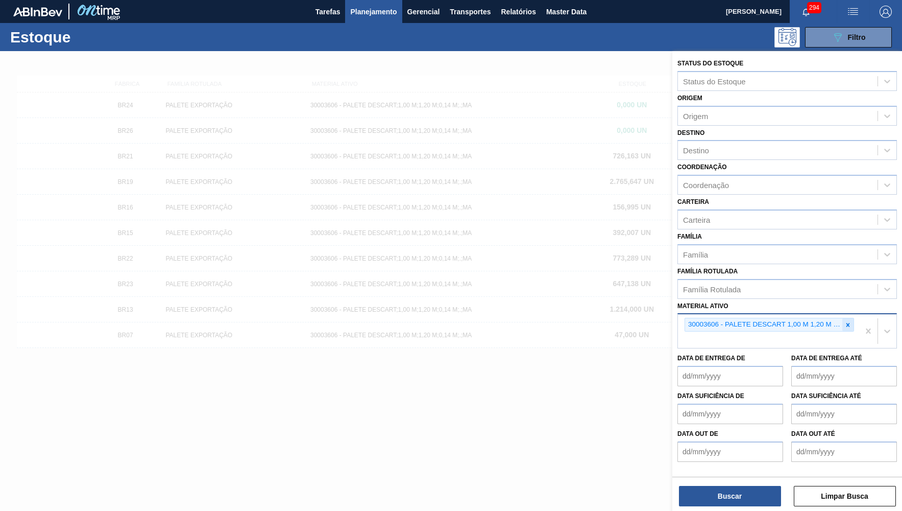
click at [849, 321] on icon at bounding box center [848, 324] width 7 height 7
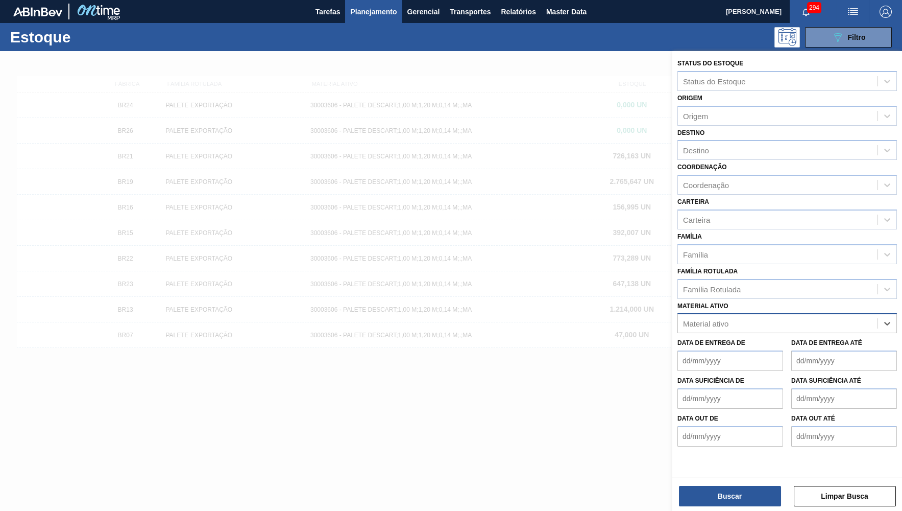
paste ativo "30008340"
type ativo "30008340"
click at [753, 339] on div "30008340 - SUCO CONC. CLARIF. LIMÃO SICILIANO" at bounding box center [788, 348] width 220 height 19
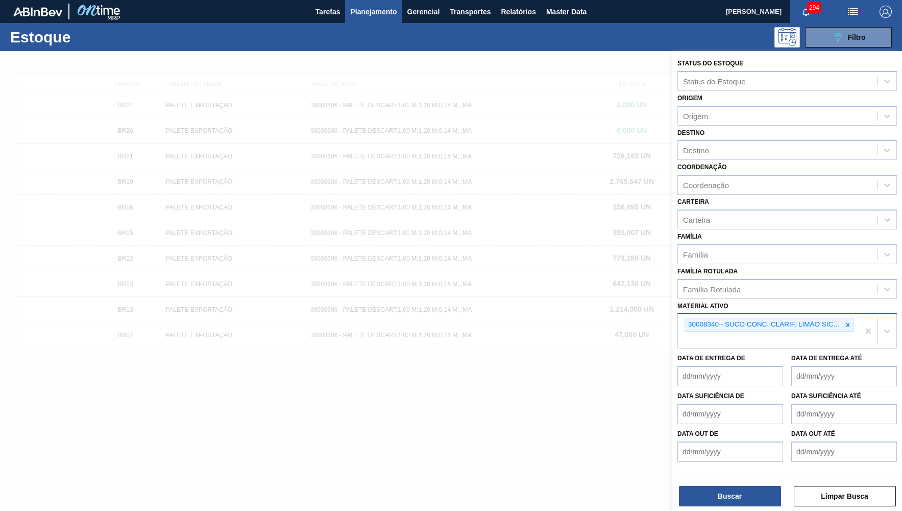
click at [769, 318] on div "30008340 - SUCO CONC. CLARIF. LIMÃO SICILIANO" at bounding box center [763, 324] width 157 height 13
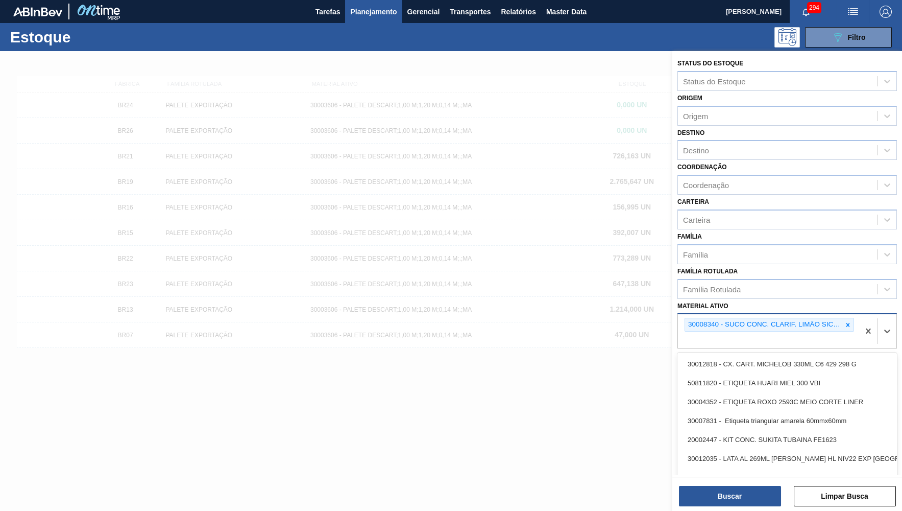
click at [762, 325] on div "30008340 - SUCO CONC. CLARIF. LIMÃO SICILIANO" at bounding box center [768, 331] width 181 height 34
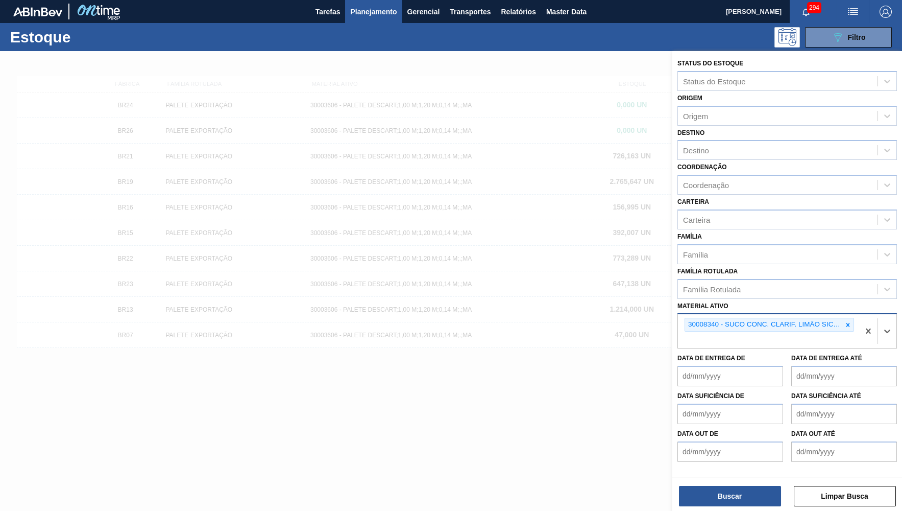
paste ativo "30007146"
type ativo "30007146"
click at [762, 356] on div "30007146 - AROMA CITRICO MIKES" at bounding box center [788, 363] width 220 height 23
drag, startPoint x: 802, startPoint y: 342, endPoint x: 881, endPoint y: 393, distance: 94.2
click at [803, 354] on div "30007146 - AROMA CITRICO MIKES" at bounding box center [788, 363] width 220 height 19
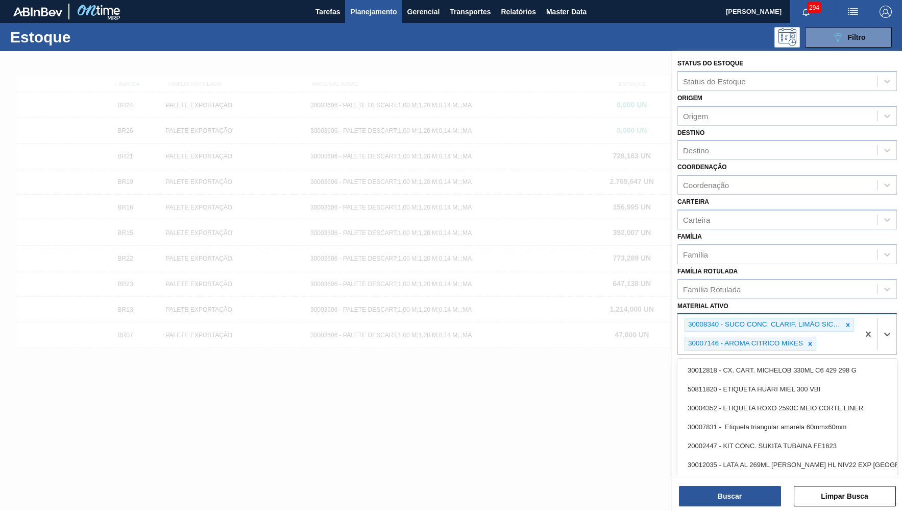
click at [834, 325] on div "30008340 - SUCO CONC. CLARIF. LIMÃO SICILIANO 30007146 - AROMA CITRICO MIKES" at bounding box center [768, 334] width 181 height 40
paste ativo "30007141"
type ativo "30007141"
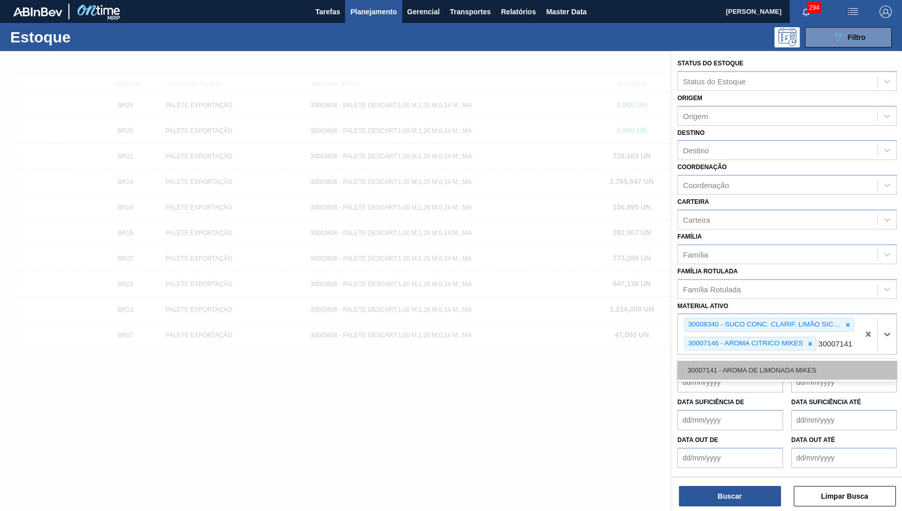
click at [730, 371] on div "30007141 - AROMA DE LIMONADA MIKES" at bounding box center [788, 369] width 220 height 19
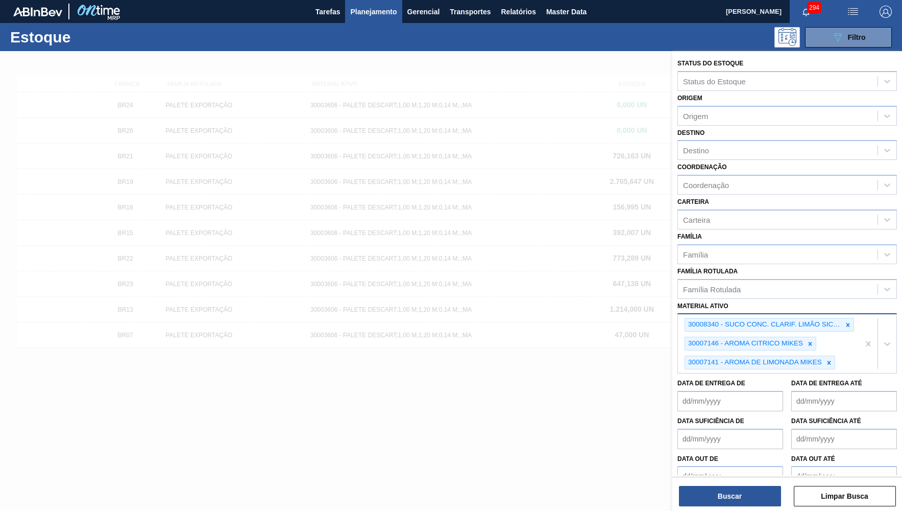
click at [850, 346] on div "30008340 - SUCO CONC. CLARIF. LIMÃO SICILIANO 30007146 - AROMA CITRICO MIKES 30…" at bounding box center [768, 343] width 181 height 59
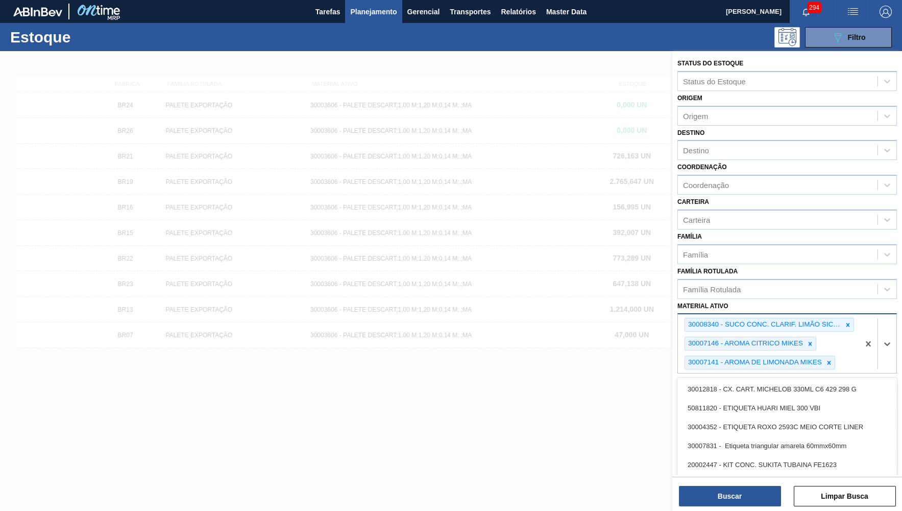
paste ativo "91302"
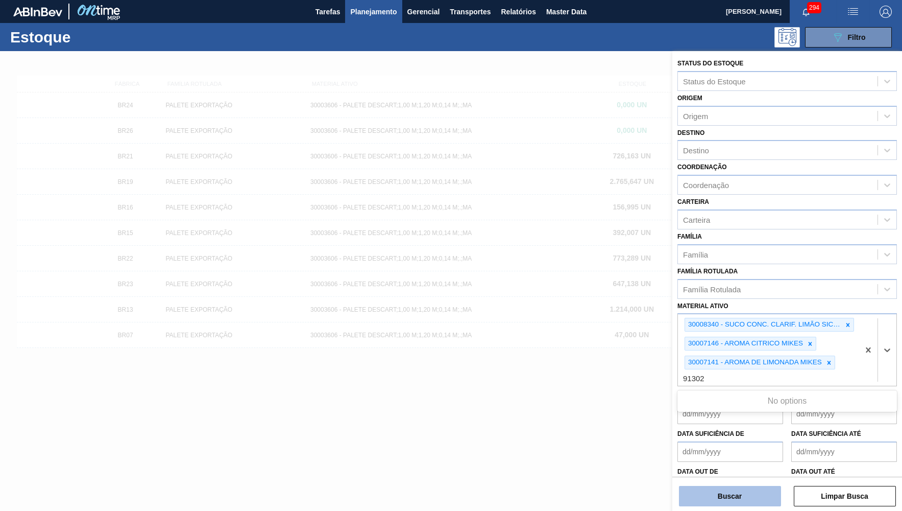
type ativo "91302"
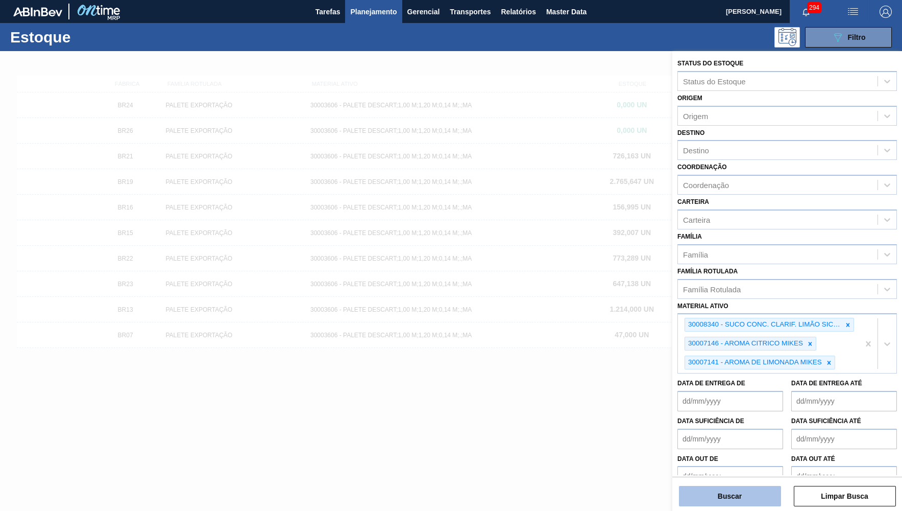
click at [725, 500] on button "Buscar" at bounding box center [730, 496] width 102 height 20
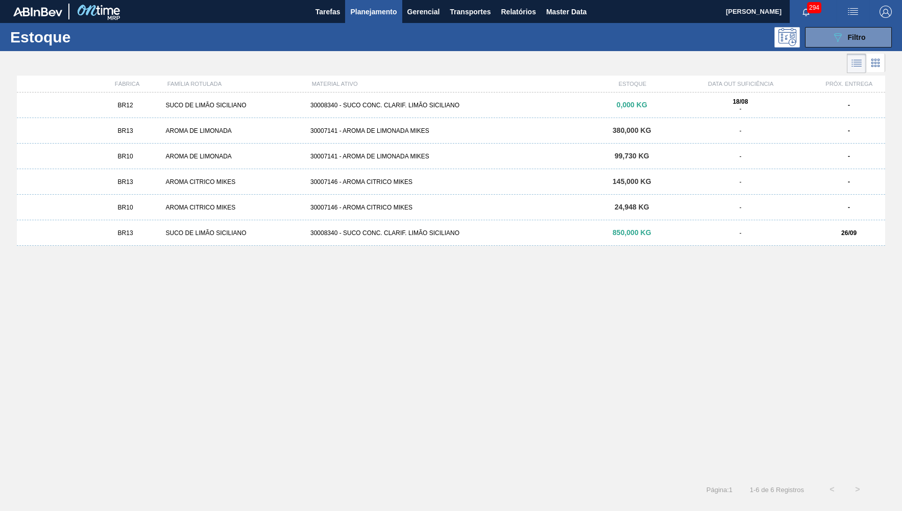
click at [190, 103] on div "SUCO DE LIMÃO SICILIANO" at bounding box center [233, 105] width 144 height 7
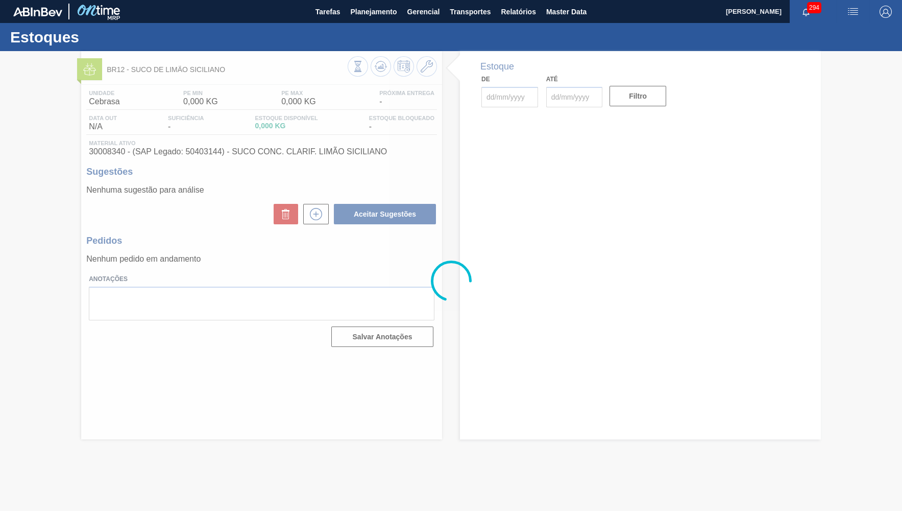
type input "[DATE]"
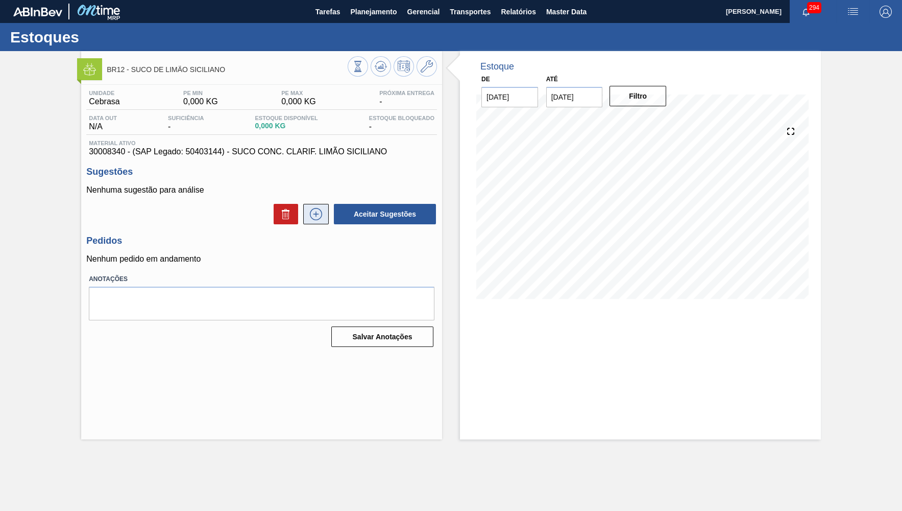
click at [326, 209] on button at bounding box center [316, 214] width 26 height 20
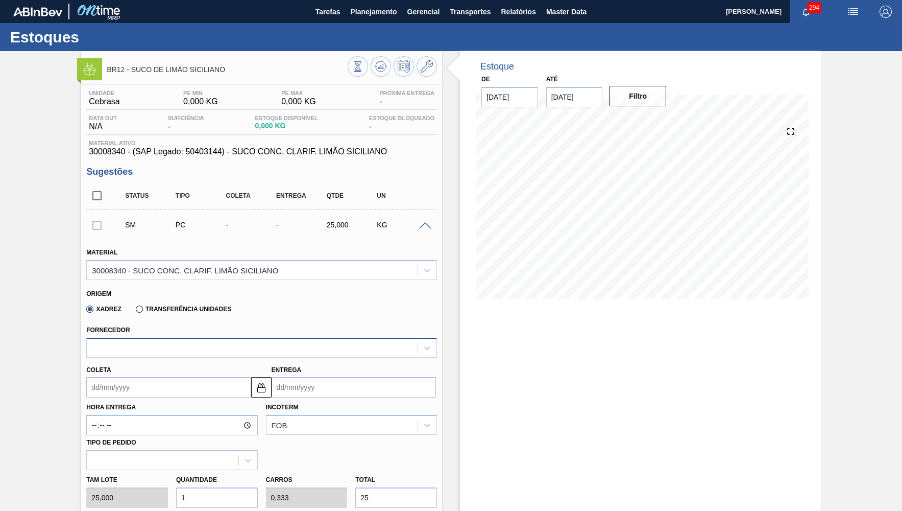
click at [121, 340] on div at bounding box center [252, 347] width 331 height 15
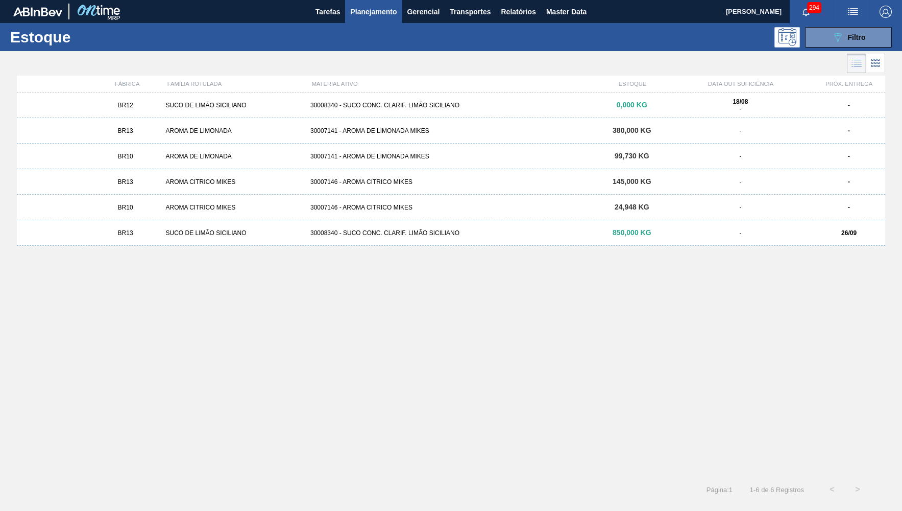
click at [152, 136] on div "BR13 AROMA DE LIMONADA 30007141 - AROMA DE LIMONADA MIKES 380,000 KG - -" at bounding box center [451, 131] width 869 height 26
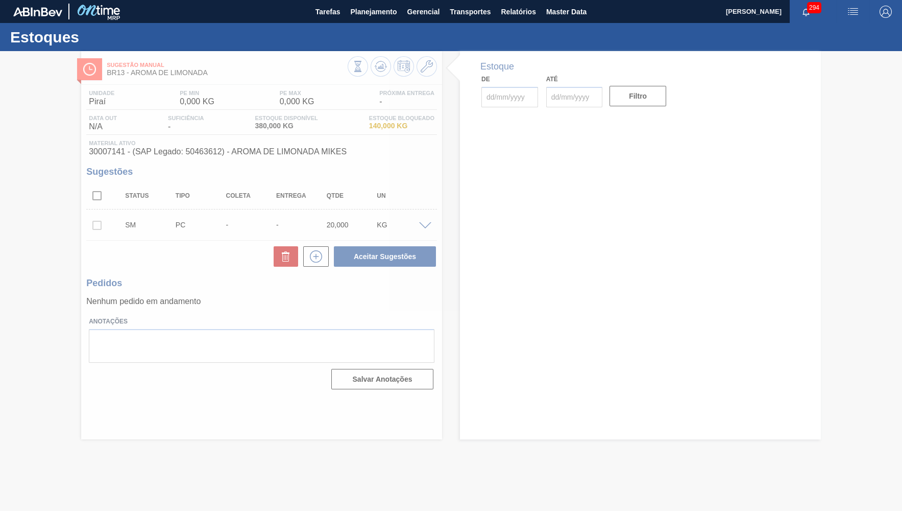
type input "[DATE]"
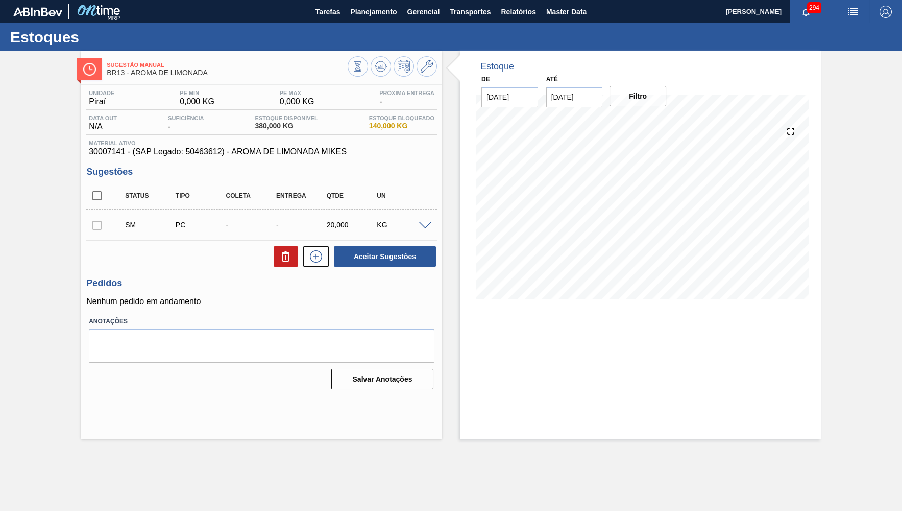
click at [422, 226] on span at bounding box center [425, 226] width 12 height 8
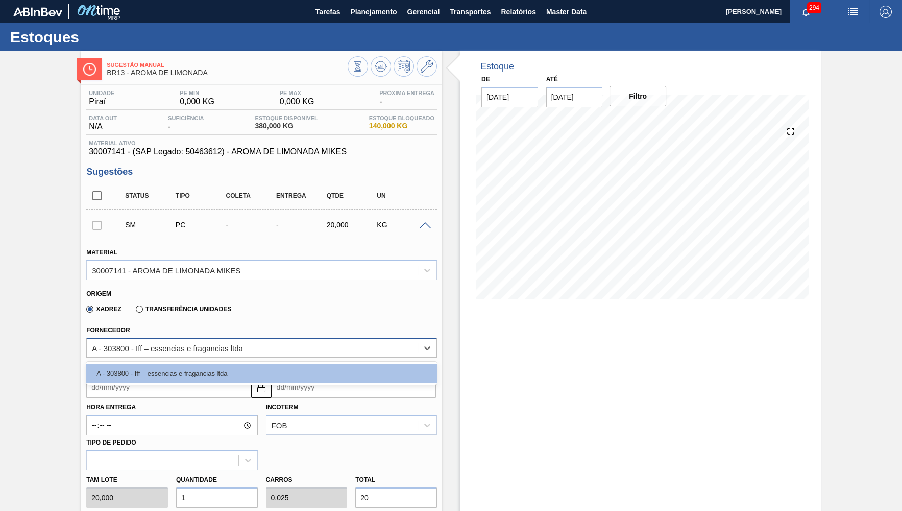
drag, startPoint x: 272, startPoint y: 347, endPoint x: 187, endPoint y: 350, distance: 84.8
click at [103, 357] on div "option A - 303800 - Iff – essencias e fragancias ltda focused, 1 of 1. 1 result…" at bounding box center [261, 348] width 351 height 20
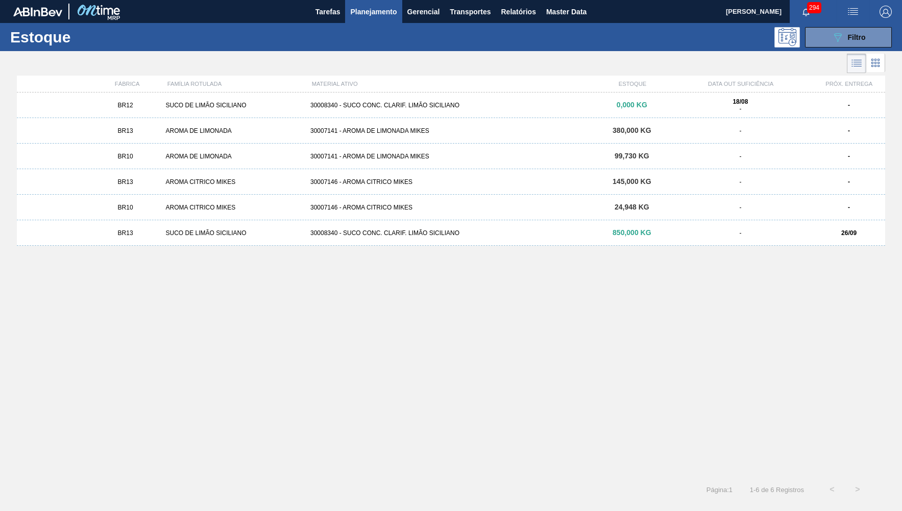
click at [367, 237] on div "BR13 SUCO DE LIMÃO SICILIANO 30008340 - SUCO CONC. CLARIF. LIMÃO SICILIANO 850,…" at bounding box center [451, 233] width 869 height 26
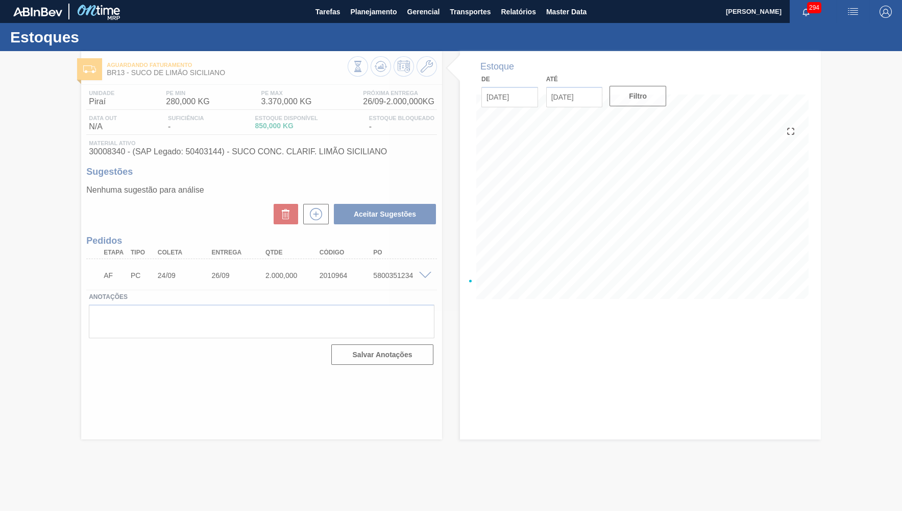
click at [426, 275] on div at bounding box center [451, 281] width 902 height 460
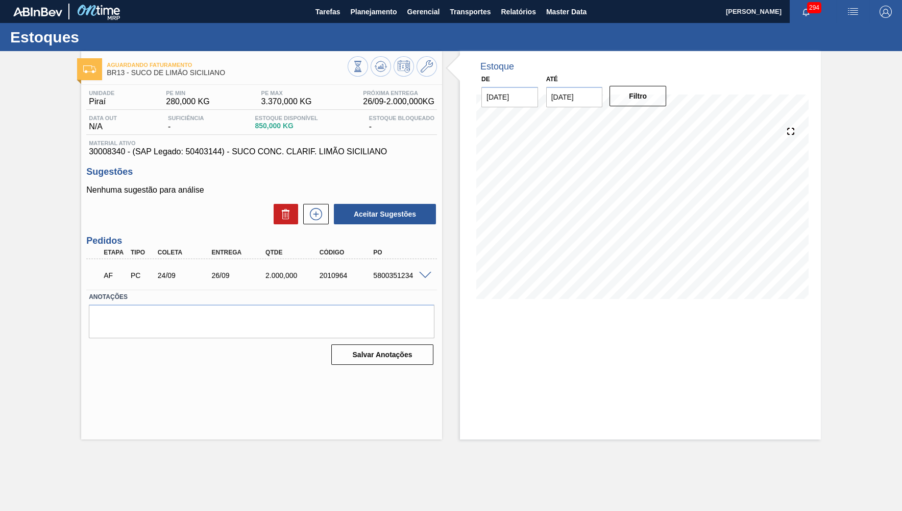
click at [426, 272] on span at bounding box center [425, 276] width 12 height 8
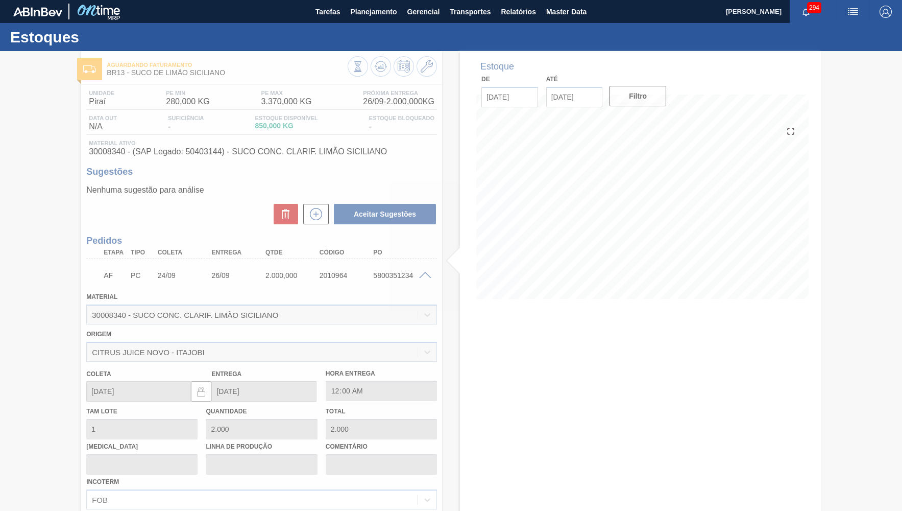
click at [188, 345] on div at bounding box center [451, 281] width 902 height 460
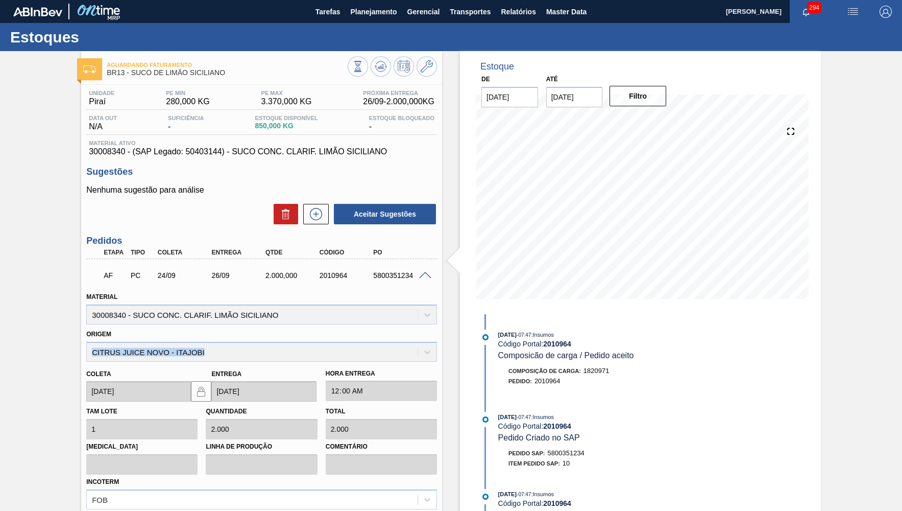
click at [188, 343] on div "Origem CITRUS JUICE NOVO - ITAJOBI" at bounding box center [261, 344] width 351 height 35
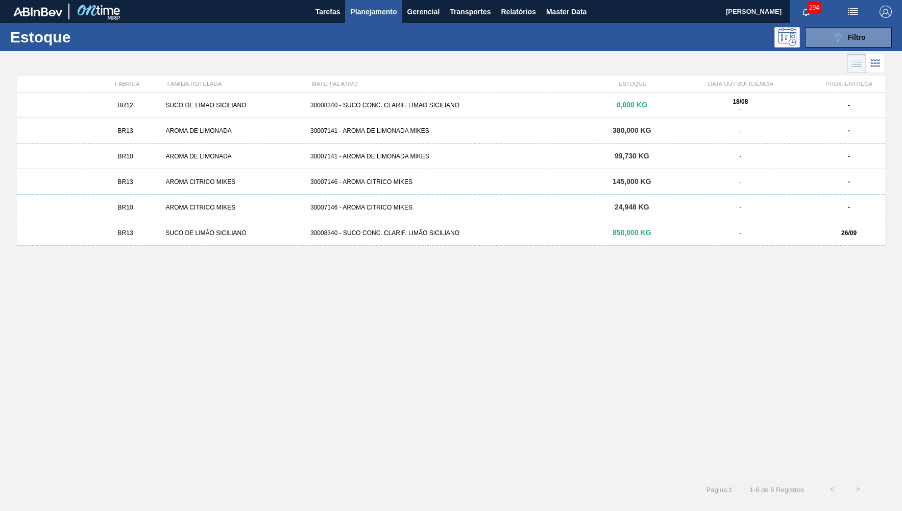
click at [275, 138] on div "BR13 AROMA DE LIMONADA 30007141 - AROMA DE LIMONADA MIKES 380,000 KG - -" at bounding box center [451, 131] width 869 height 26
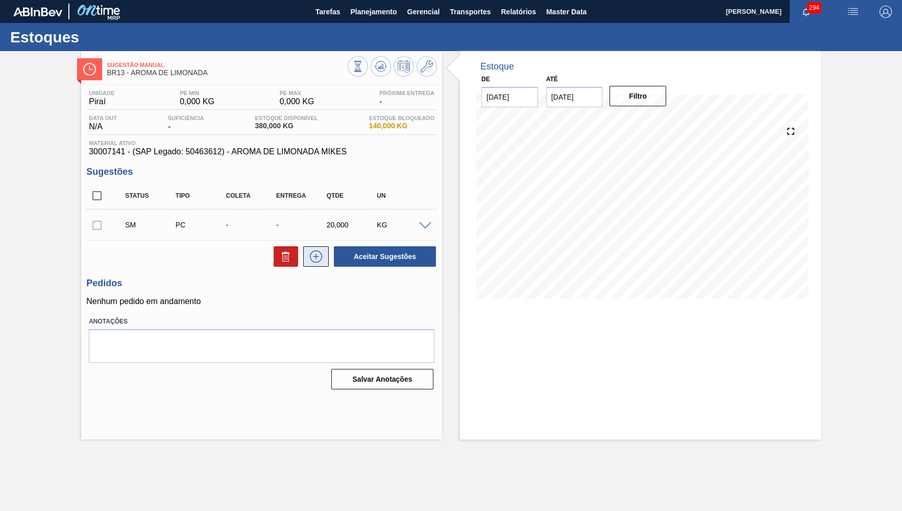
click at [318, 250] on icon at bounding box center [316, 256] width 16 height 12
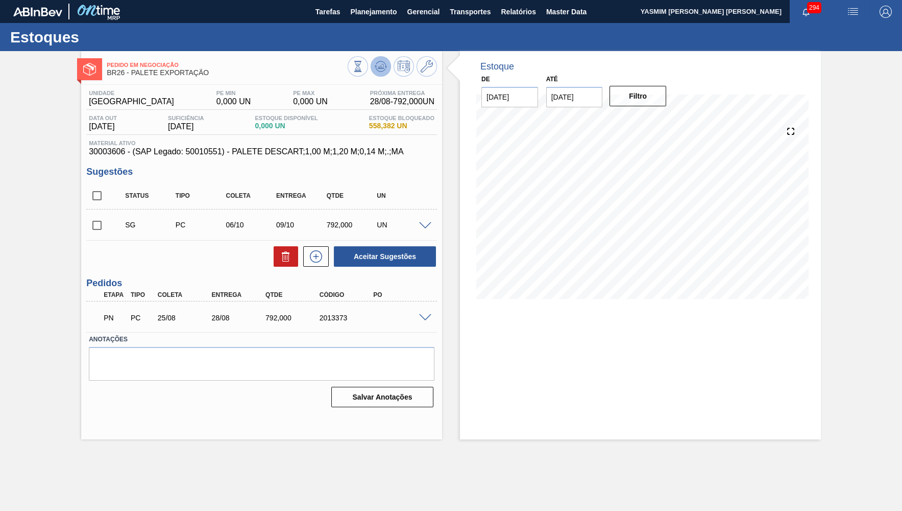
click at [364, 62] on icon at bounding box center [357, 66] width 11 height 11
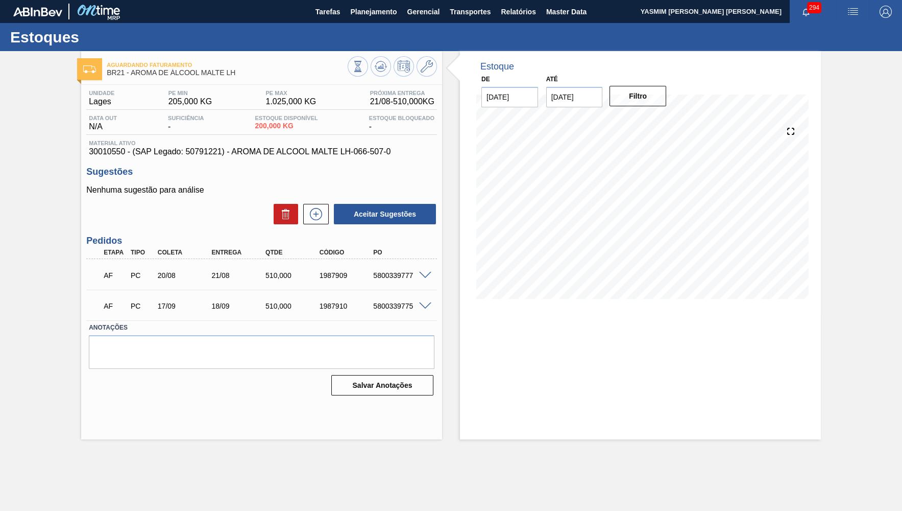
click at [238, 164] on div "Unidade [PERSON_NAME] MIN 205,000 KG PE MAX 1.025,000 KG Próxima Entrega 21/08 …" at bounding box center [261, 242] width 361 height 314
click at [283, 274] on div "510,000" at bounding box center [293, 275] width 60 height 8
click at [427, 271] on div at bounding box center [427, 275] width 20 height 8
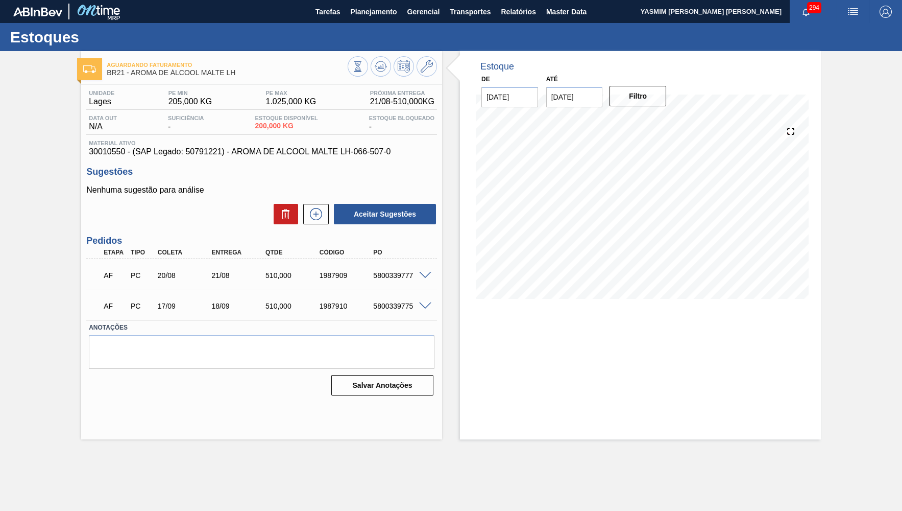
click at [425, 272] on span at bounding box center [425, 276] width 12 height 8
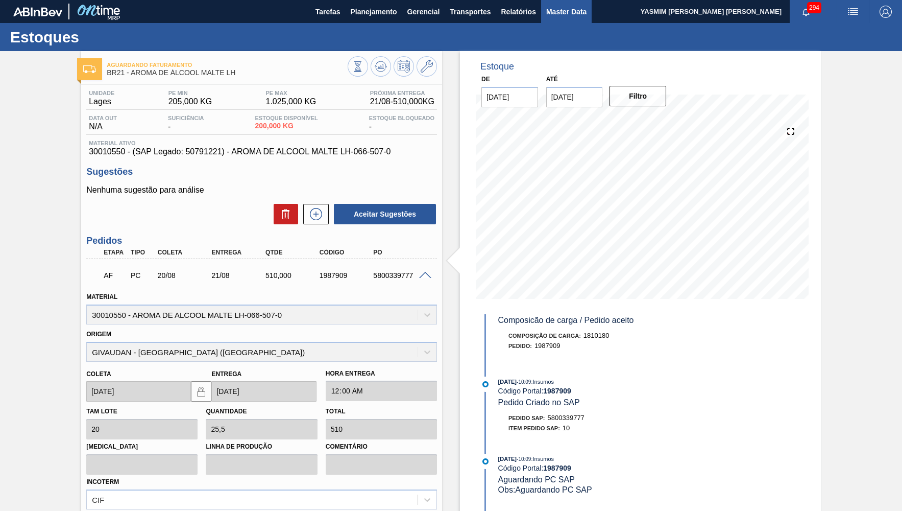
click at [568, 7] on span "Master Data" at bounding box center [566, 12] width 40 height 12
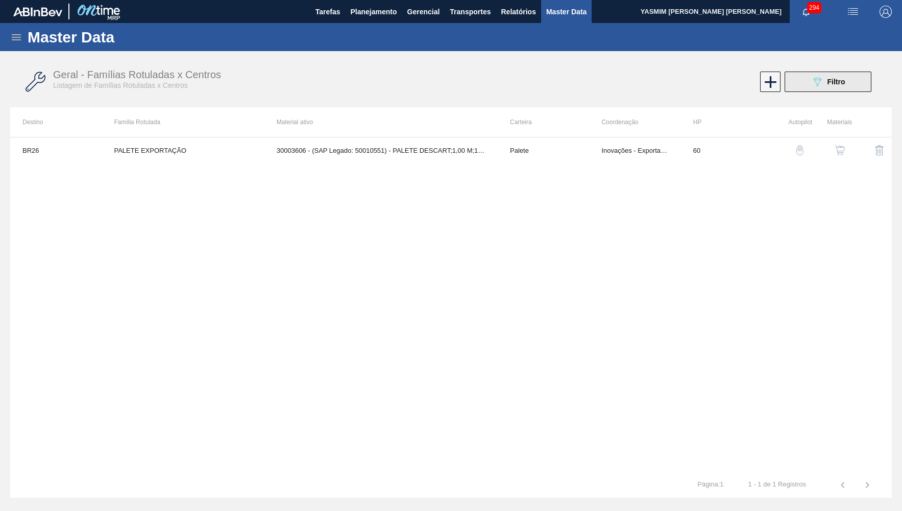
click at [831, 73] on button "089F7B8B-B2A5-4AFE-B5C0-19BA573D28AC Filtro" at bounding box center [828, 81] width 87 height 20
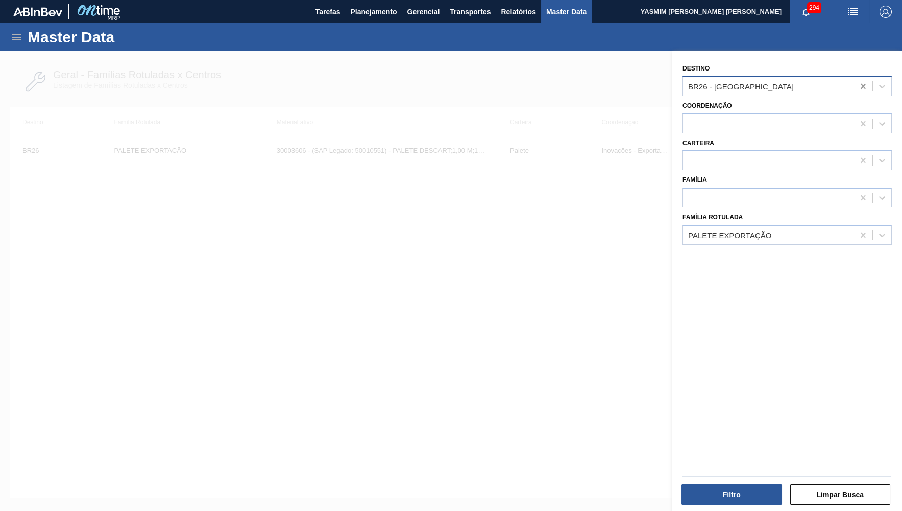
click at [863, 81] on icon at bounding box center [863, 86] width 10 height 10
click at [14, 43] on div "Master Data" at bounding box center [451, 37] width 902 height 28
click at [14, 41] on icon at bounding box center [16, 37] width 12 height 12
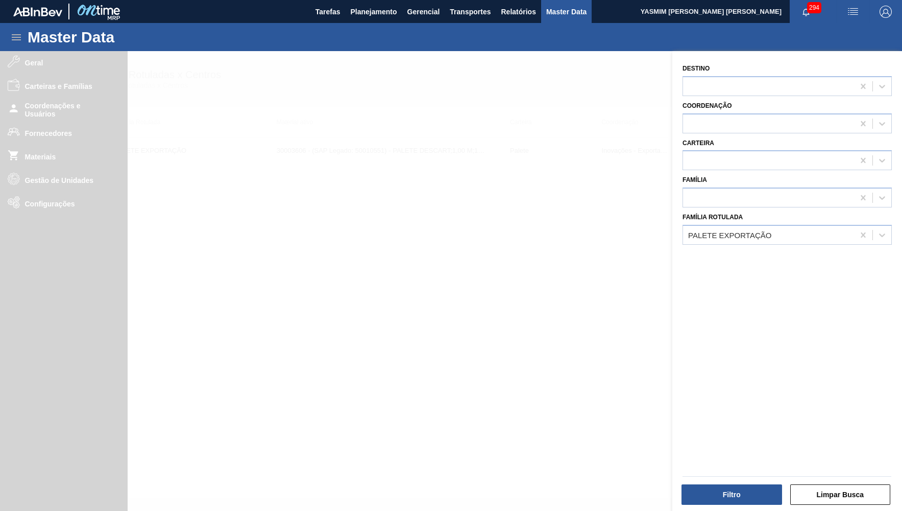
click at [697, 247] on div "Destino Coordenação Carteira Família Família Rotulada PALETE EXPORTAÇÃO" at bounding box center [787, 282] width 230 height 462
click at [535, 236] on div at bounding box center [451, 306] width 902 height 511
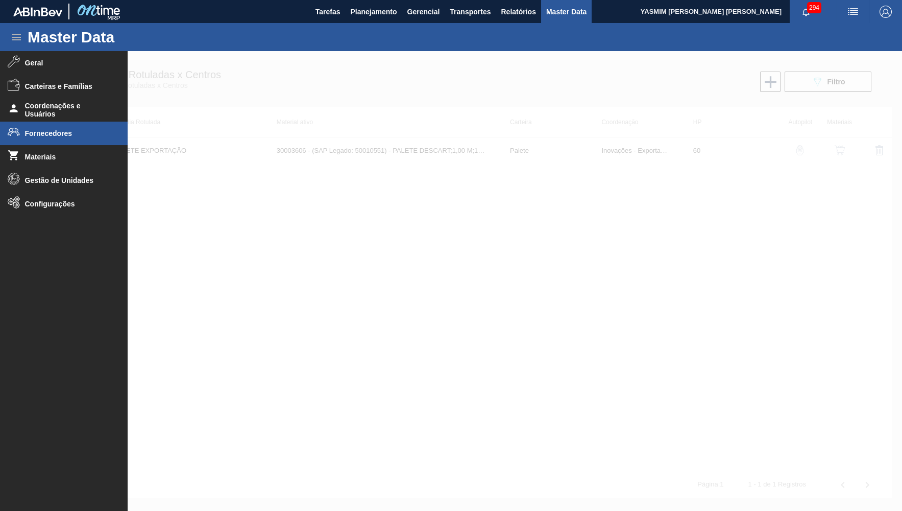
click at [62, 134] on span "Fornecedores" at bounding box center [67, 133] width 84 height 8
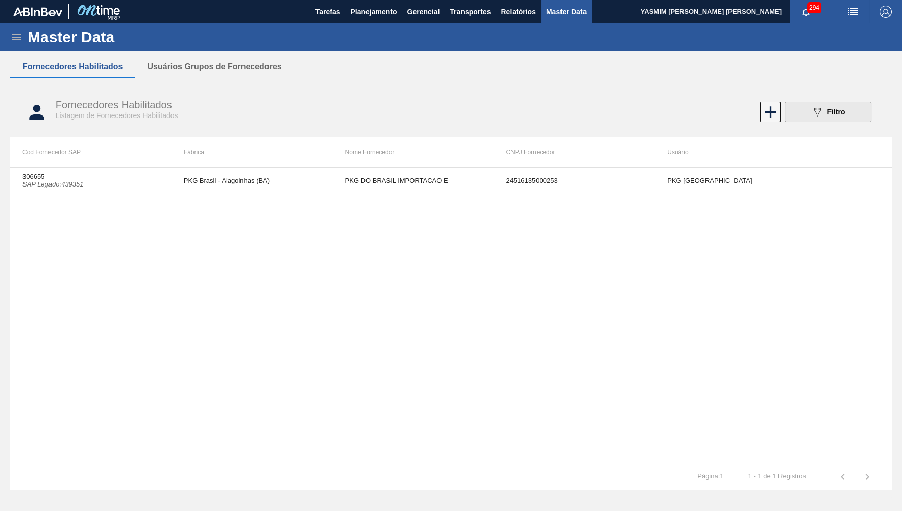
click at [829, 104] on button "089F7B8B-B2A5-4AFE-B5C0-19BA573D28AC Filtro" at bounding box center [828, 112] width 87 height 20
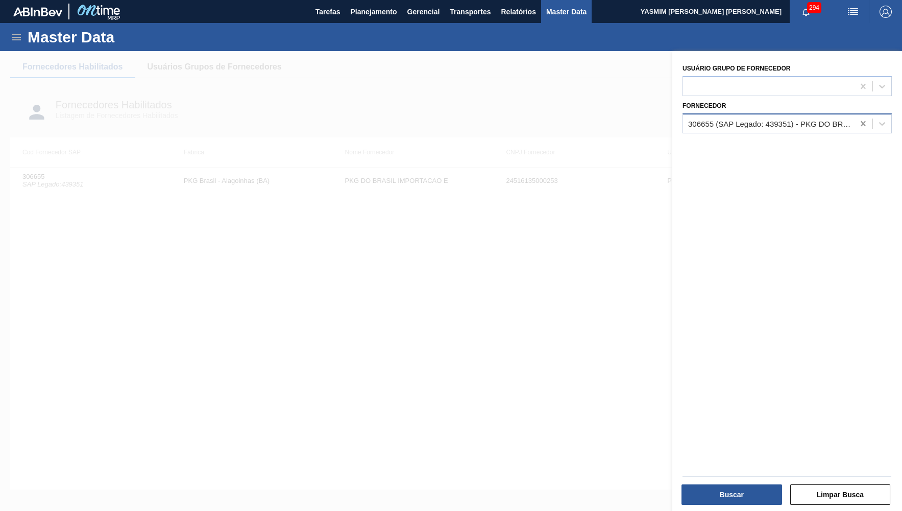
click at [864, 118] on icon at bounding box center [863, 123] width 10 height 10
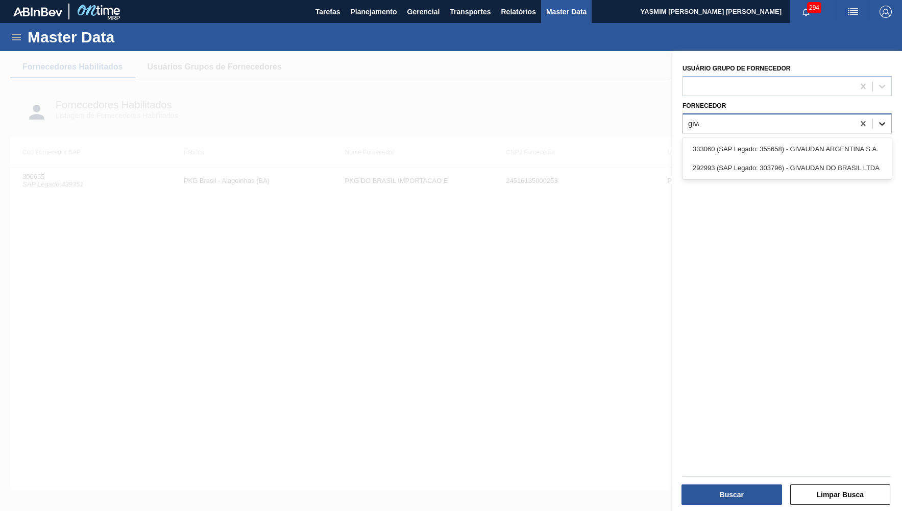
type input "givau"
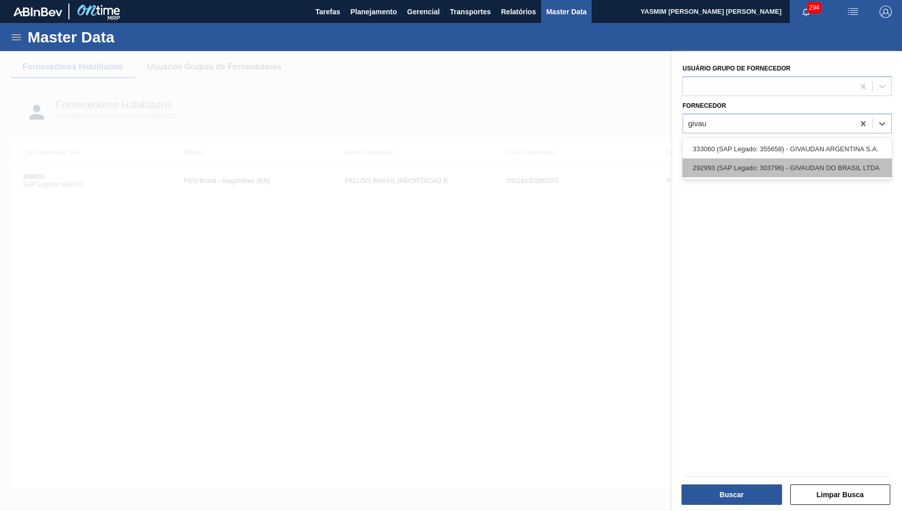
click at [829, 164] on div "292993 (SAP Legado: 303796) - GIVAUDAN DO BRASIL LTDA" at bounding box center [787, 167] width 209 height 19
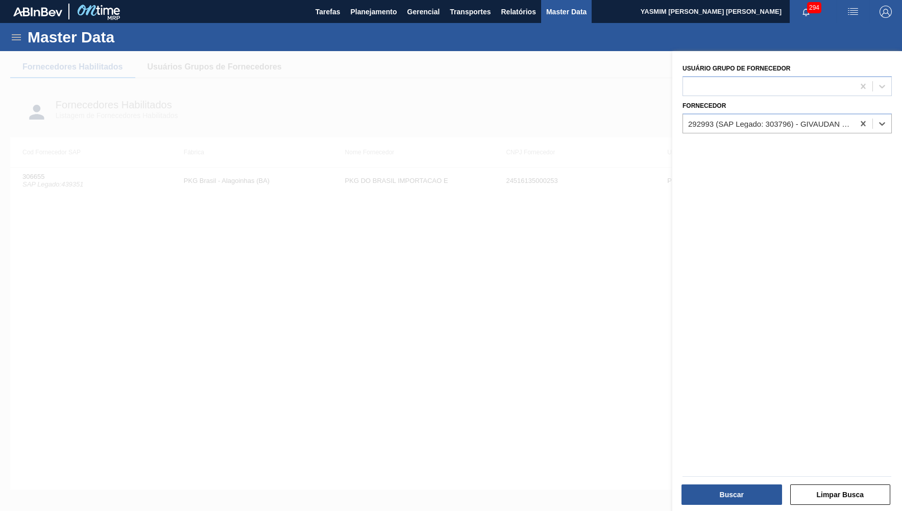
click at [704, 509] on div "Buscar Limpar Busca" at bounding box center [783, 488] width 230 height 52
click at [704, 508] on div "Buscar Limpar Busca" at bounding box center [783, 488] width 230 height 52
click at [704, 507] on div "Buscar Limpar Busca" at bounding box center [783, 488] width 230 height 52
click at [718, 504] on button "Buscar" at bounding box center [732, 494] width 101 height 20
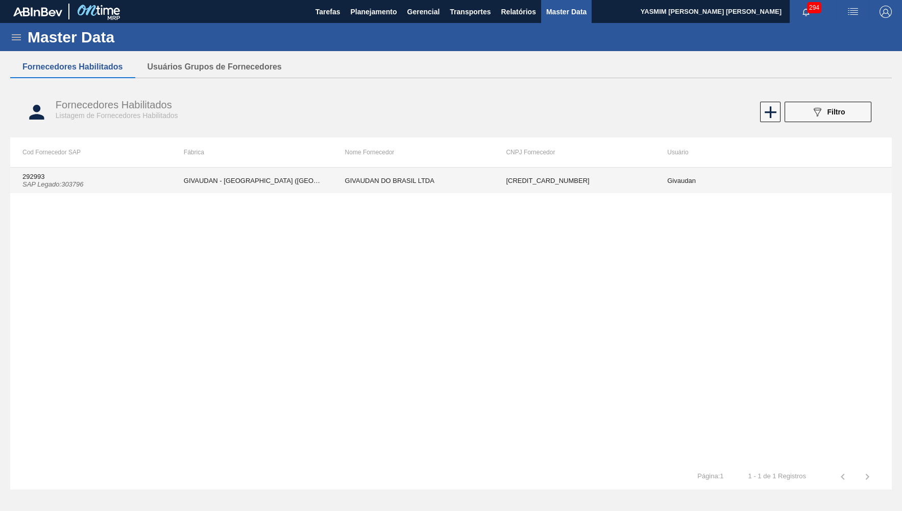
click at [422, 192] on td "GIVAUDAN DO BRASIL LTDA" at bounding box center [413, 180] width 161 height 26
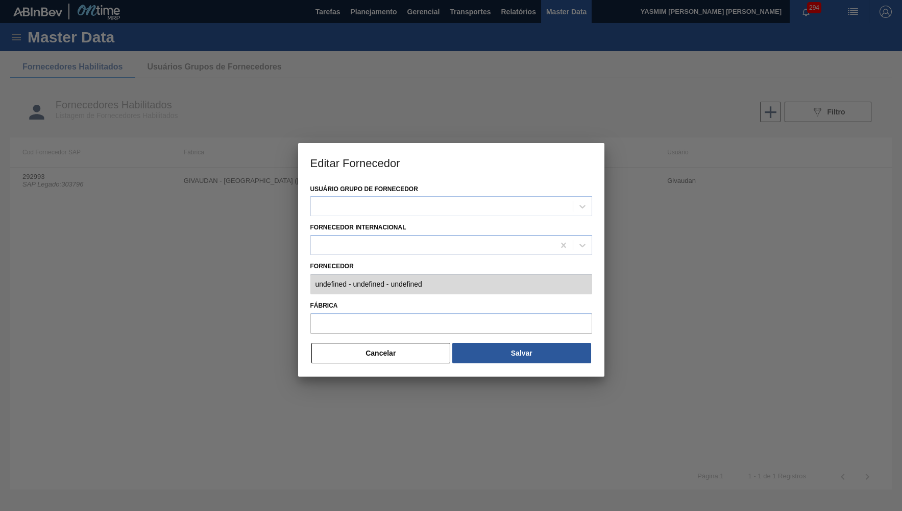
type input "292993 (SAP Legado: 303796) - GIVAUDAN DO BRASIL LTDA - 61188488000117"
type input "GIVAUDAN - [GEOGRAPHIC_DATA] ([GEOGRAPHIC_DATA])"
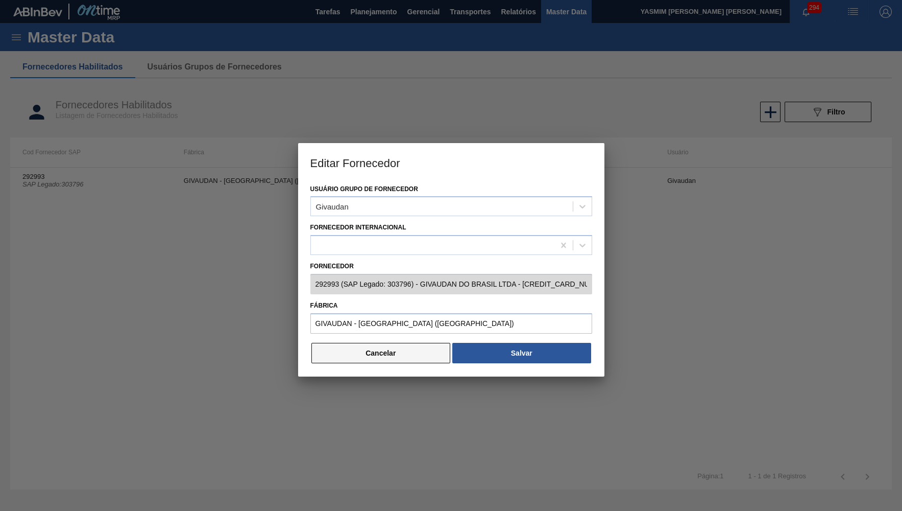
click at [367, 350] on button "Cancelar" at bounding box center [380, 353] width 139 height 20
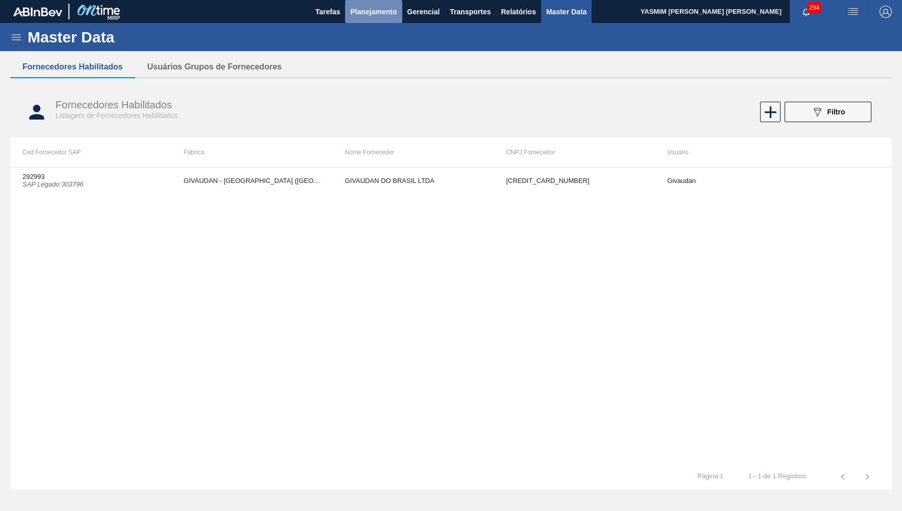
click at [368, 21] on button "Planejamento" at bounding box center [373, 11] width 57 height 23
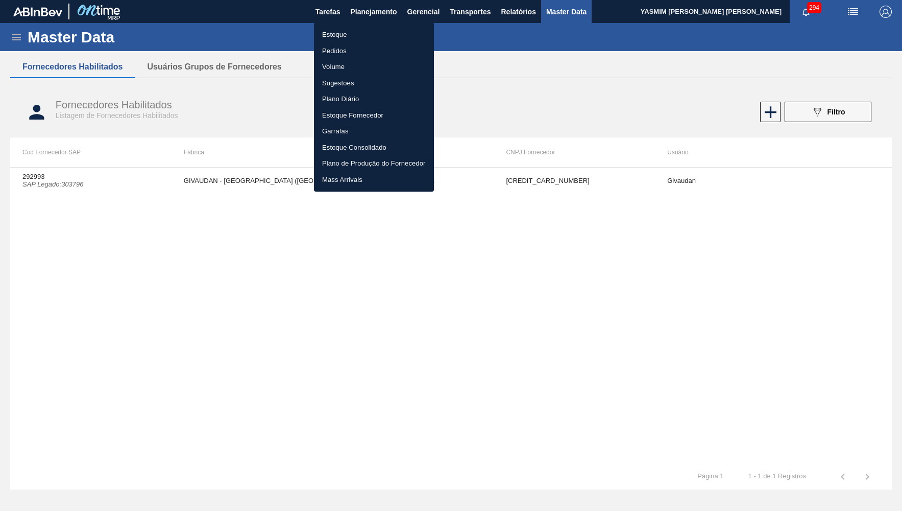
click at [335, 42] on ul "Estoque Pedidos Volume Sugestões Plano Diário Estoque Fornecedor Garrafas Estoq…" at bounding box center [374, 106] width 120 height 169
click at [330, 33] on li "Estoque" at bounding box center [374, 35] width 120 height 16
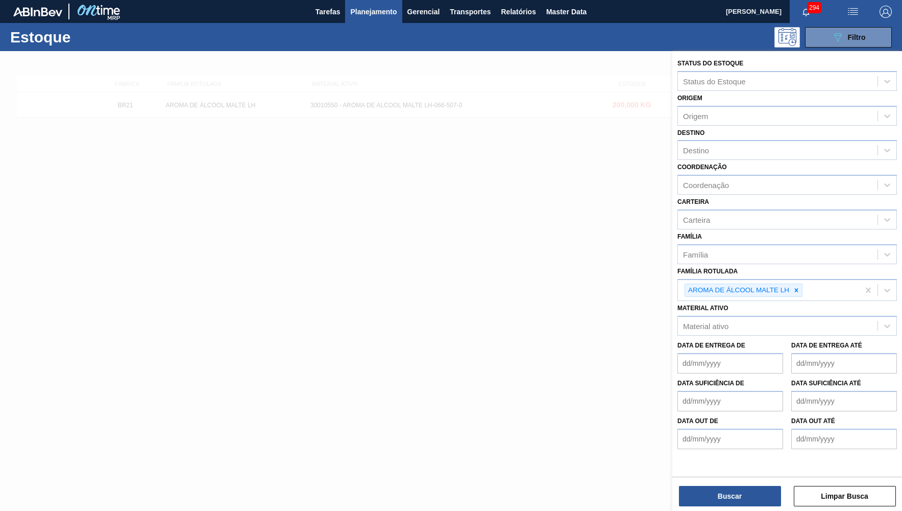
click at [542, 179] on div at bounding box center [451, 306] width 902 height 511
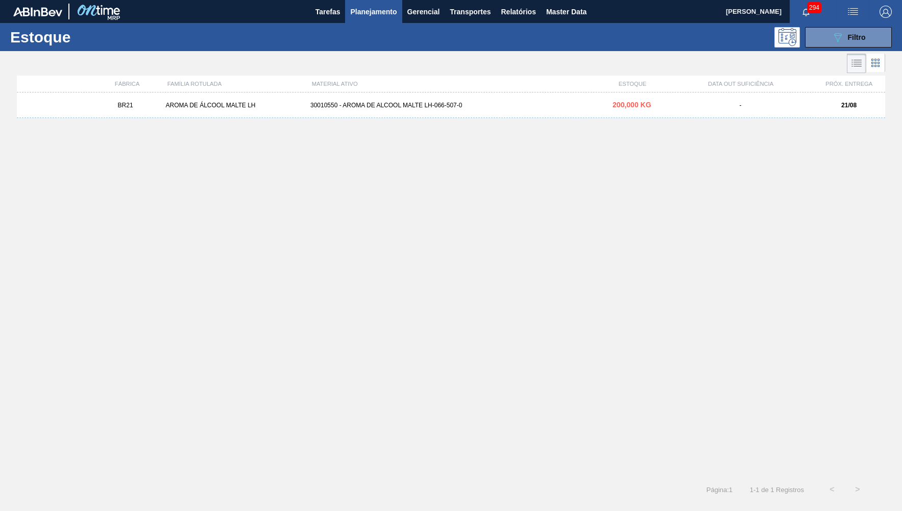
click at [205, 100] on div "BR21 AROMA DE ÁLCOOL MALTE LH 30010550 - AROMA DE ALCOOL MALTE LH-066-507-0 200…" at bounding box center [451, 105] width 869 height 26
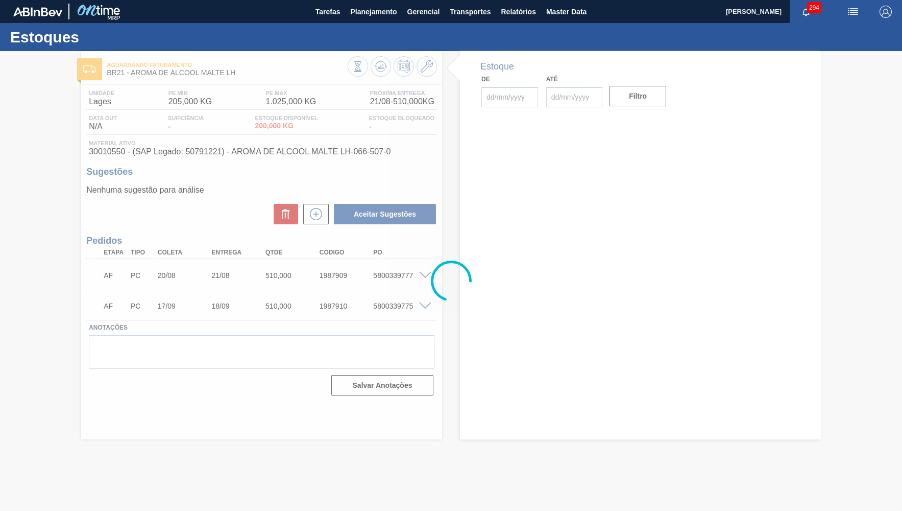
type input "[DATE]"
click at [329, 269] on div at bounding box center [451, 281] width 902 height 460
click at [113, 148] on div at bounding box center [451, 281] width 902 height 460
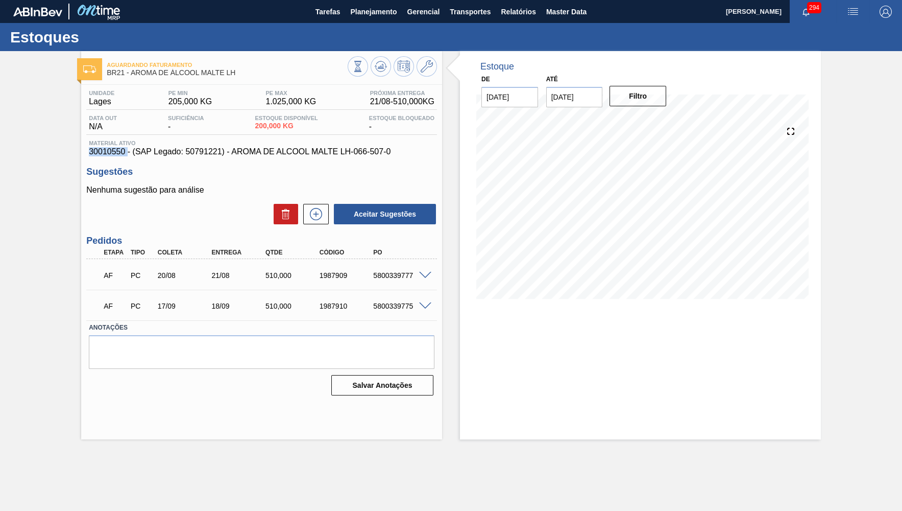
click at [114, 152] on span "30010550 - (SAP Legado: 50791221) - AROMA DE ALCOOL MALTE LH-066-507-0" at bounding box center [262, 151] width 346 height 9
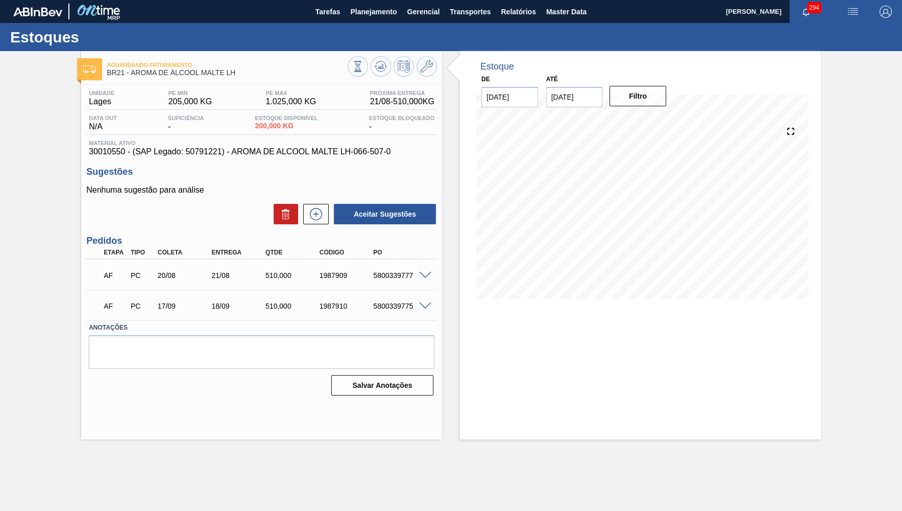
click at [114, 153] on span "30010550 - (SAP Legado: 50791221) - AROMA DE ALCOOL MALTE LH-066-507-0" at bounding box center [262, 151] width 346 height 9
